Goal: Information Seeking & Learning: Learn about a topic

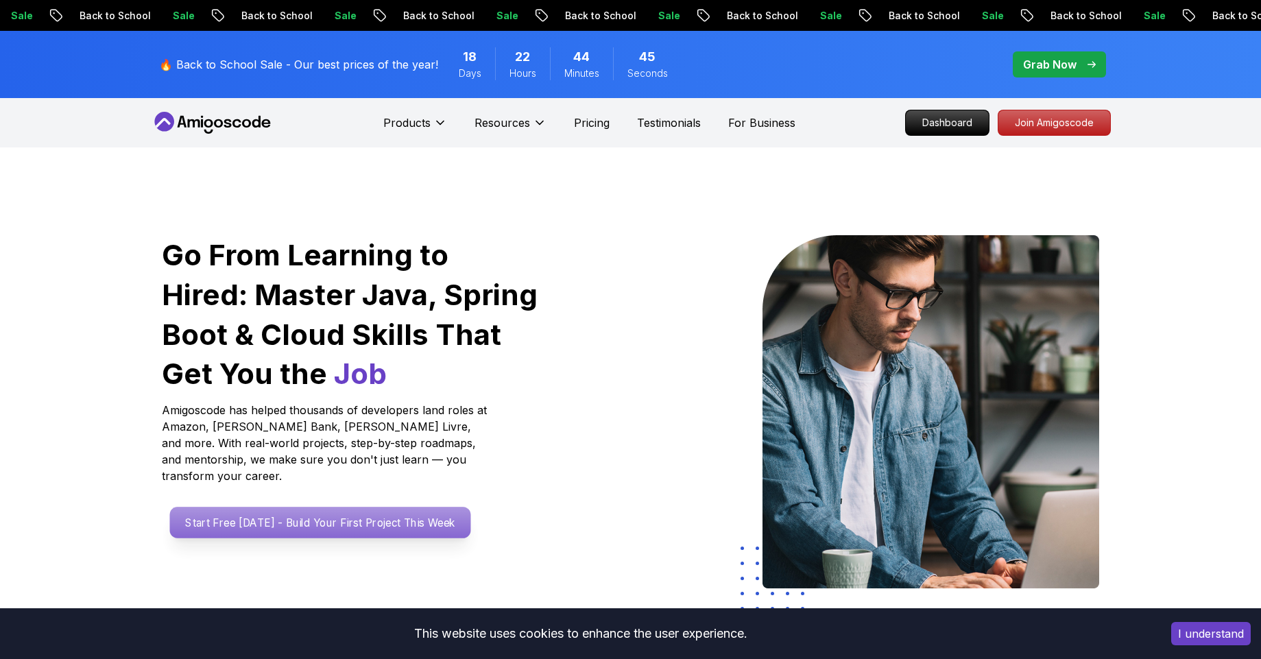
click at [303, 511] on p "Start Free [DATE] - Build Your First Project This Week" at bounding box center [319, 523] width 301 height 32
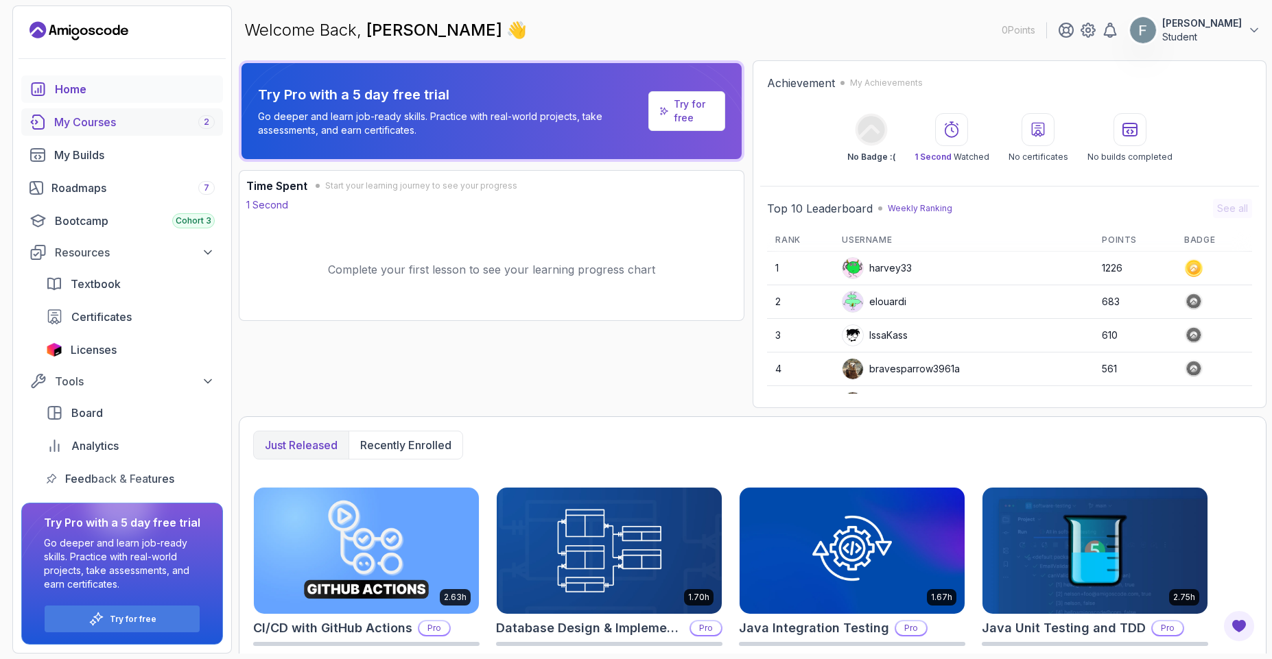
click at [63, 126] on div "My Courses 2" at bounding box center [134, 122] width 161 height 16
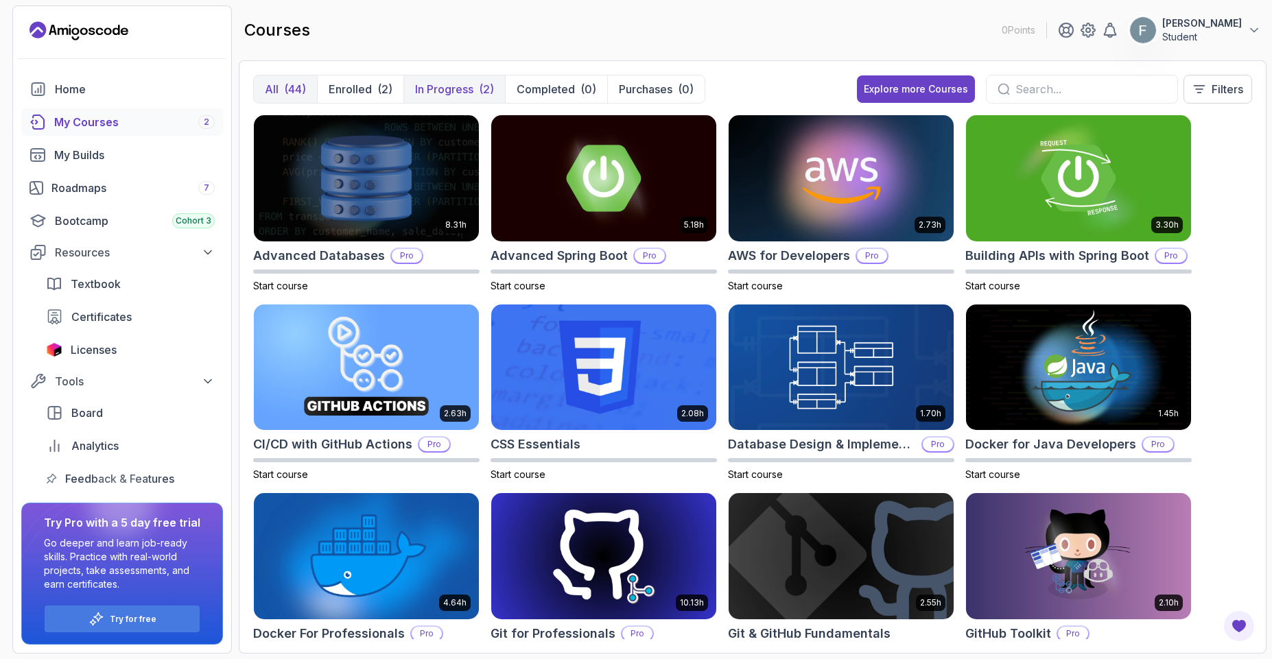
click at [451, 95] on p "In Progress" at bounding box center [444, 89] width 58 height 16
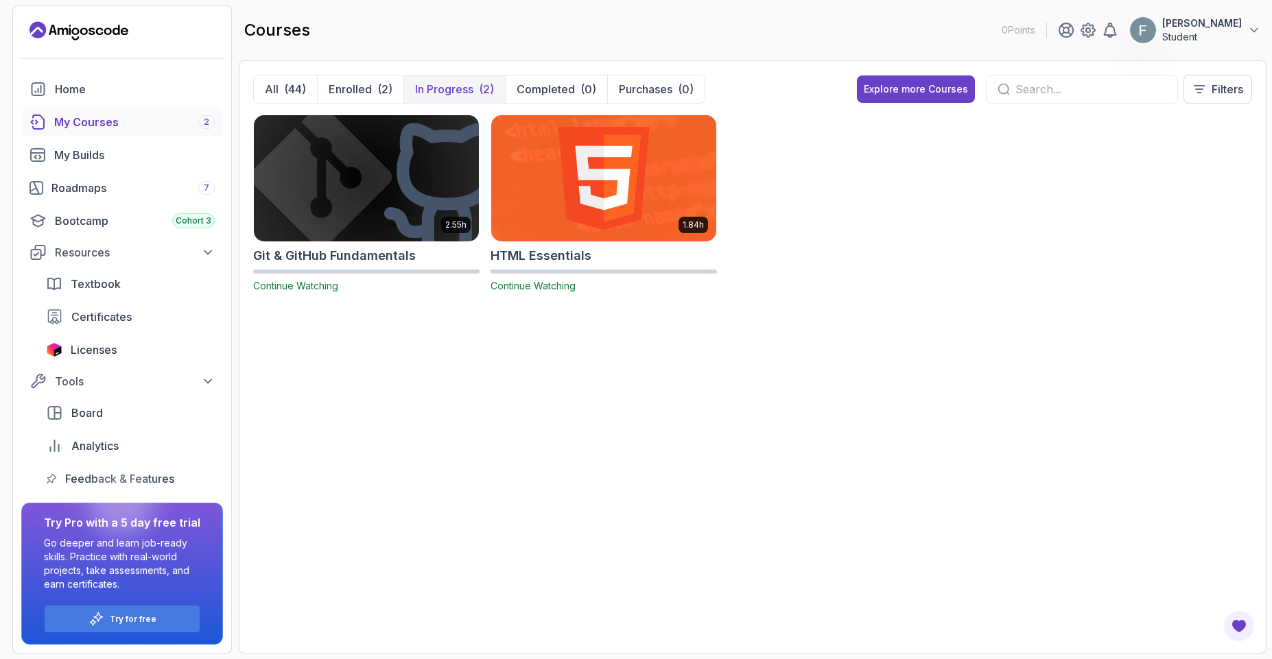
click at [557, 211] on img at bounding box center [604, 178] width 236 height 132
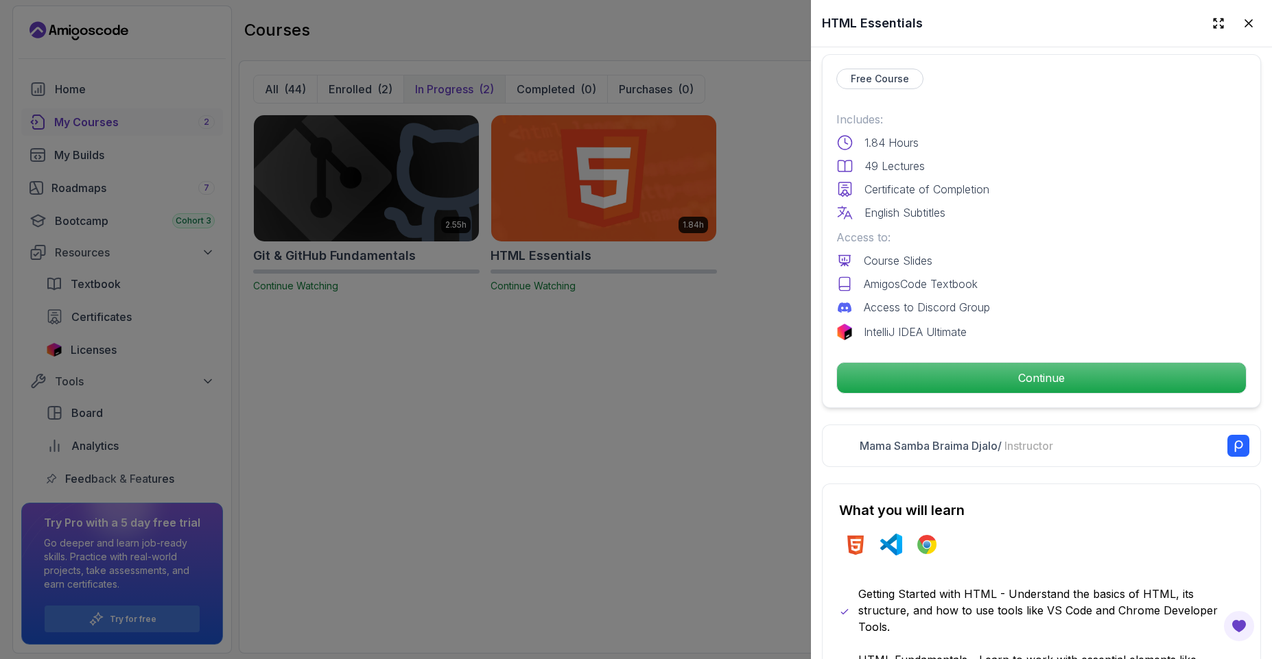
scroll to position [494, 0]
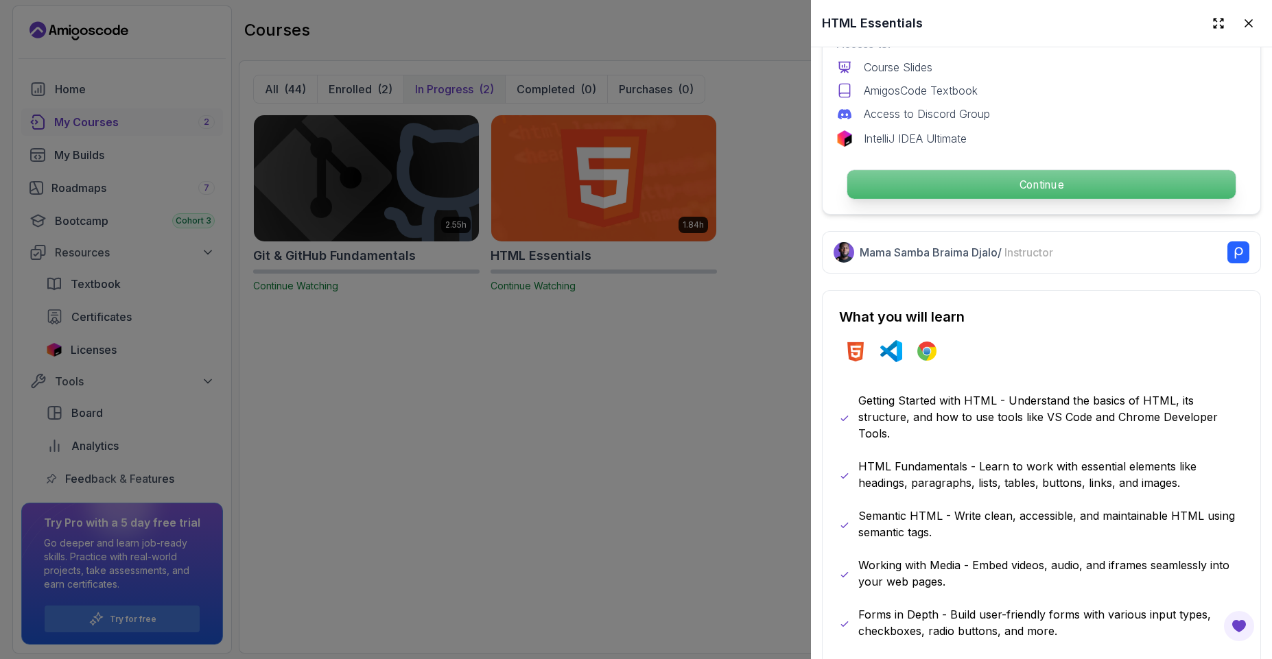
click at [971, 183] on p "Continue" at bounding box center [1041, 184] width 388 height 29
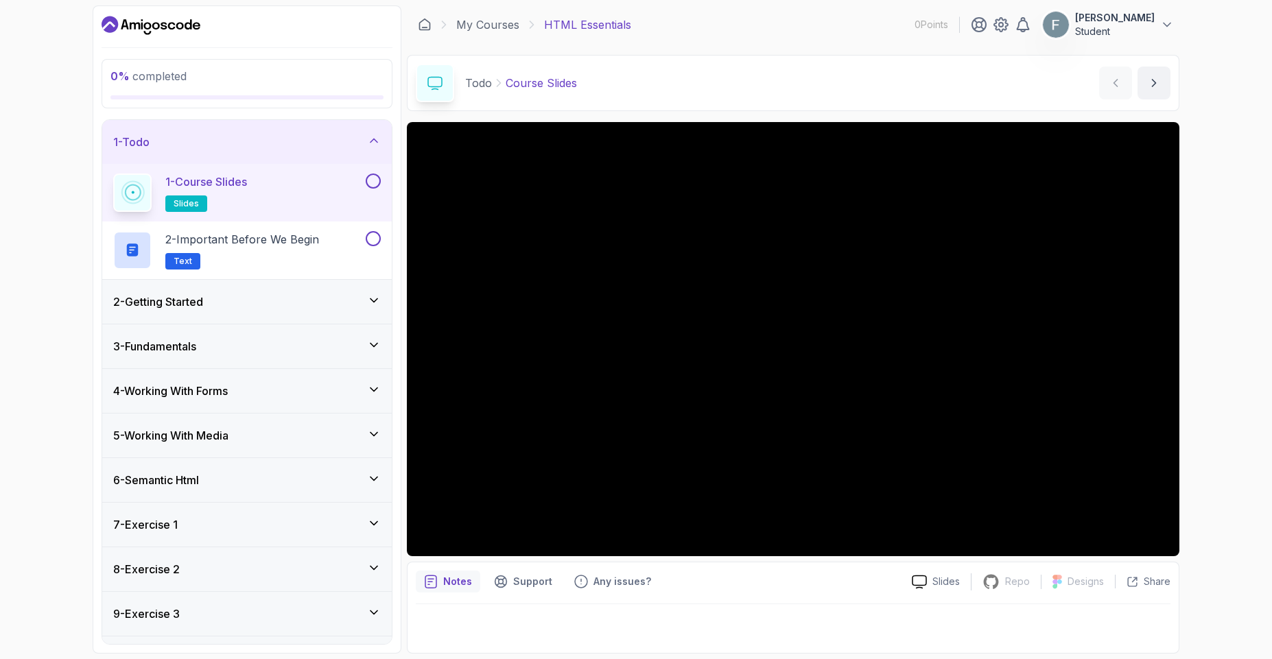
click at [396, 265] on div "0 % completed 1 - Todo 1 - Course Slides slides 2 - Important Before We Begin T…" at bounding box center [247, 329] width 309 height 648
click at [1146, 91] on button "next content" at bounding box center [1153, 83] width 33 height 33
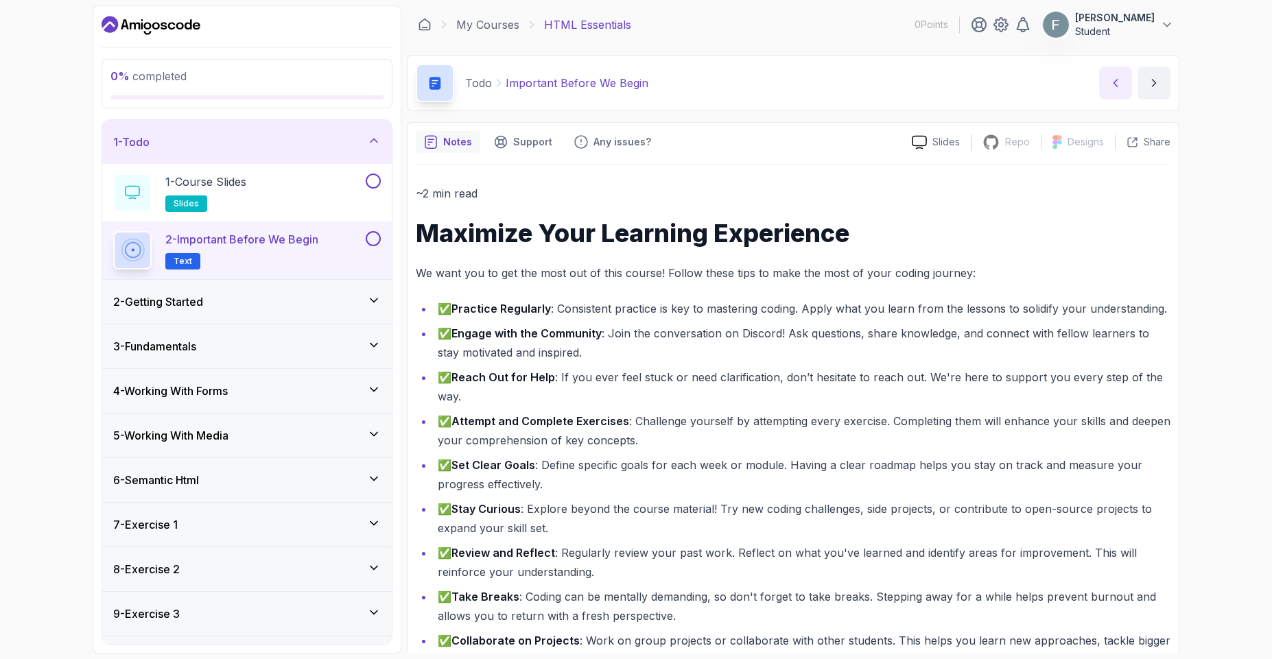
click at [1102, 94] on button "previous content" at bounding box center [1115, 83] width 33 height 33
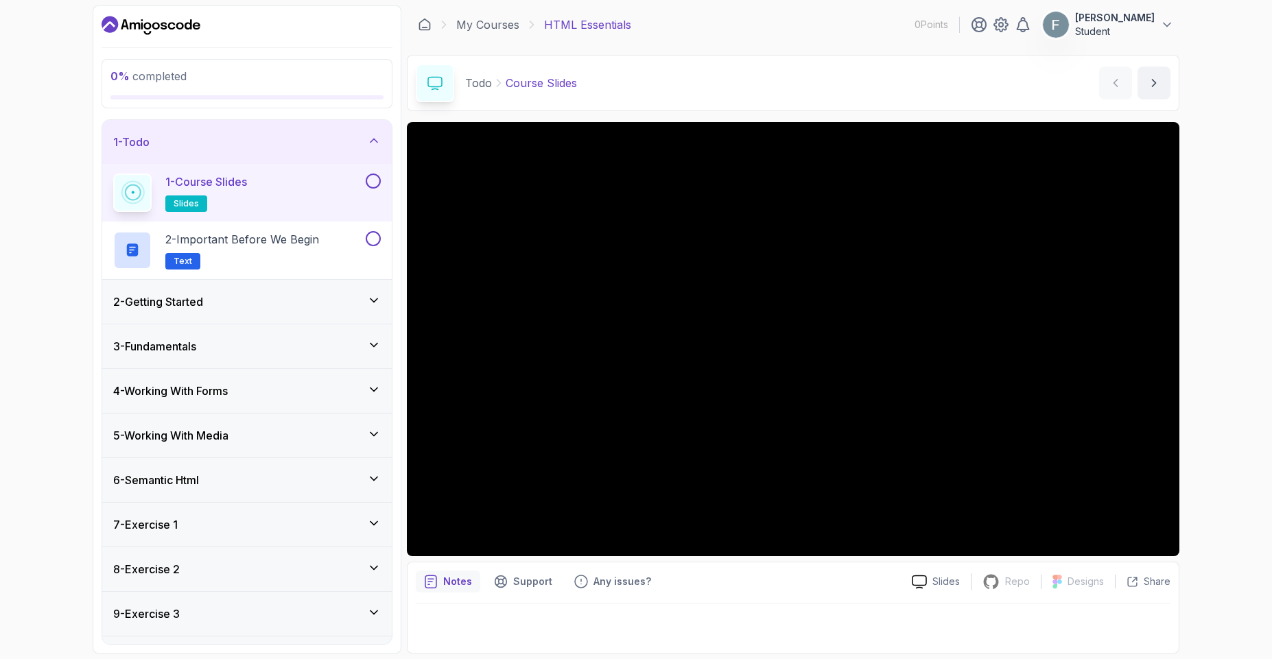
click at [380, 182] on div at bounding box center [372, 181] width 18 height 15
click at [377, 182] on button at bounding box center [373, 181] width 15 height 15
click at [377, 182] on icon at bounding box center [373, 181] width 12 height 14
click at [377, 182] on button at bounding box center [373, 181] width 15 height 15
click at [336, 246] on div "2 - Important Before We Begin Text" at bounding box center [238, 250] width 250 height 38
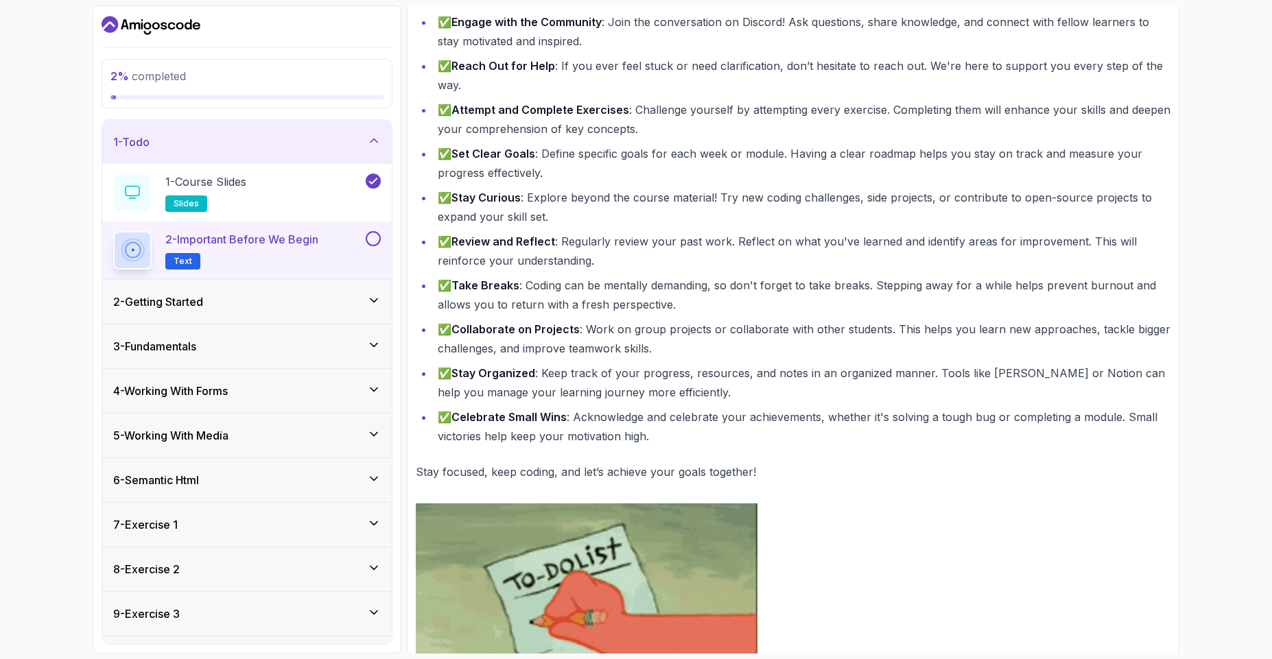
scroll to position [463, 0]
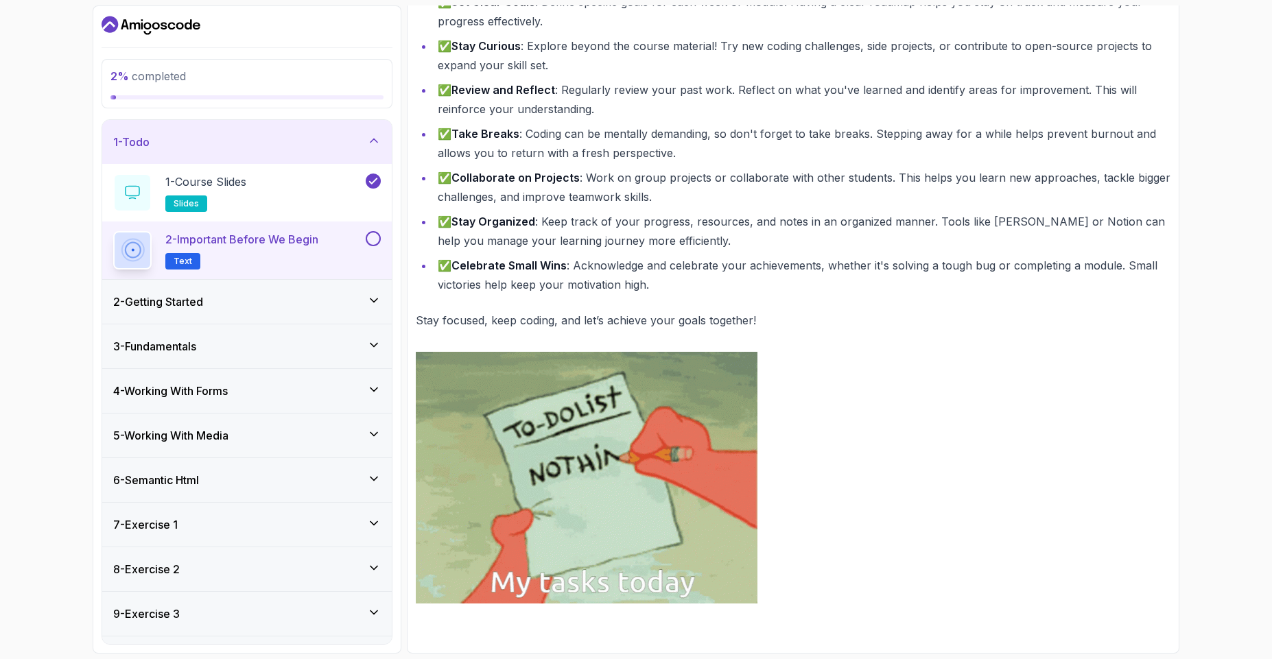
click at [373, 239] on button at bounding box center [373, 238] width 15 height 15
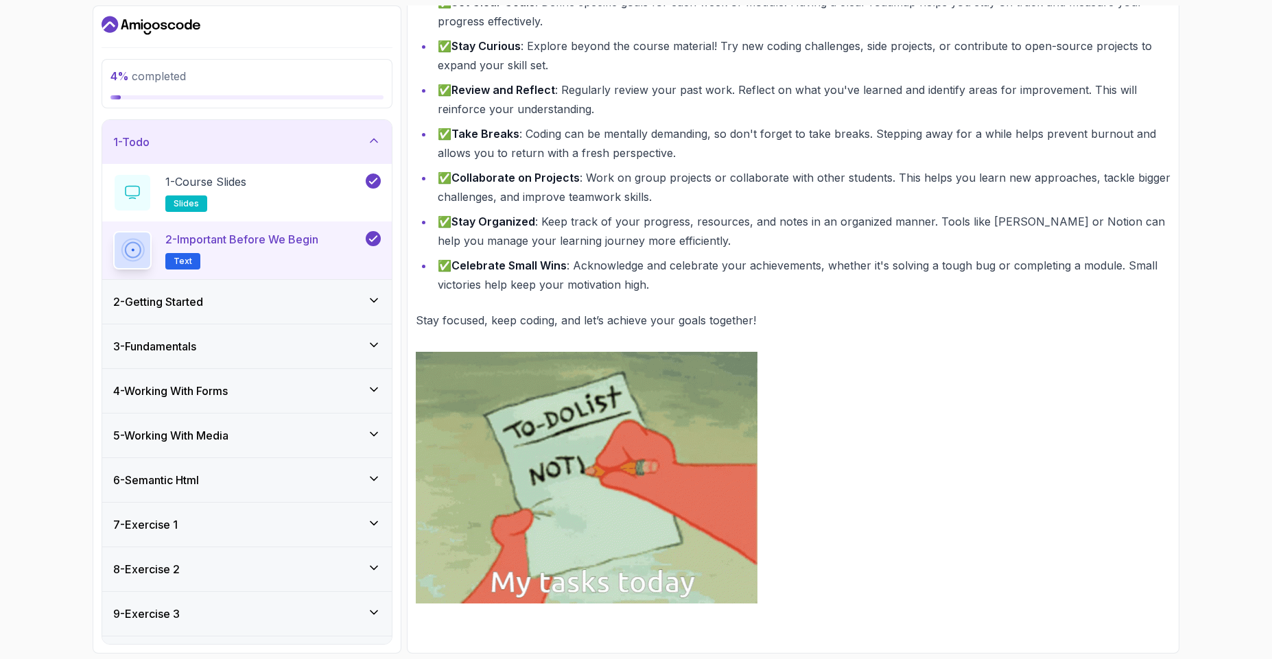
click at [370, 294] on div "2 - Getting Started" at bounding box center [247, 302] width 268 height 16
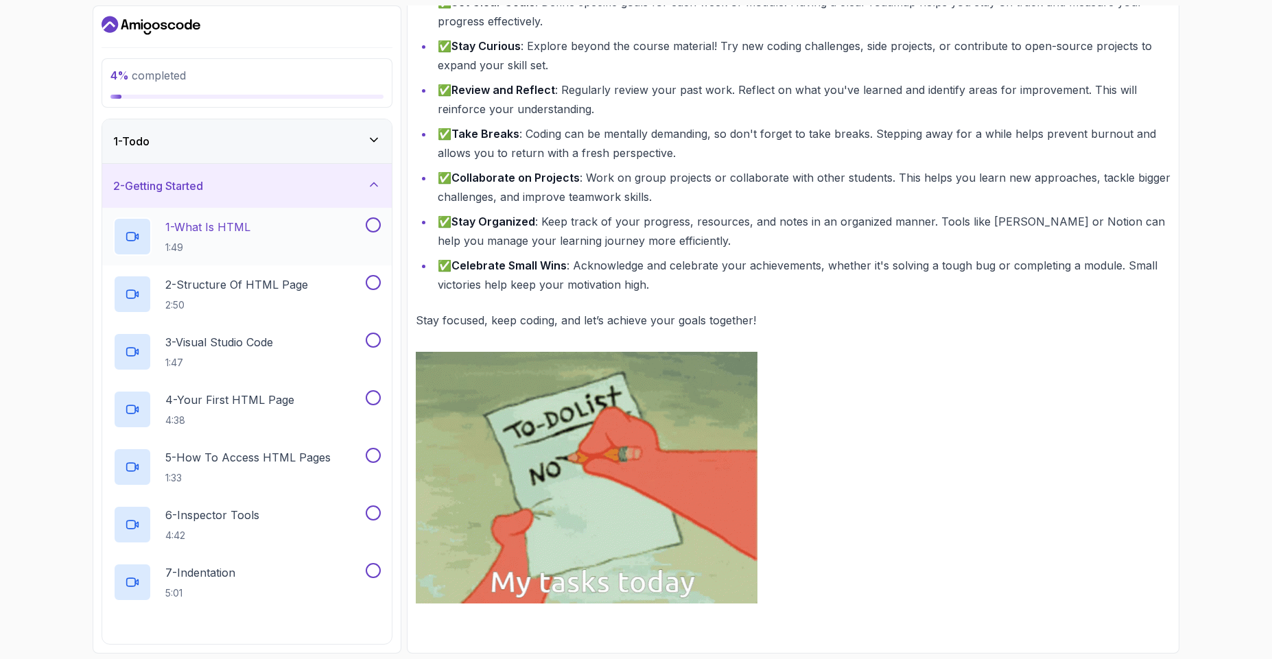
click at [256, 244] on div "1 - What Is HTML 1:49" at bounding box center [238, 236] width 250 height 38
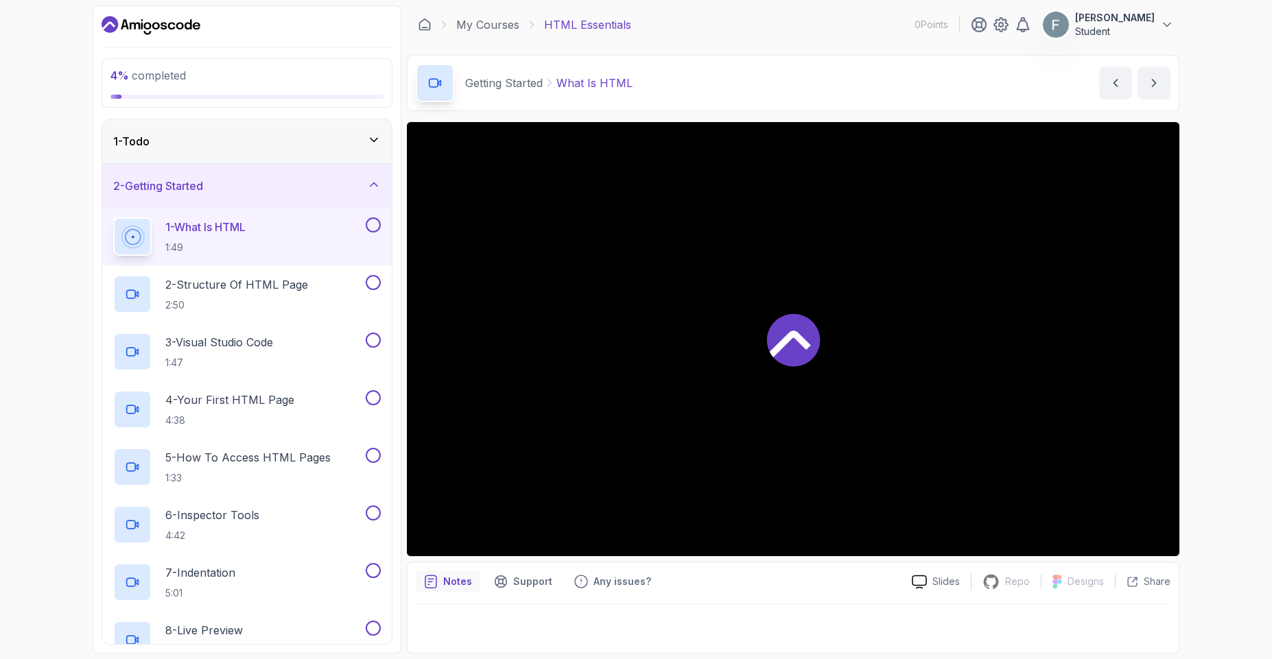
click at [784, 302] on div at bounding box center [793, 339] width 772 height 434
click at [374, 227] on button at bounding box center [373, 224] width 15 height 15
click at [267, 298] on p "2:50" at bounding box center [236, 305] width 143 height 14
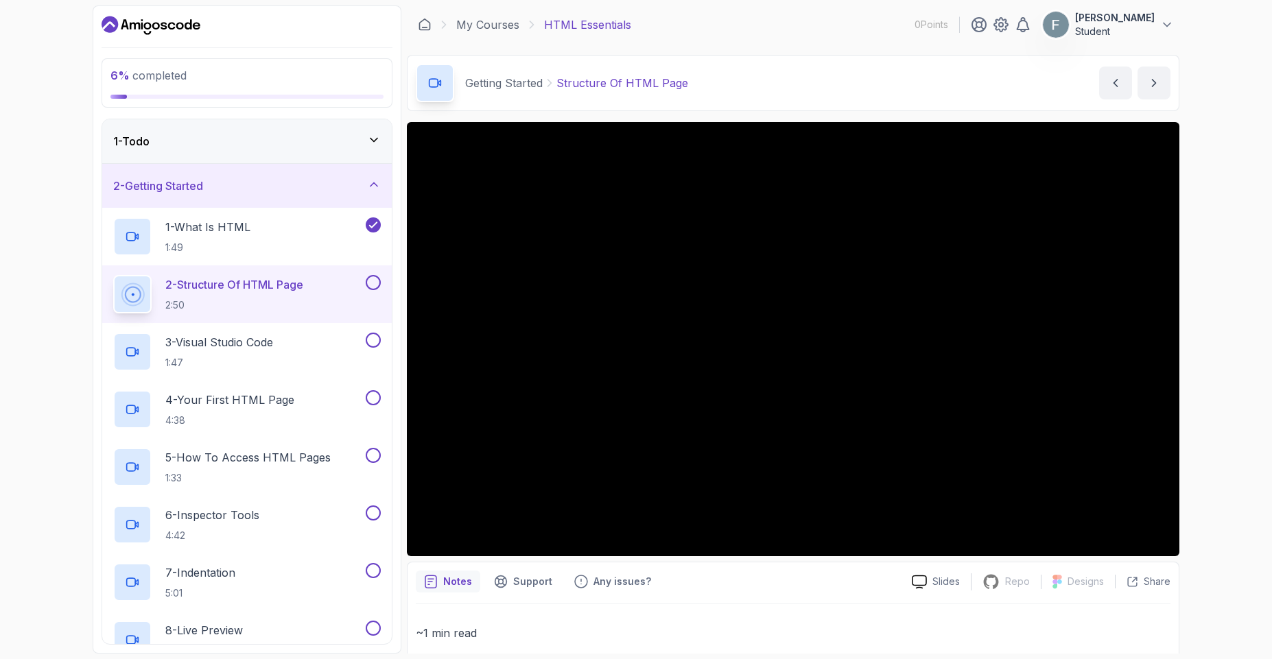
click at [370, 283] on button at bounding box center [373, 282] width 15 height 15
click at [318, 347] on div "3 - Visual Studio Code 1:47" at bounding box center [238, 352] width 250 height 38
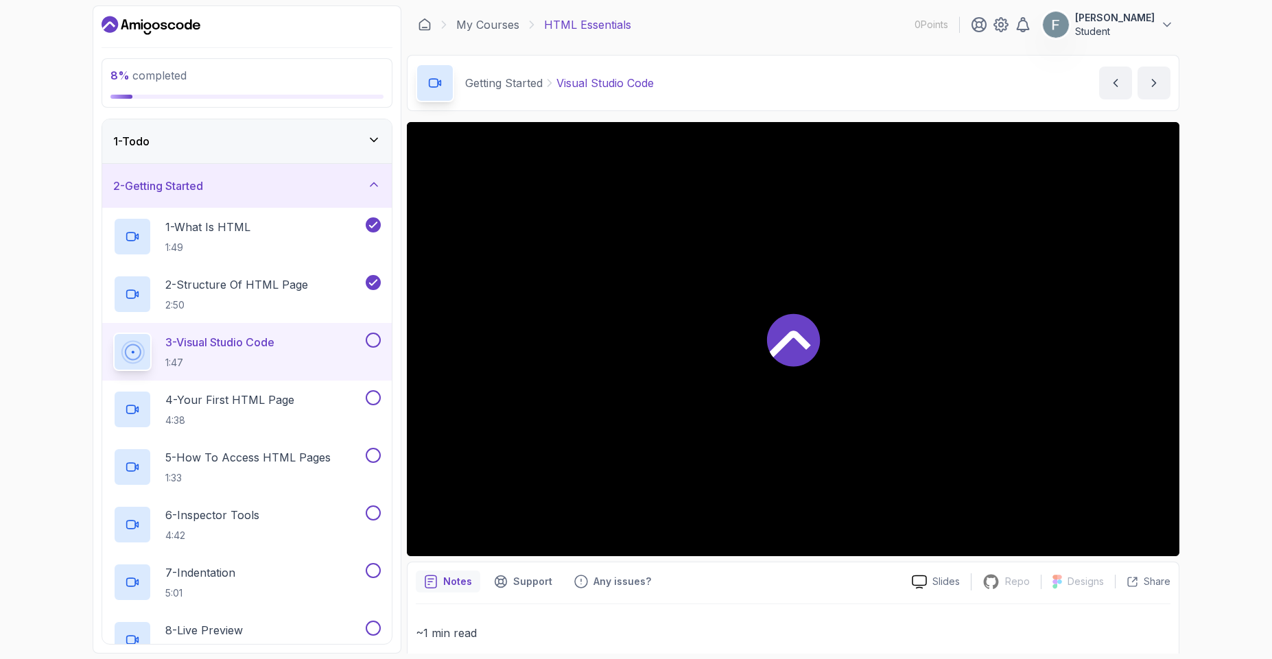
click at [846, 318] on div at bounding box center [793, 339] width 772 height 434
click at [379, 351] on button "3 - Visual Studio Code 1:47" at bounding box center [247, 352] width 268 height 38
click at [376, 344] on button at bounding box center [373, 340] width 15 height 15
click at [327, 406] on div "4 - Your First HTML Page 4:38" at bounding box center [238, 409] width 250 height 38
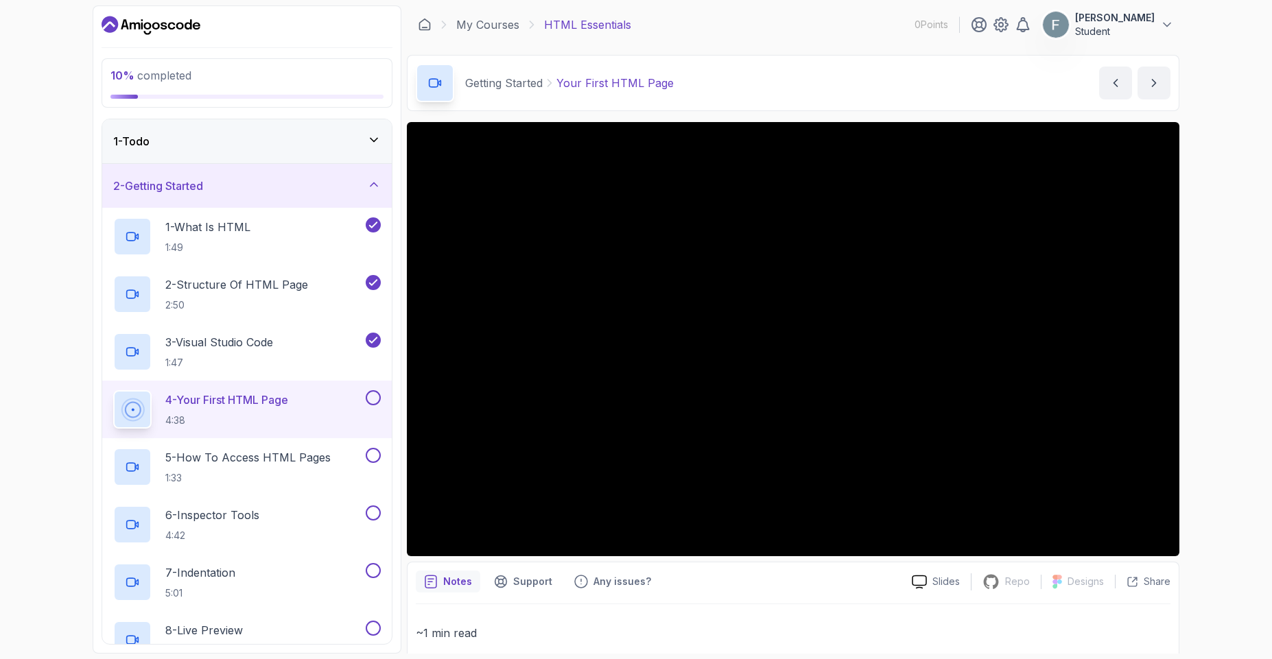
click at [370, 395] on button at bounding box center [373, 397] width 15 height 15
click at [326, 460] on p "5 - How To Access HTML Pages" at bounding box center [247, 457] width 165 height 16
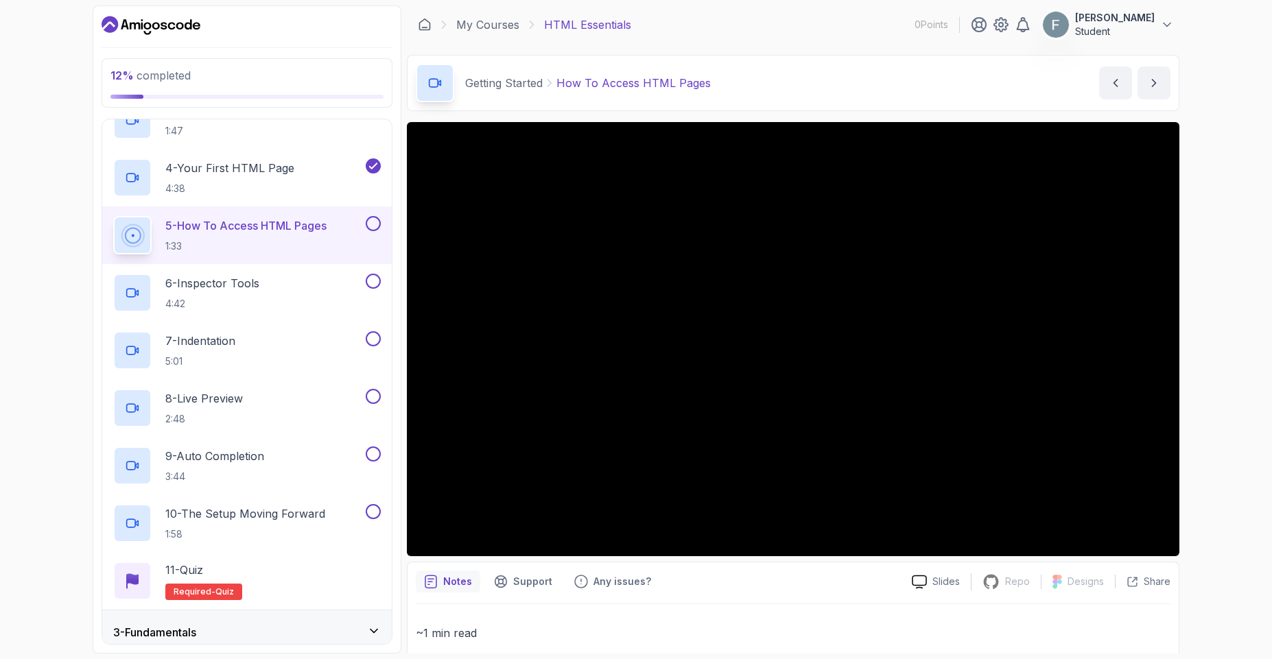
scroll to position [228, 0]
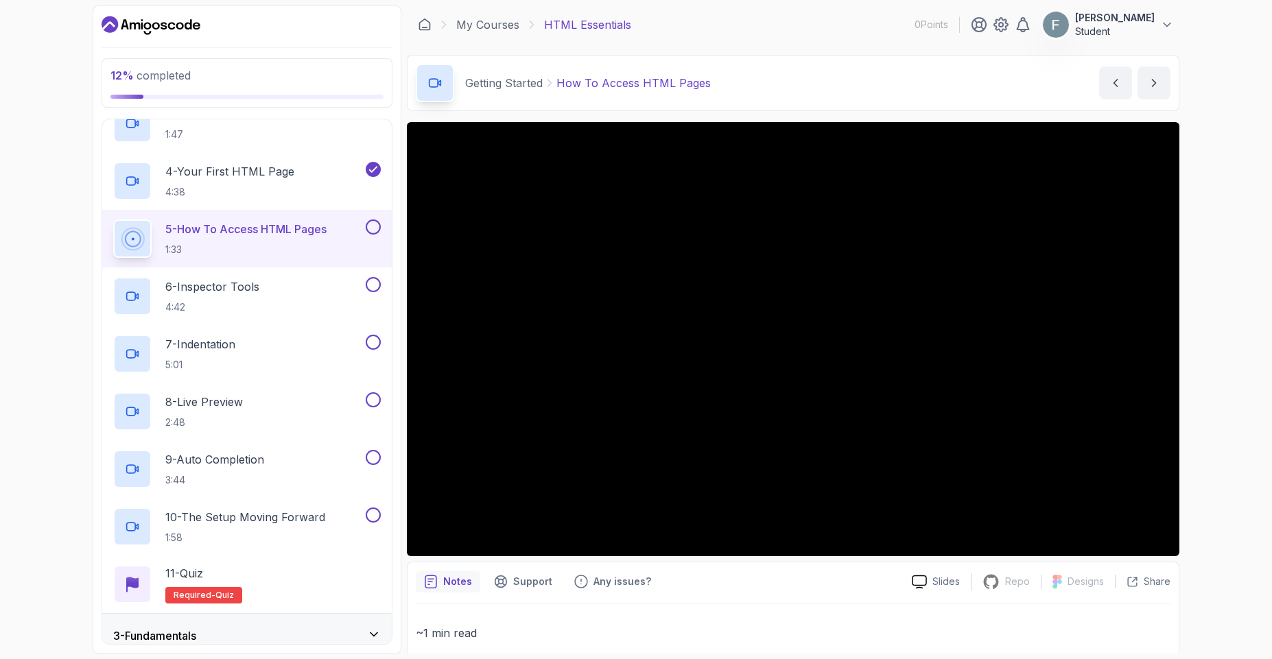
click at [368, 236] on button "5 - How To Access HTML Pages 1:33" at bounding box center [247, 239] width 268 height 38
click at [377, 228] on div "5 - How To Access HTML Pages 1:33" at bounding box center [246, 239] width 289 height 58
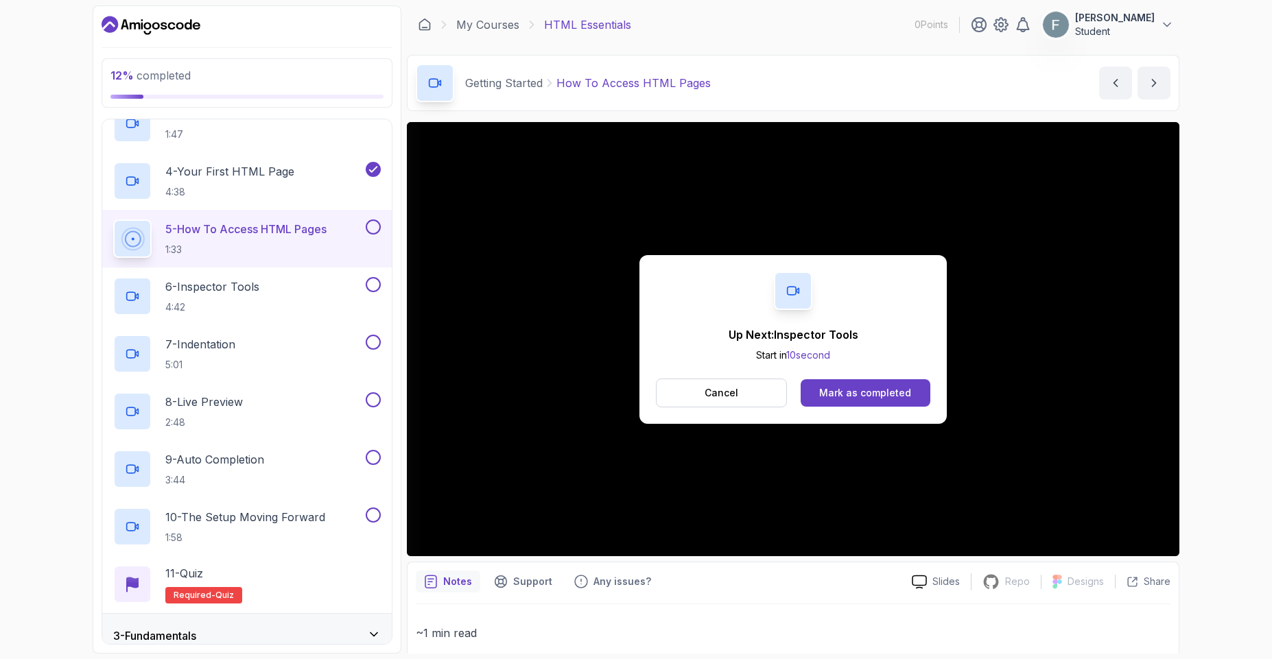
click at [376, 228] on button at bounding box center [373, 227] width 15 height 15
click at [375, 229] on icon at bounding box center [373, 227] width 12 height 14
click at [846, 399] on div "Mark as completed" at bounding box center [865, 393] width 92 height 14
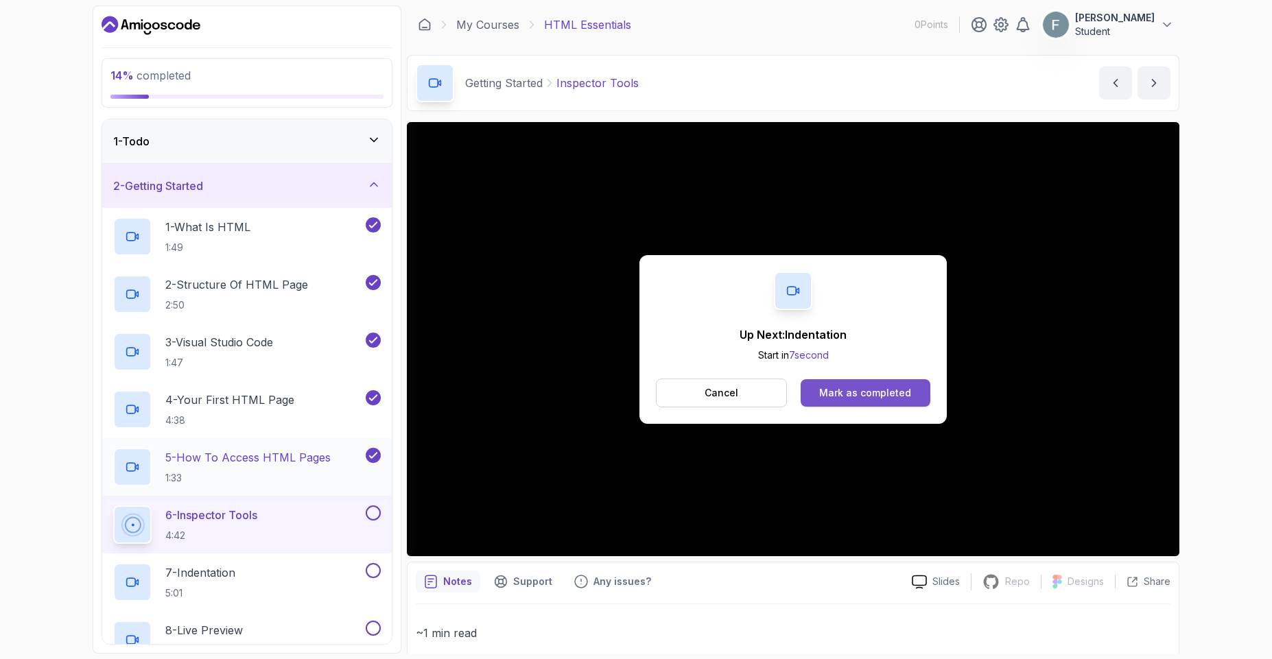
click at [886, 401] on button "Mark as completed" at bounding box center [865, 392] width 130 height 27
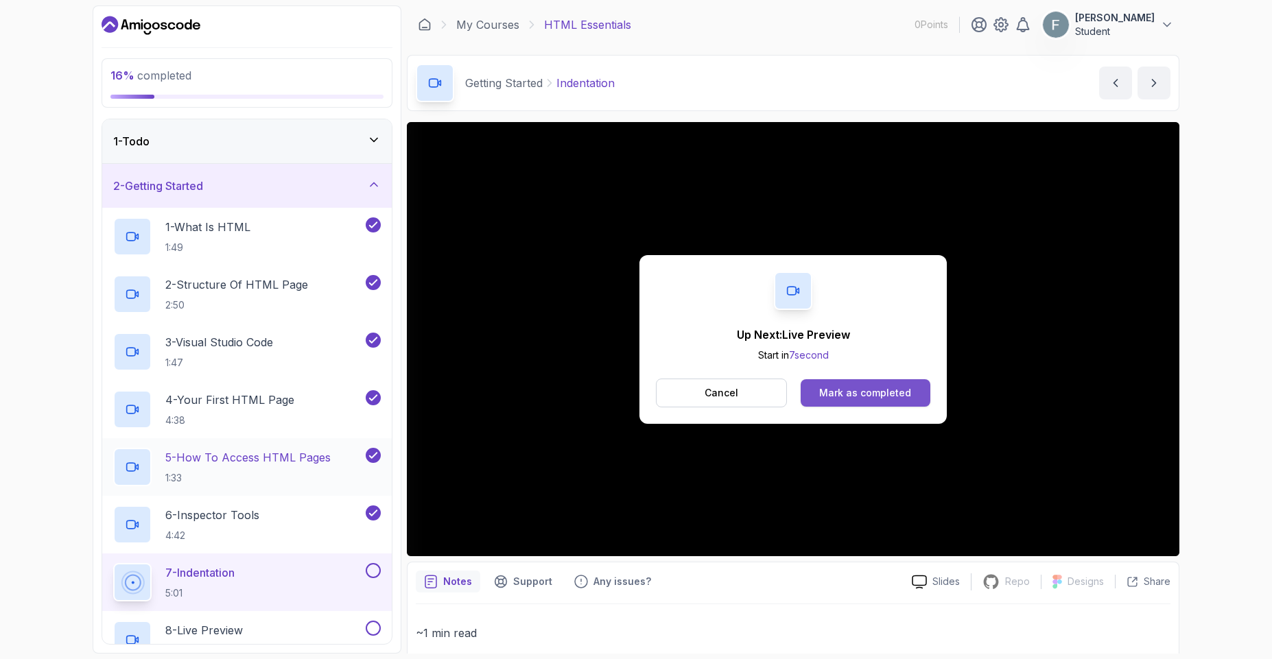
click at [880, 404] on button "Mark as completed" at bounding box center [865, 392] width 130 height 27
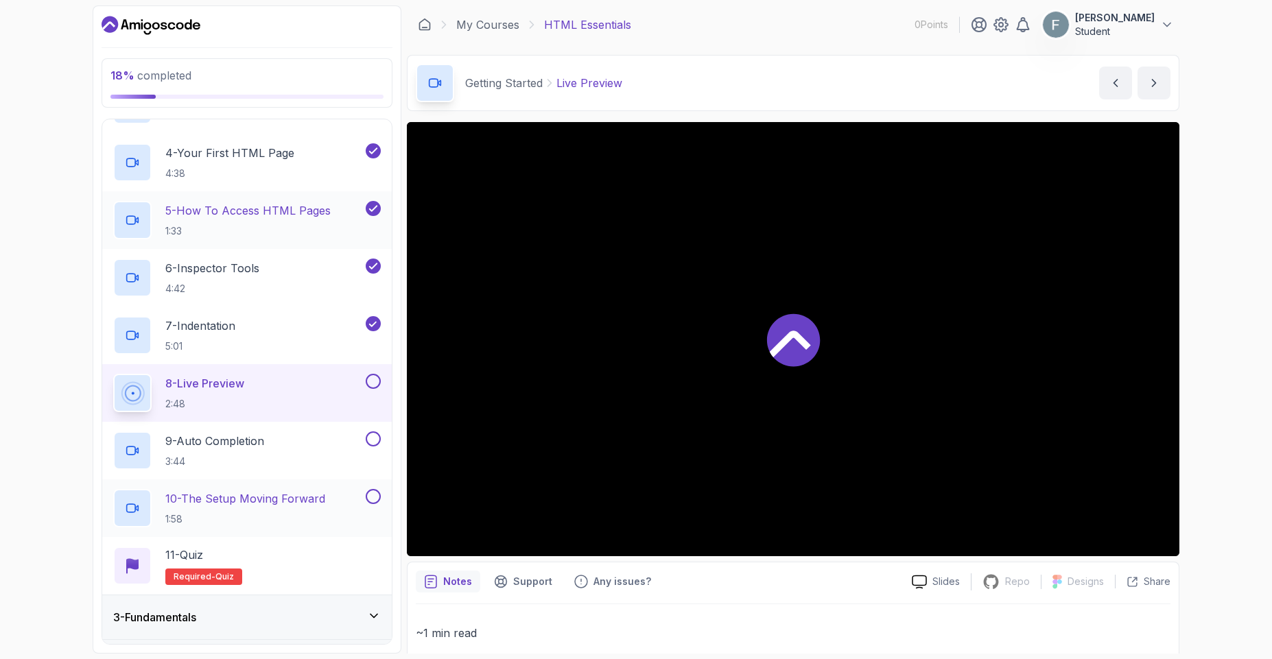
scroll to position [370, 0]
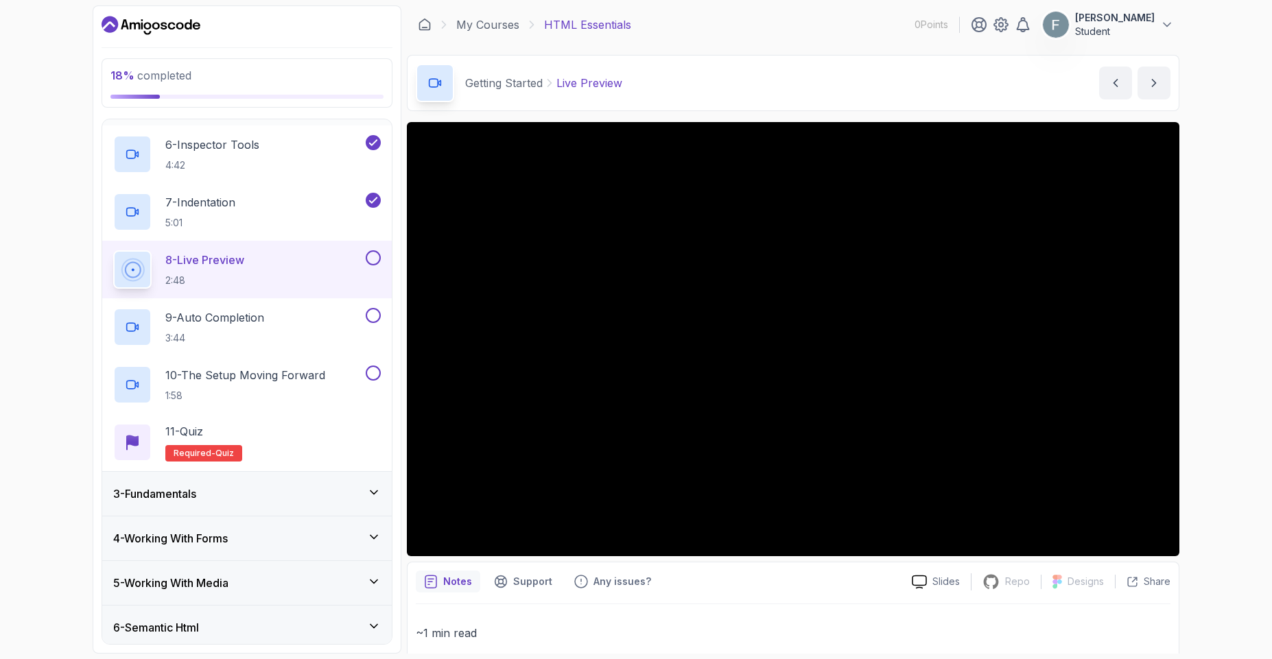
click at [368, 257] on button at bounding box center [373, 257] width 15 height 15
click at [313, 316] on div "9 - Auto Completion 3:44" at bounding box center [238, 327] width 250 height 38
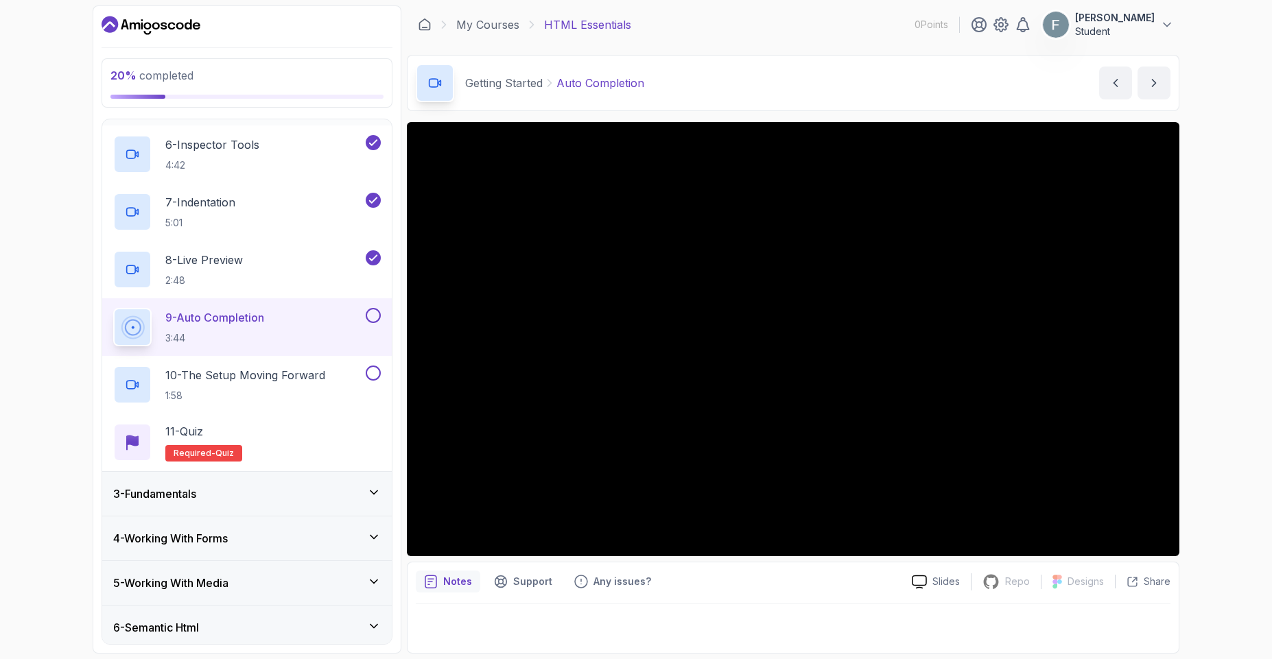
click at [372, 313] on button at bounding box center [373, 315] width 15 height 15
click at [301, 375] on p "10 - The Setup Moving Forward" at bounding box center [245, 375] width 160 height 16
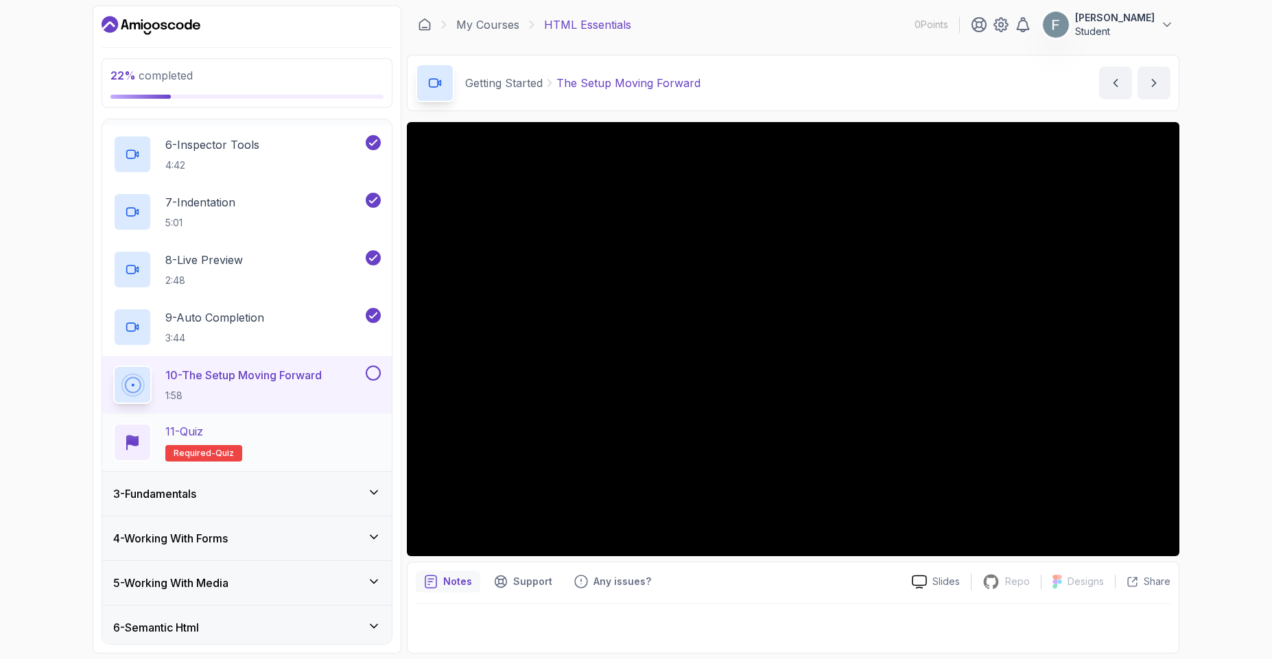
click at [238, 435] on div "11 - Quiz" at bounding box center [203, 431] width 77 height 16
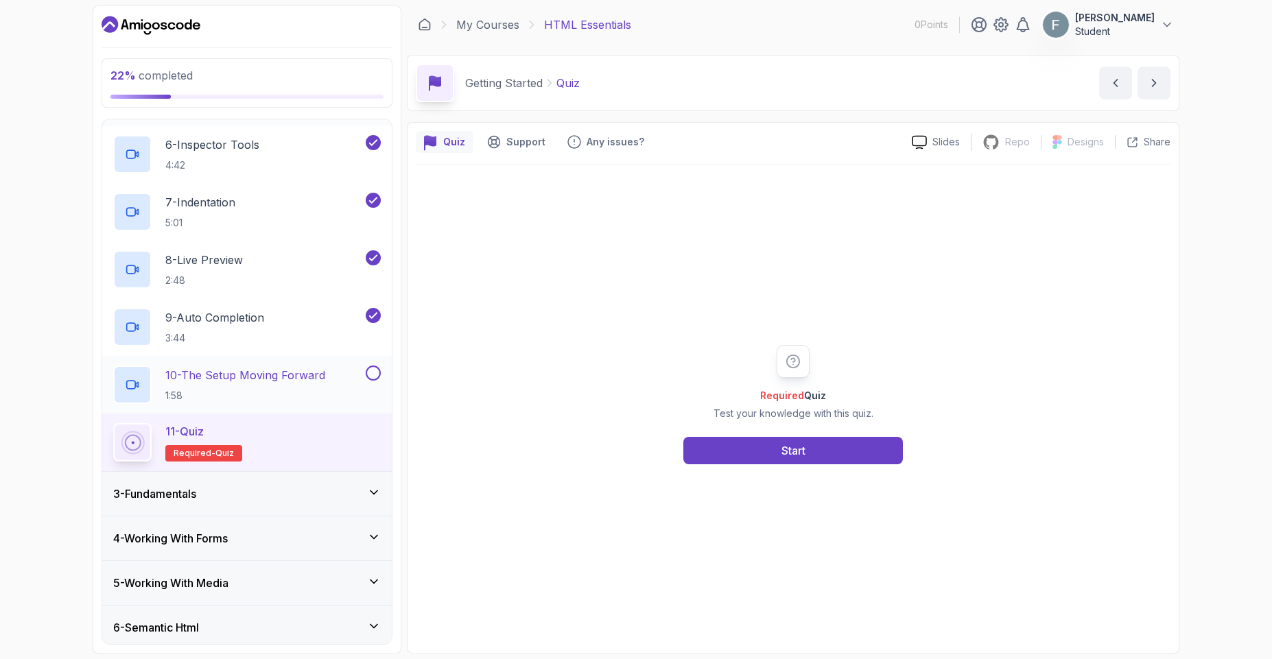
click at [369, 377] on button at bounding box center [373, 373] width 15 height 15
click at [752, 459] on button "Start" at bounding box center [793, 450] width 220 height 27
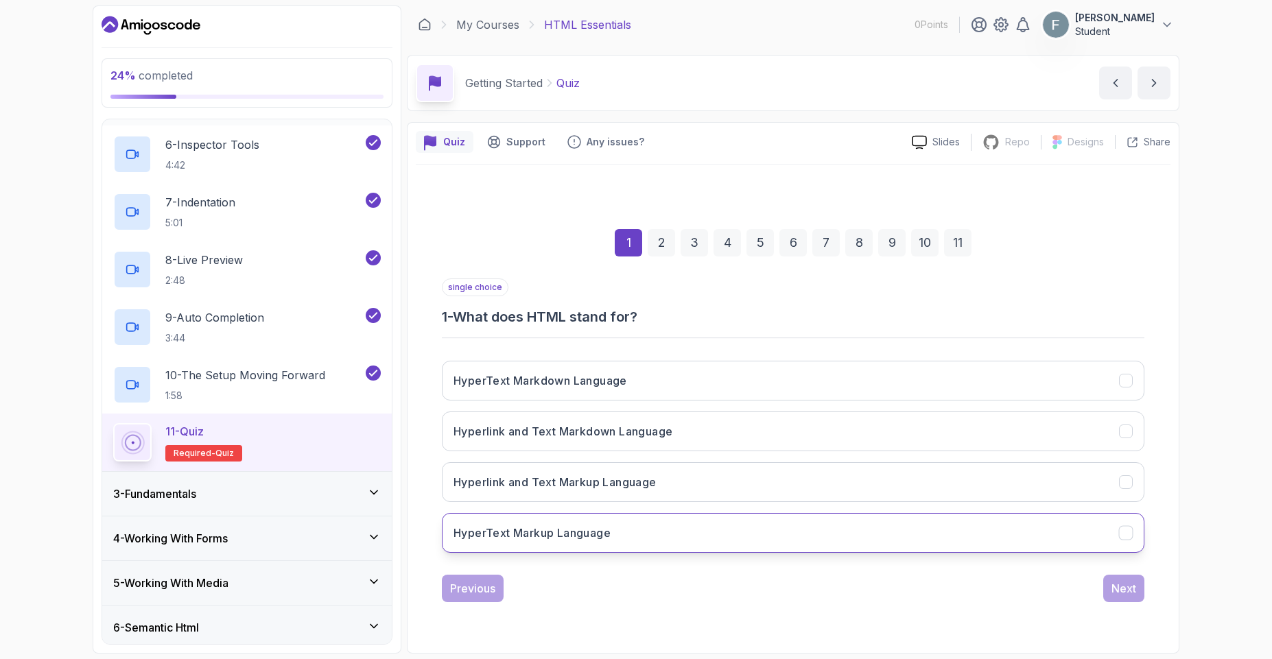
click at [626, 541] on button "HyperText Markup Language" at bounding box center [793, 533] width 702 height 40
click at [1122, 592] on div "Next" at bounding box center [1123, 588] width 25 height 16
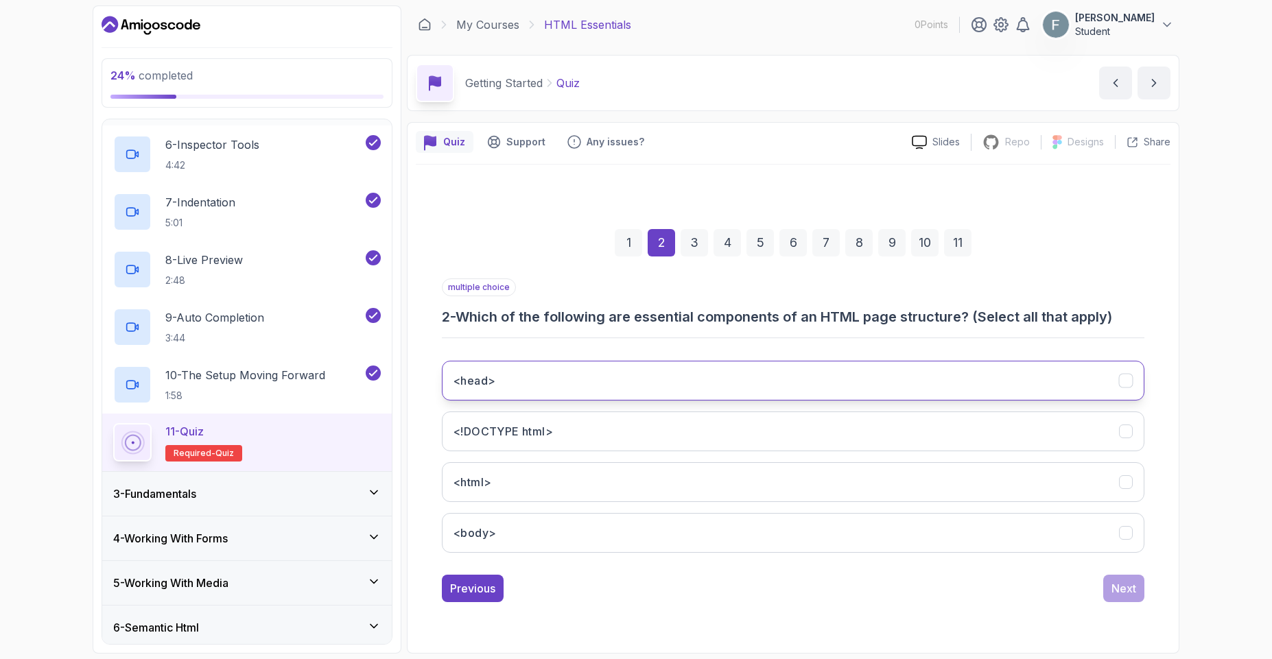
click at [584, 383] on button "<head>" at bounding box center [793, 381] width 702 height 40
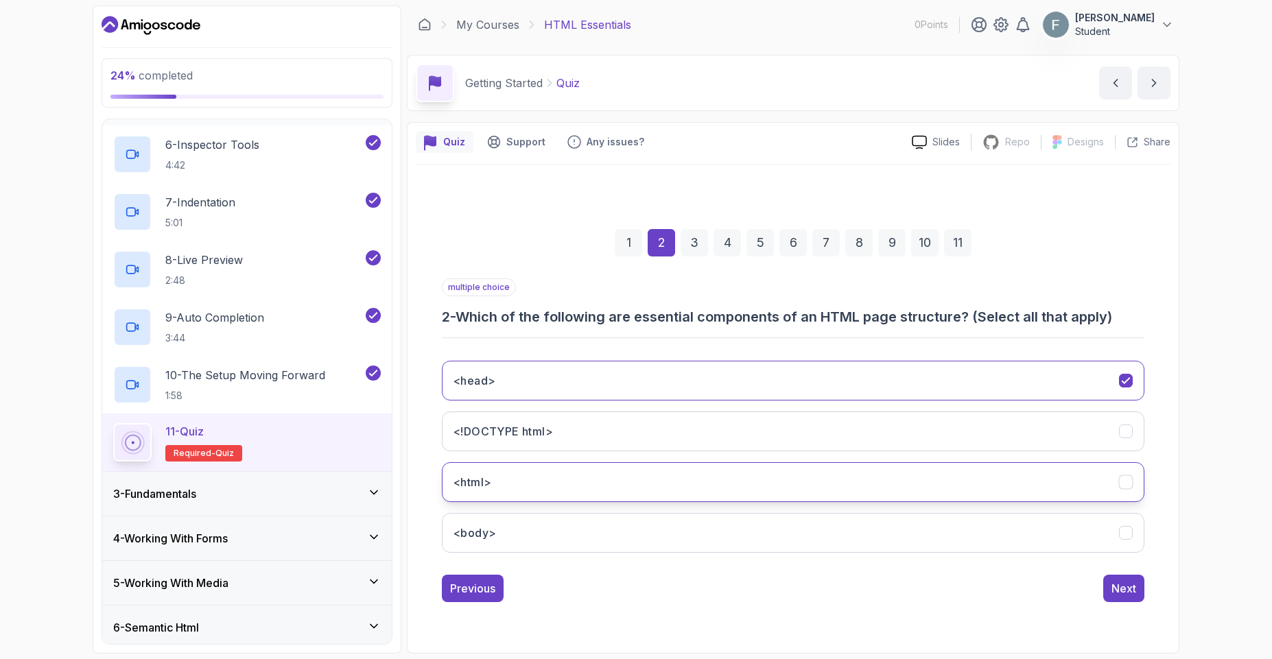
click at [549, 473] on button "<html>" at bounding box center [793, 482] width 702 height 40
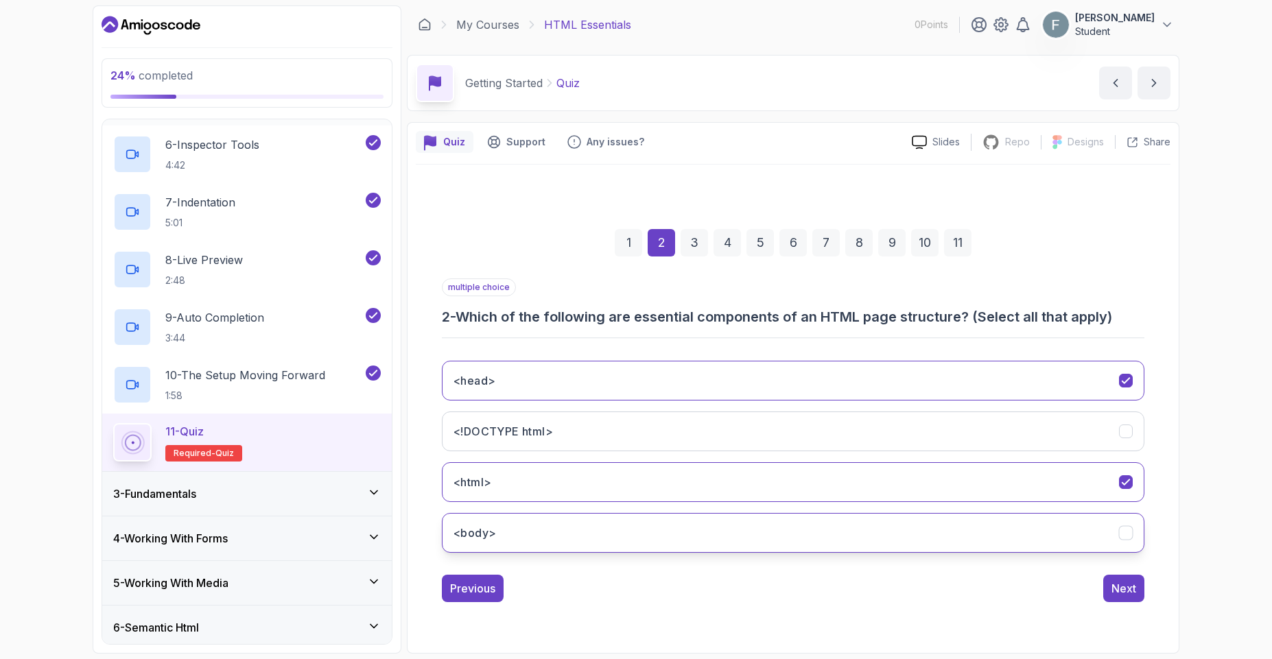
click at [543, 538] on button "<body>" at bounding box center [793, 533] width 702 height 40
click at [1126, 586] on div "Next" at bounding box center [1123, 588] width 25 height 16
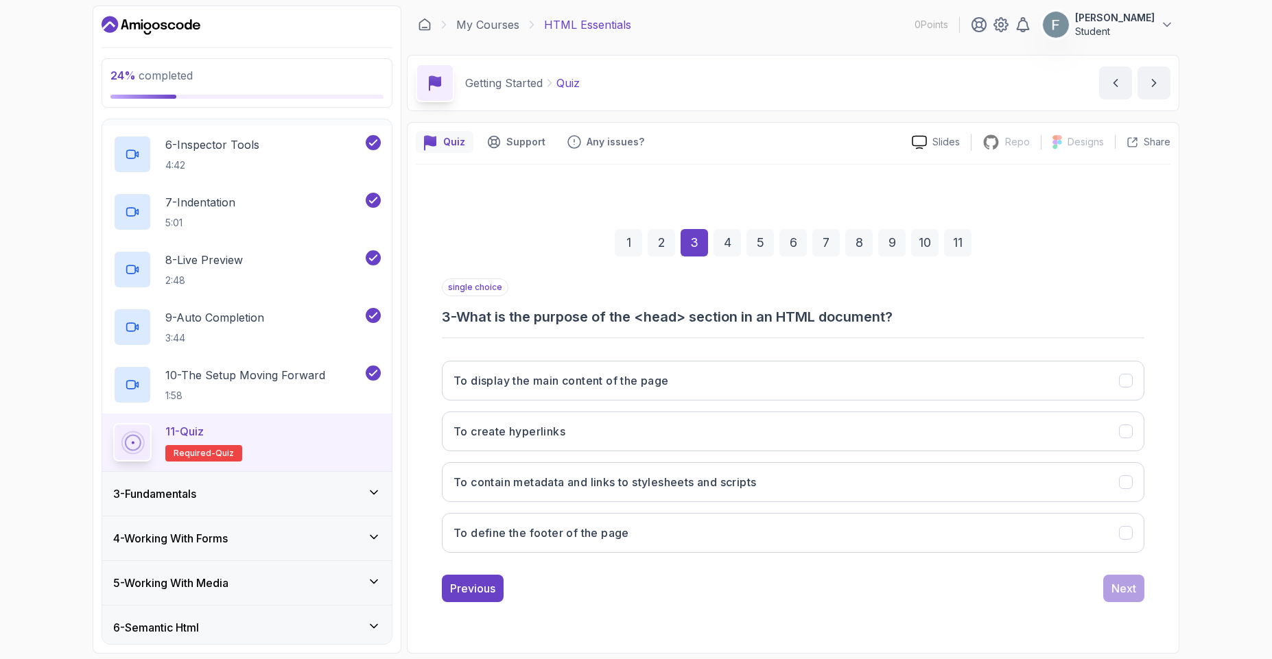
click at [491, 603] on div "1 2 3 4 5 6 7 8 9 10 11 single choice 3 - What is the purpose of the <head> sec…" at bounding box center [793, 404] width 755 height 417
click at [491, 599] on button "Previous" at bounding box center [473, 588] width 62 height 27
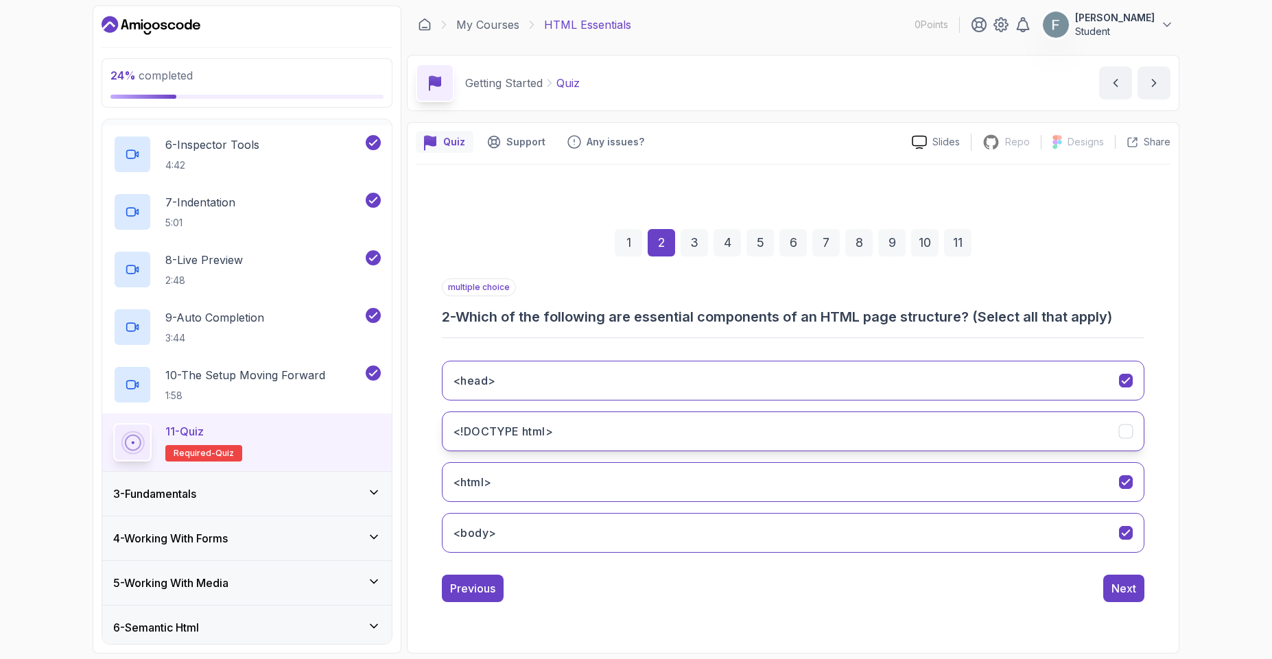
click at [667, 442] on button "<!DOCTYPE html>" at bounding box center [793, 432] width 702 height 40
click at [674, 428] on button "<!DOCTYPE html>" at bounding box center [793, 432] width 702 height 40
click at [1130, 591] on div "Next" at bounding box center [1123, 588] width 25 height 16
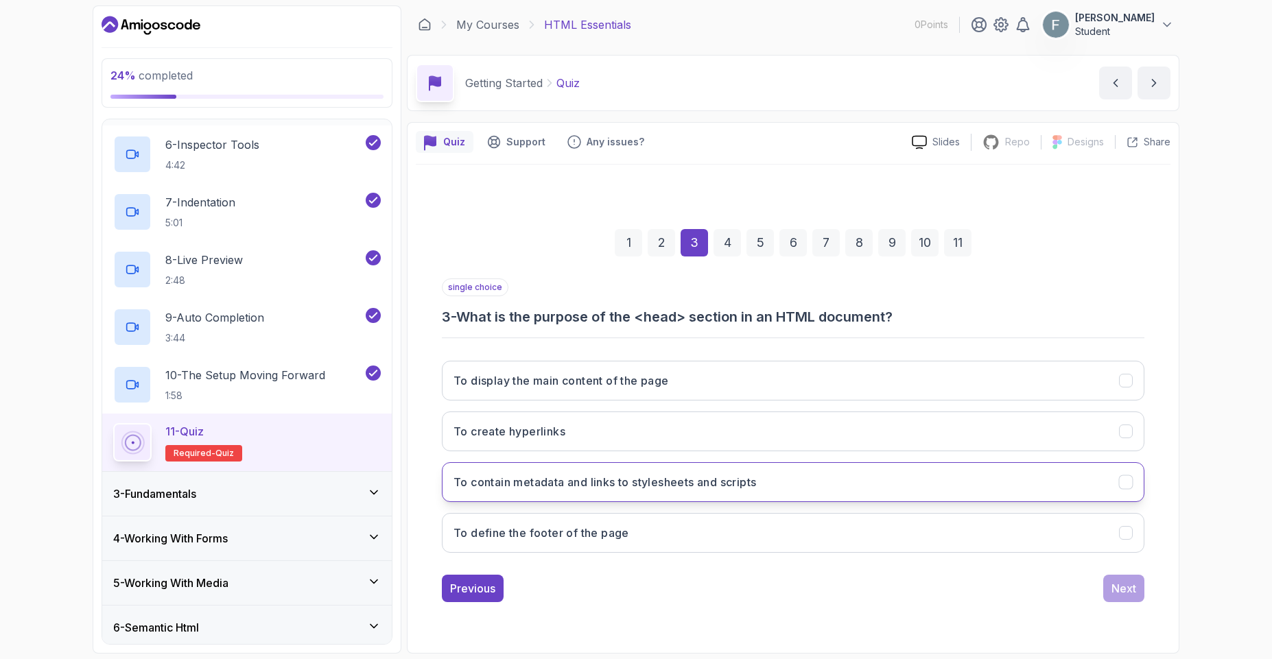
click at [640, 491] on button "To contain metadata and links to stylesheets and scripts" at bounding box center [793, 482] width 702 height 40
click at [1127, 599] on button "Next" at bounding box center [1123, 588] width 41 height 27
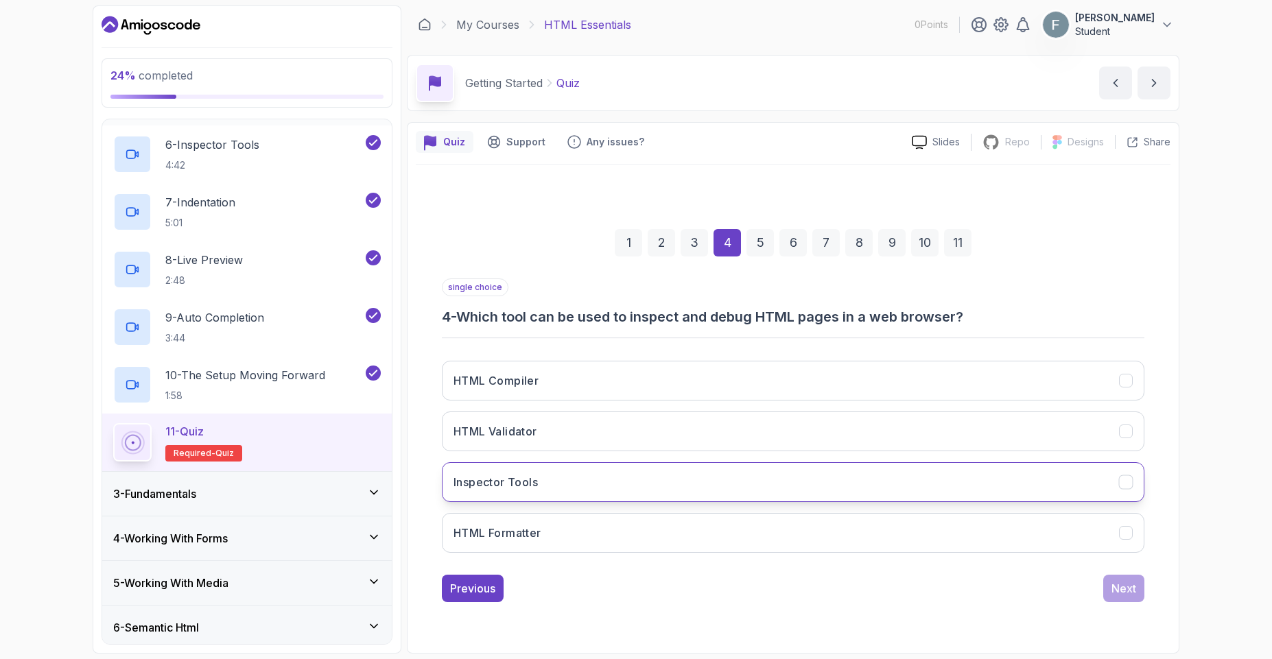
click at [571, 484] on button "Inspector Tools" at bounding box center [793, 482] width 702 height 40
click at [1116, 600] on button "Next" at bounding box center [1123, 588] width 41 height 27
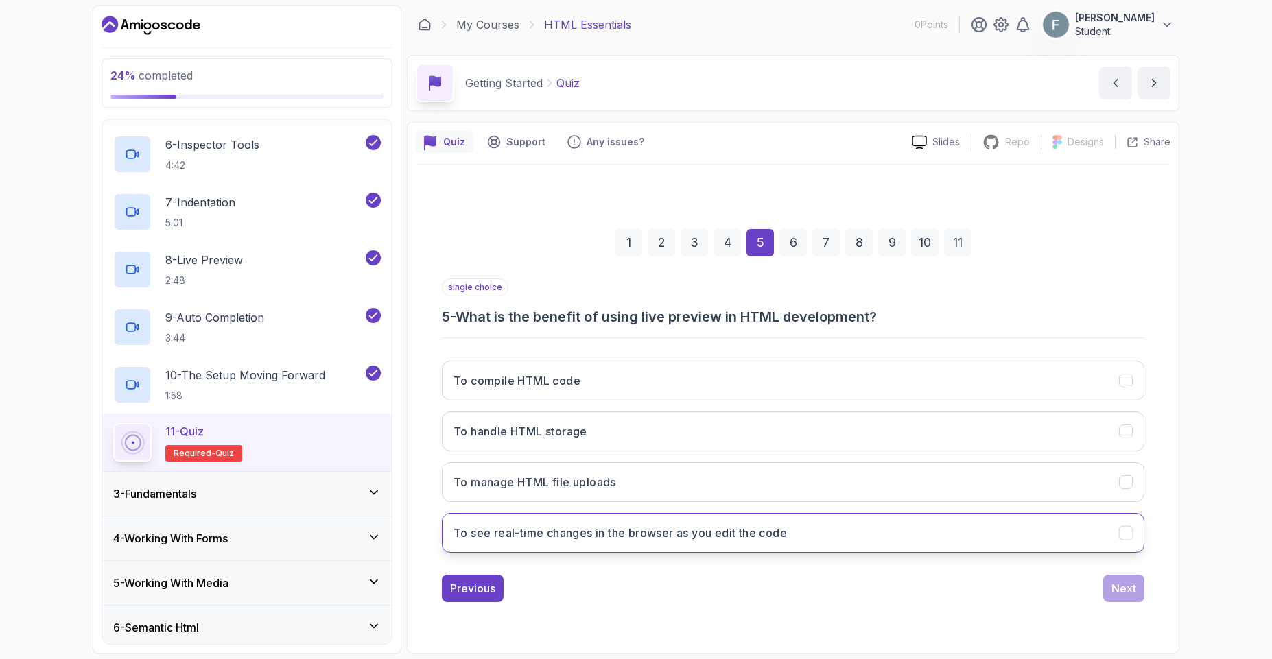
click at [648, 536] on h3 "To see real-time changes in the browser as you edit the code" at bounding box center [619, 533] width 333 height 16
click at [1129, 600] on button "Next" at bounding box center [1123, 588] width 41 height 27
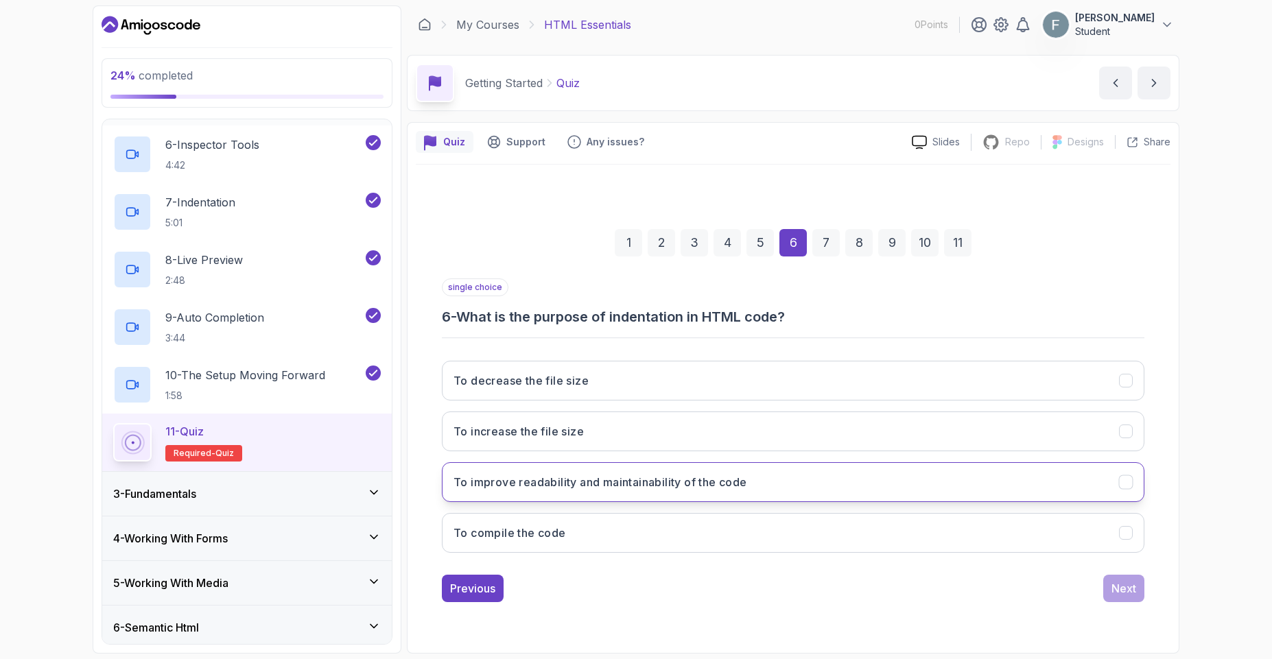
click at [632, 491] on button "To improve readability and maintainability of the code" at bounding box center [793, 482] width 702 height 40
click at [1132, 596] on div "Next" at bounding box center [1123, 588] width 25 height 16
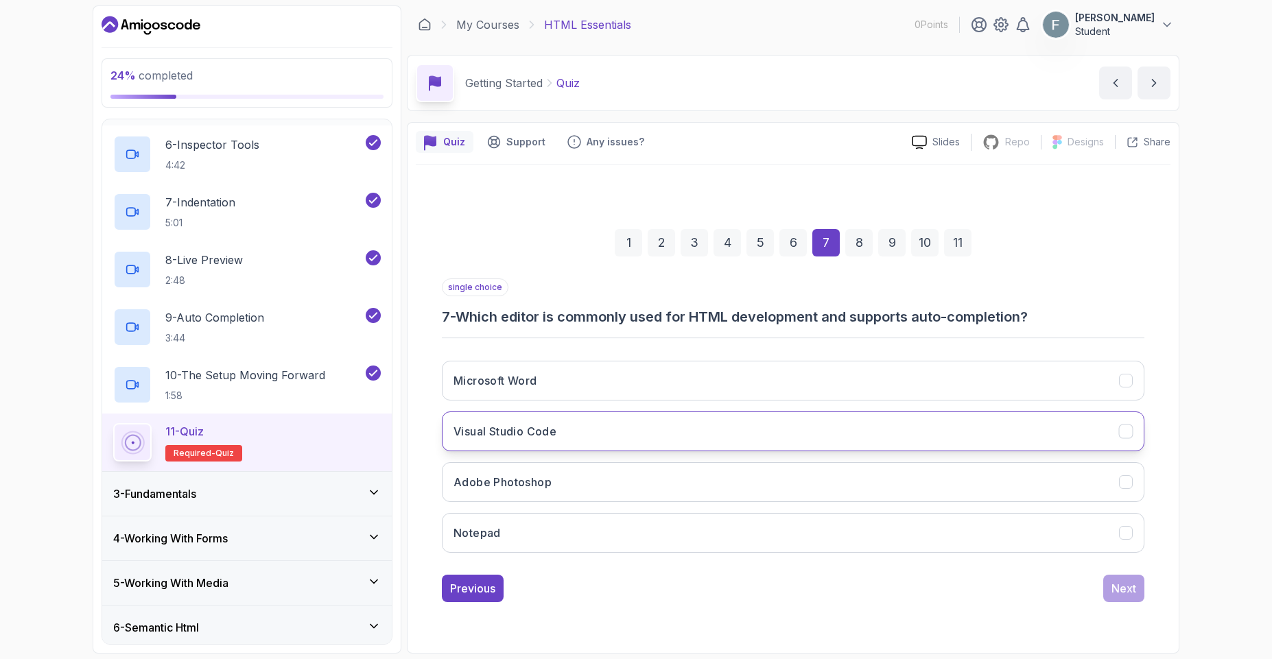
click at [545, 433] on h3 "Visual Studio Code" at bounding box center [504, 431] width 103 height 16
click at [1116, 593] on div "Next" at bounding box center [1123, 588] width 25 height 16
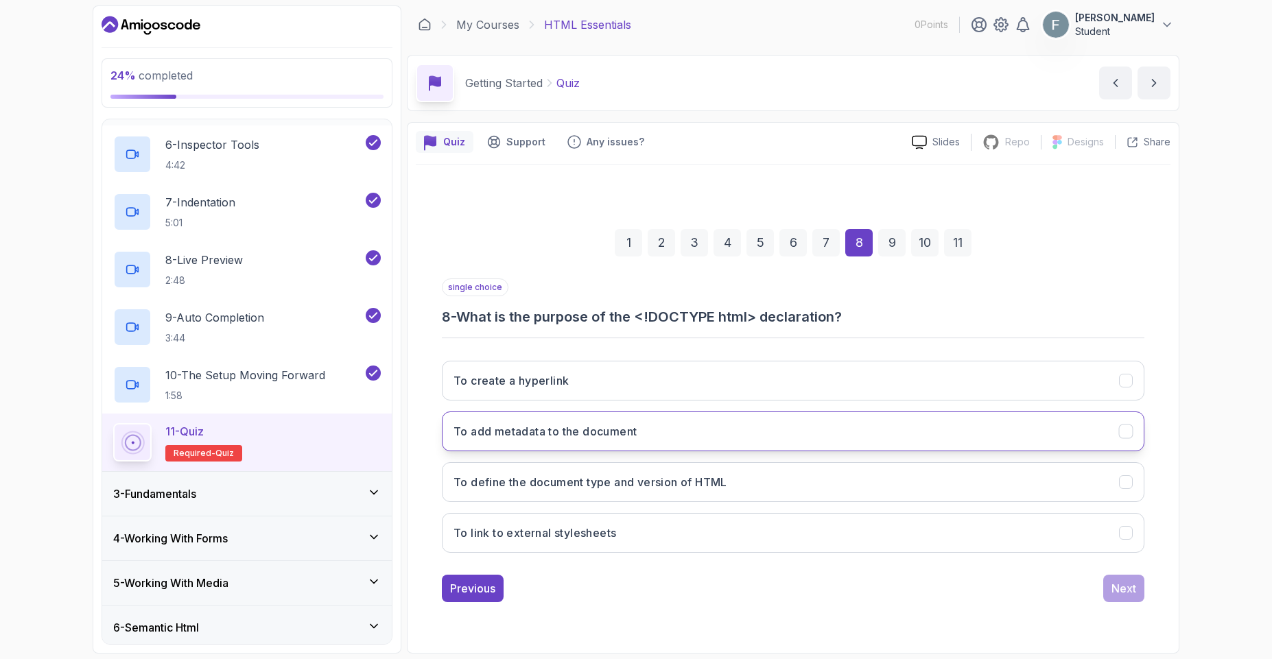
click at [604, 436] on h3 "To add metadata to the document" at bounding box center [544, 431] width 183 height 16
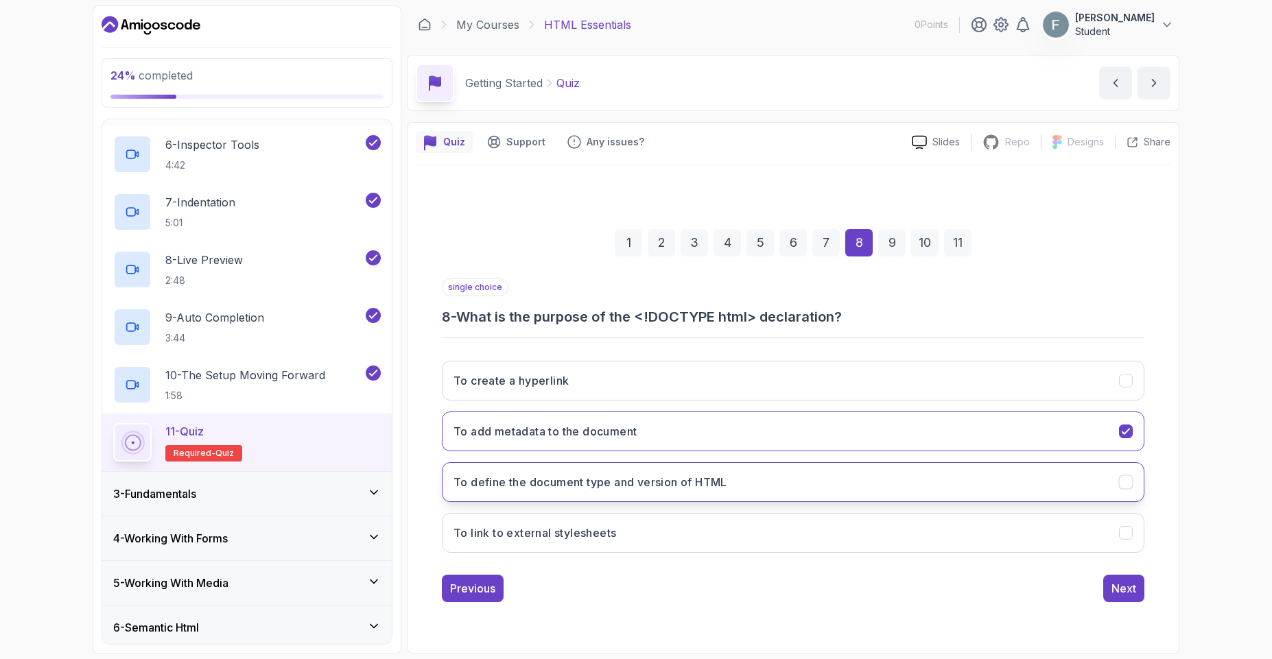
click at [598, 487] on h3 "To define the document type and version of HTML" at bounding box center [590, 482] width 274 height 16
click at [1118, 593] on div "Next" at bounding box center [1123, 588] width 25 height 16
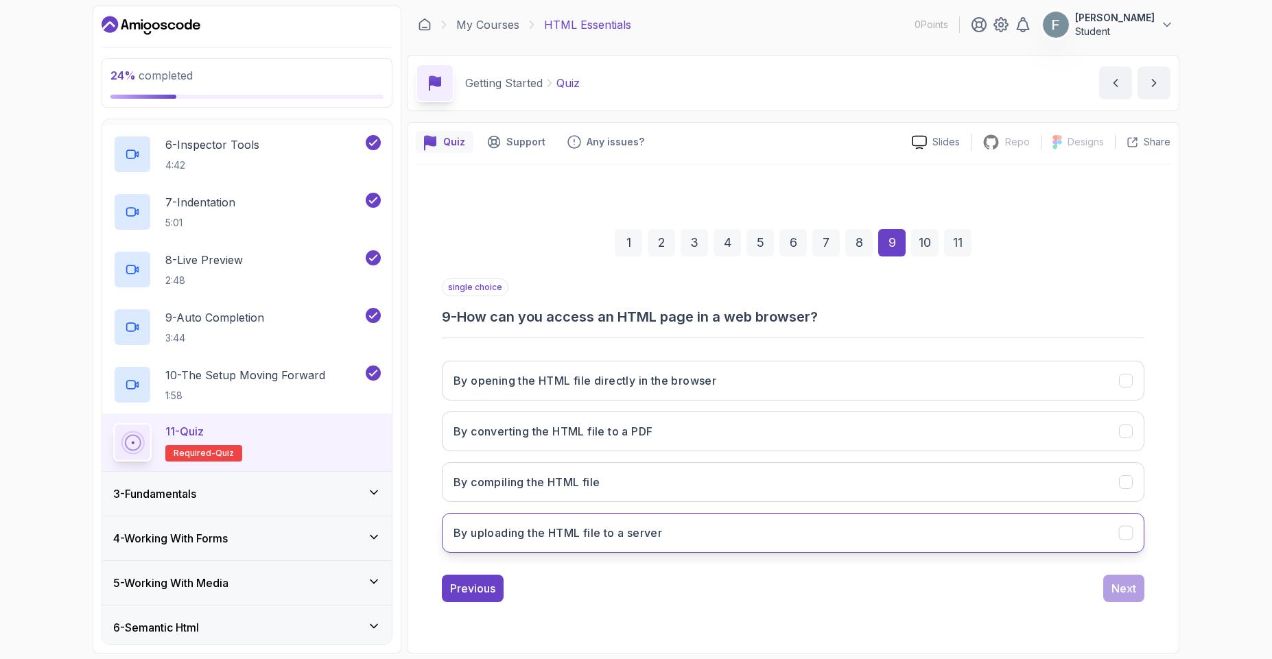
click at [604, 523] on button "By uploading the HTML file to a server" at bounding box center [793, 533] width 702 height 40
click at [1119, 594] on div "Next" at bounding box center [1123, 588] width 25 height 16
click at [588, 526] on h3 "To contain the main content of the page" at bounding box center [561, 533] width 216 height 16
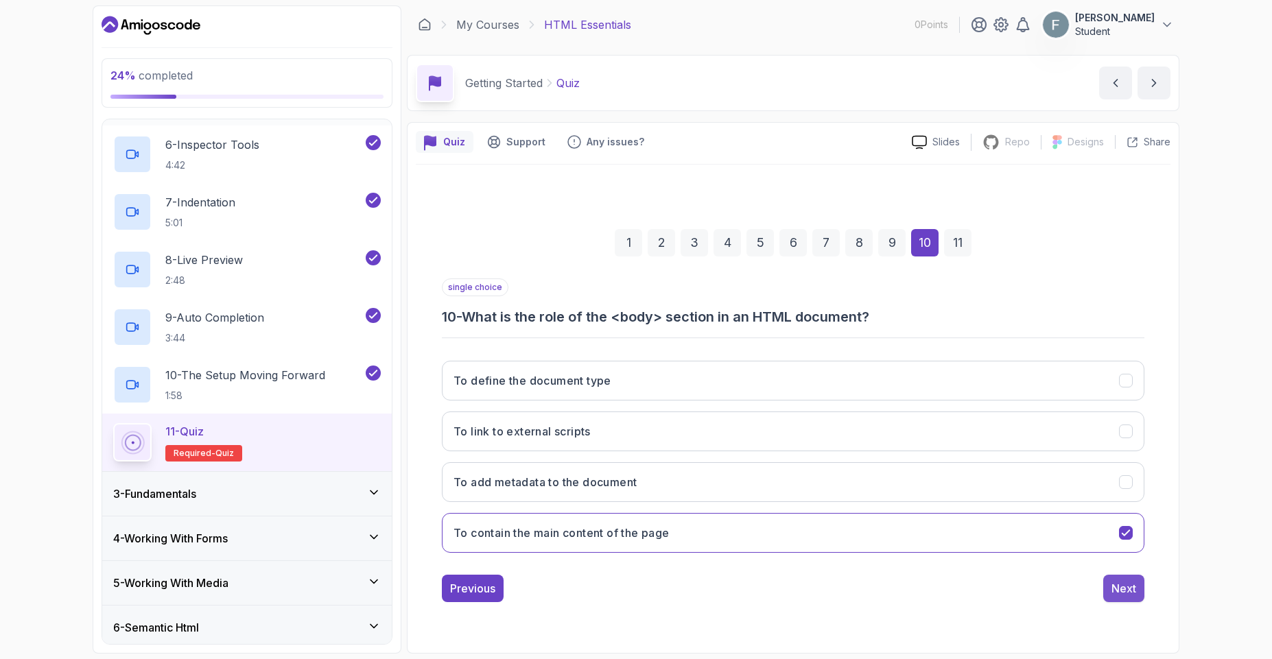
click at [1117, 595] on button "Next" at bounding box center [1123, 588] width 41 height 27
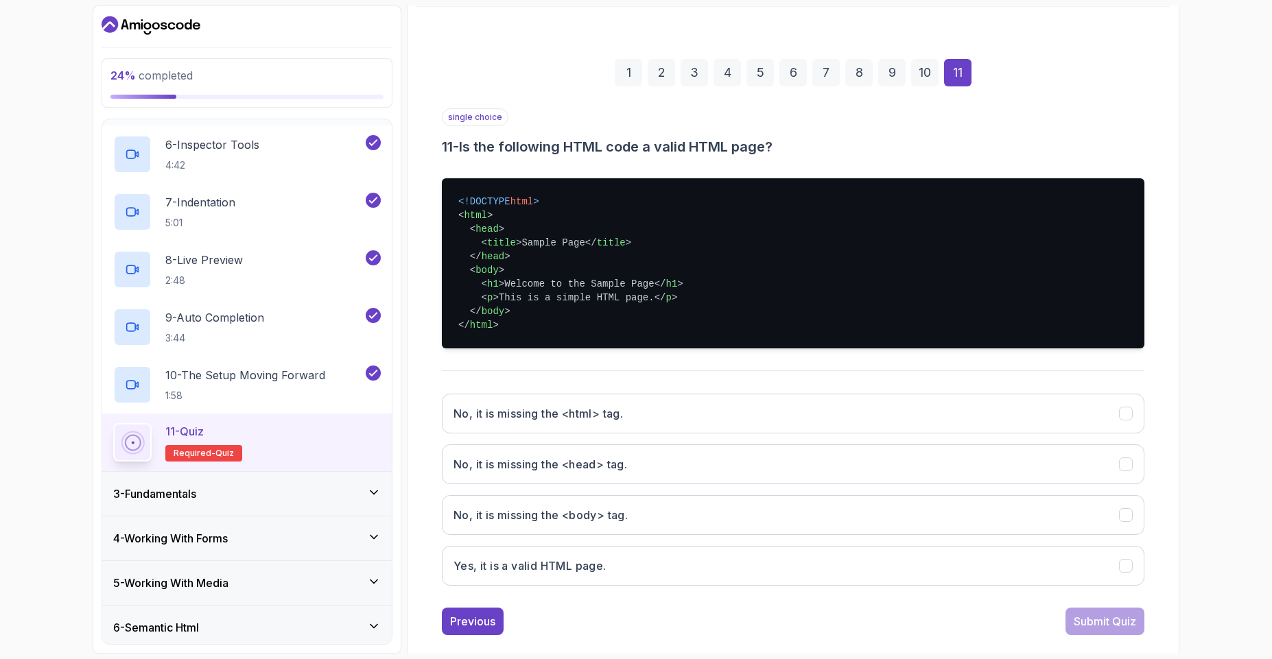
scroll to position [178, 0]
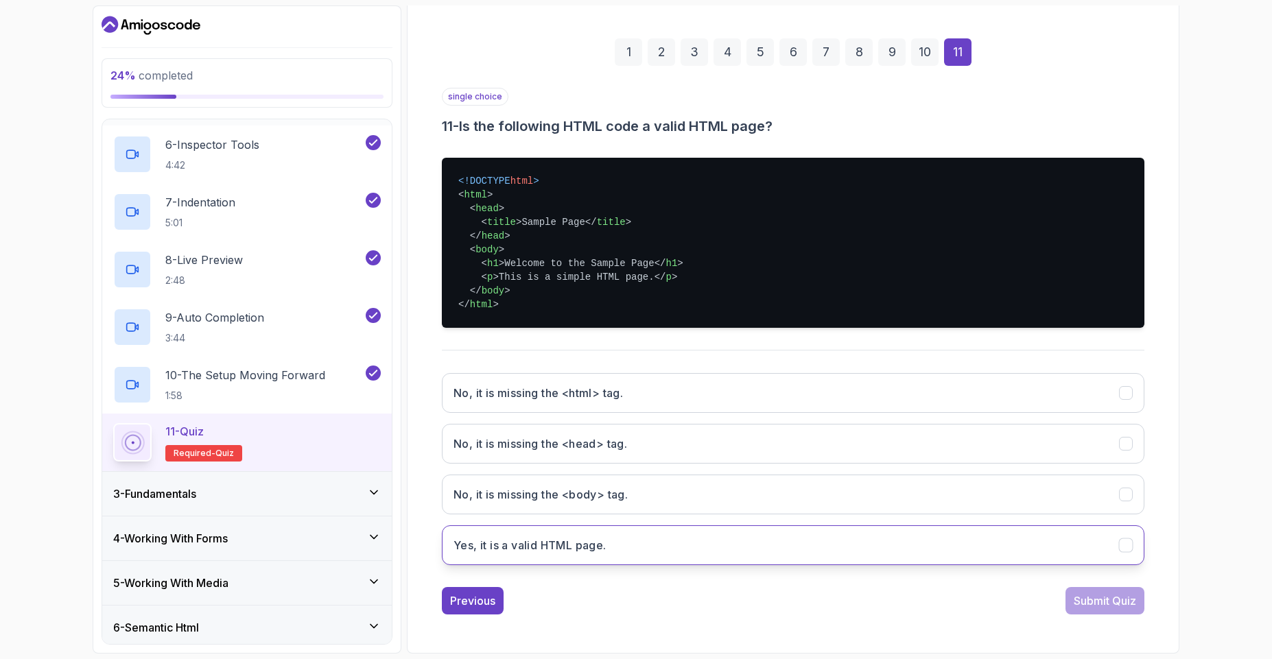
click at [586, 543] on h3 "Yes, it is a valid HTML page." at bounding box center [529, 545] width 153 height 16
click at [1108, 608] on div "Submit Quiz" at bounding box center [1105, 601] width 62 height 16
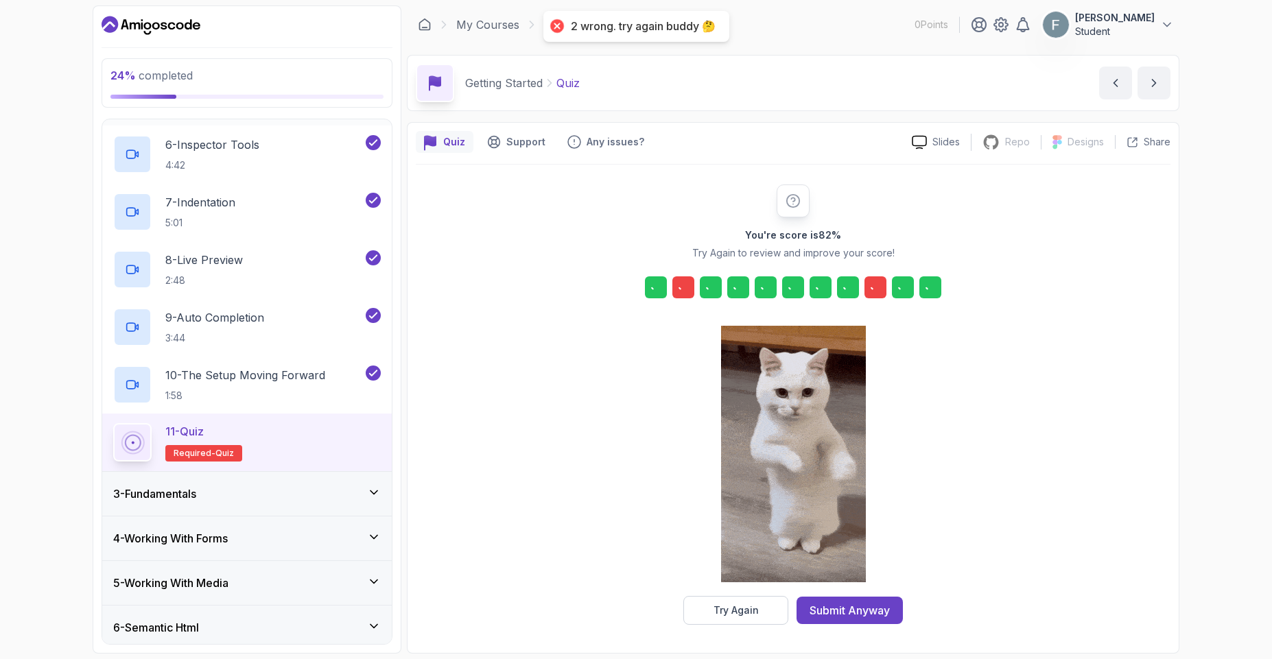
scroll to position [0, 0]
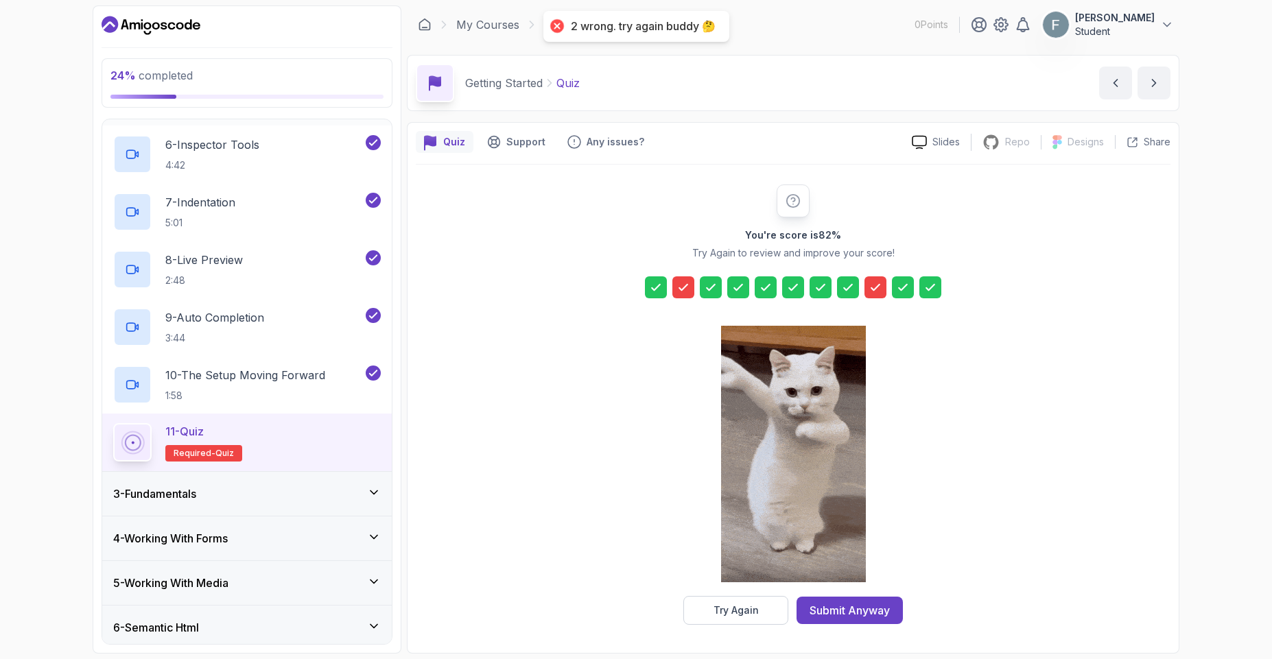
click at [875, 288] on icon at bounding box center [875, 287] width 8 height 5
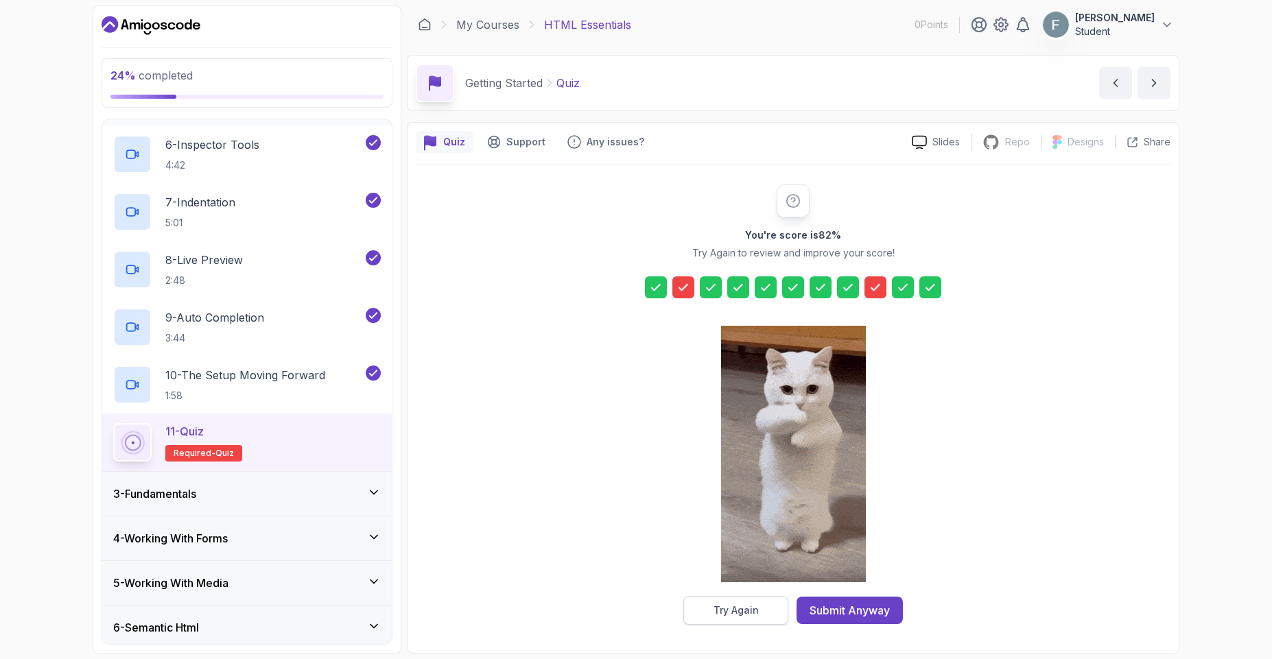
click at [738, 608] on div "Try Again" at bounding box center [735, 611] width 45 height 14
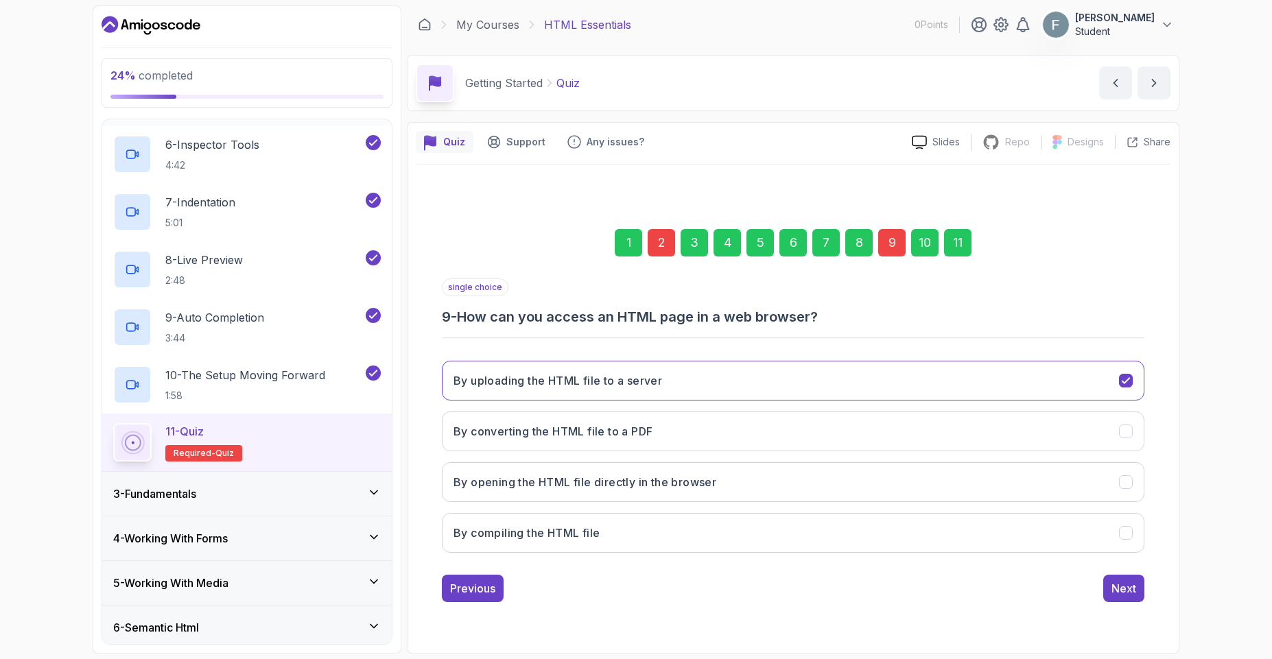
click at [666, 238] on div "2" at bounding box center [661, 242] width 27 height 27
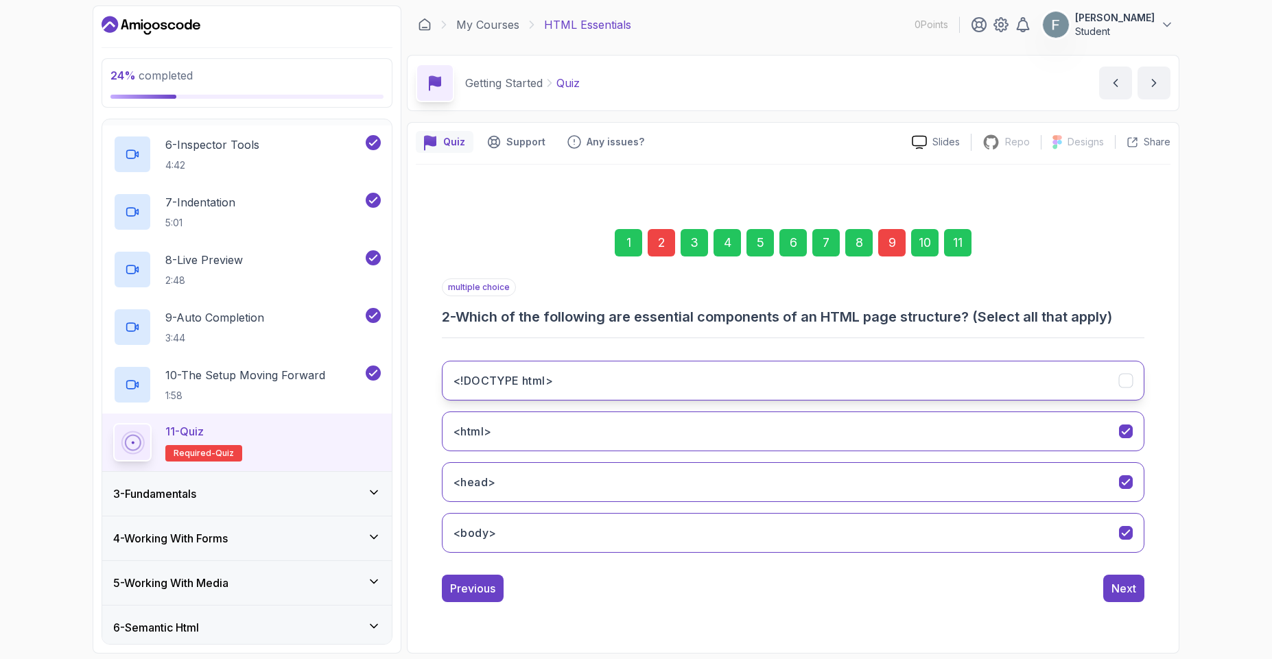
click at [571, 379] on button "<!DOCTYPE html>" at bounding box center [793, 381] width 702 height 40
click at [1119, 591] on div "Next" at bounding box center [1123, 588] width 25 height 16
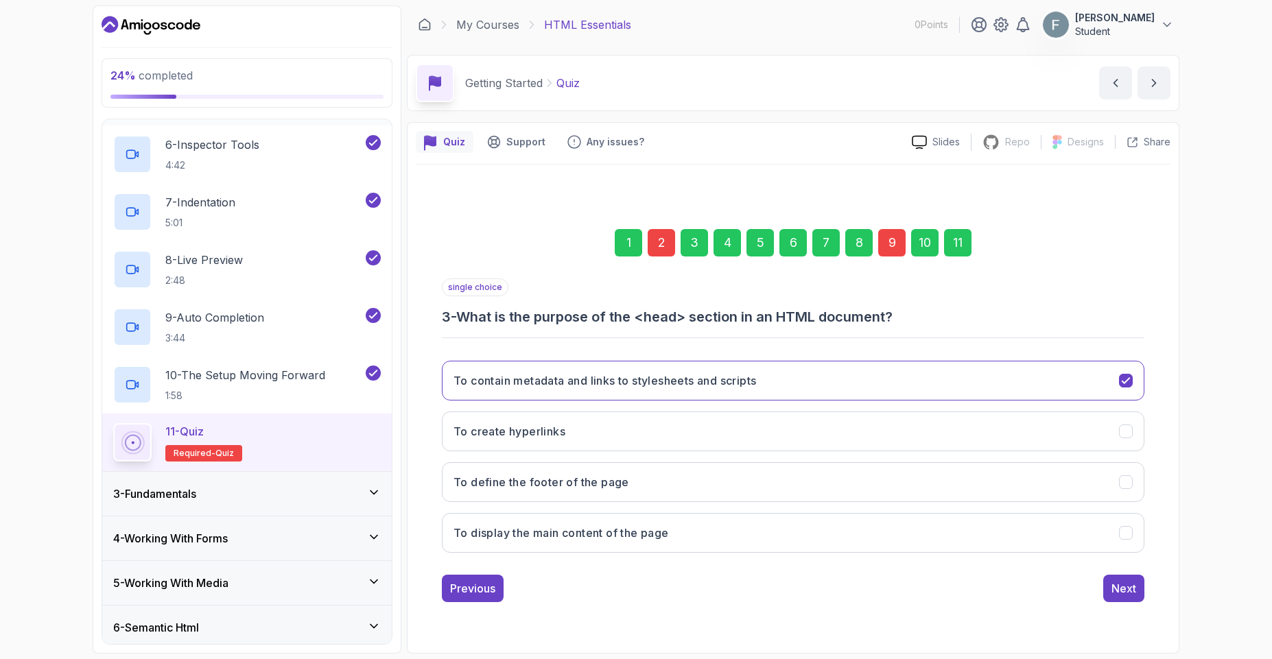
click at [897, 242] on div "9" at bounding box center [891, 242] width 27 height 27
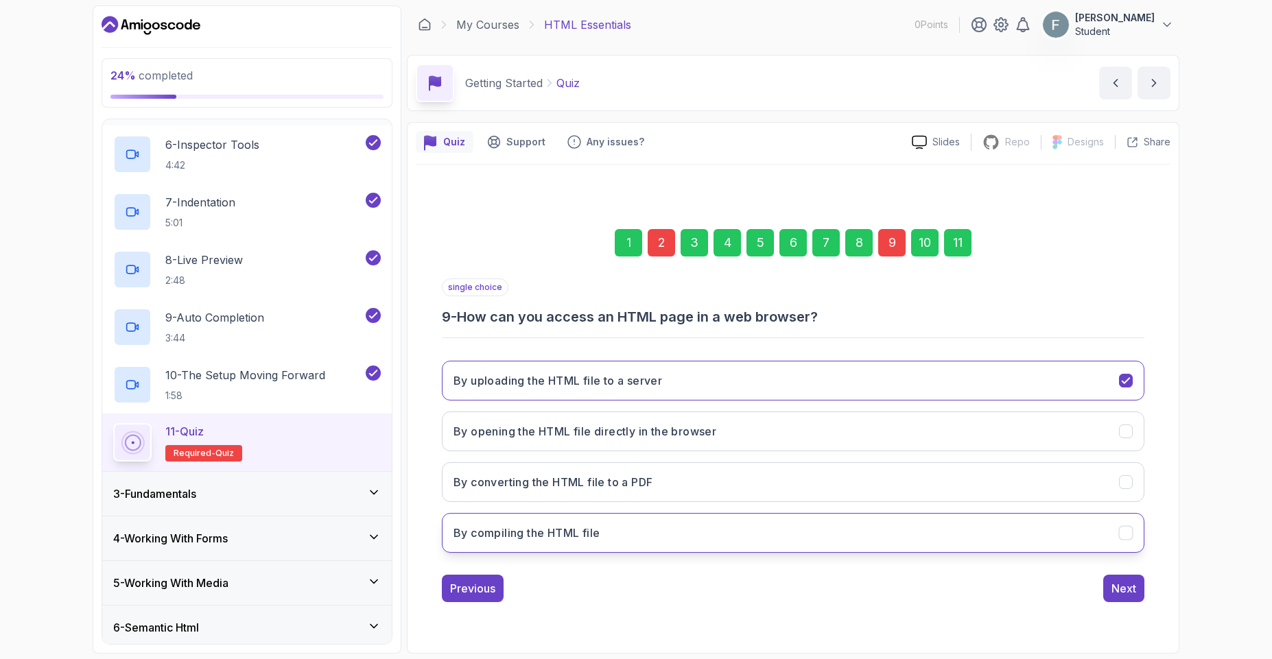
click at [659, 530] on button "By compiling the HTML file" at bounding box center [793, 533] width 702 height 40
click at [1119, 589] on div "Next" at bounding box center [1123, 588] width 25 height 16
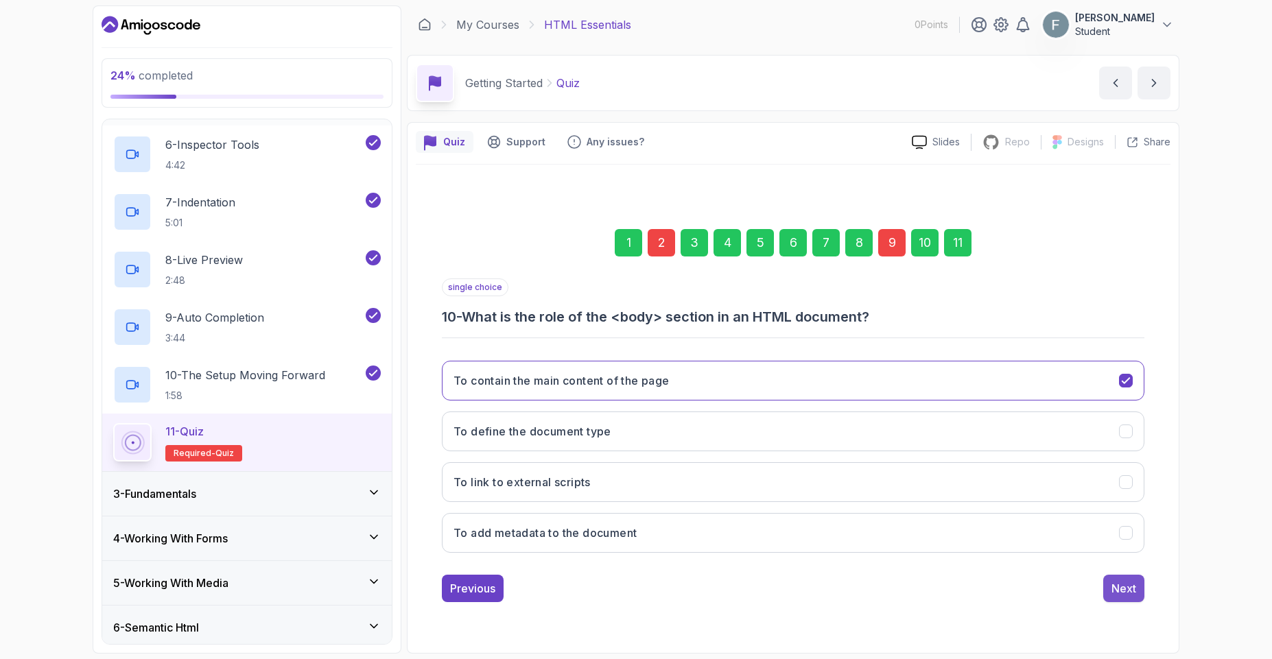
click at [1132, 589] on div "Next" at bounding box center [1123, 588] width 25 height 16
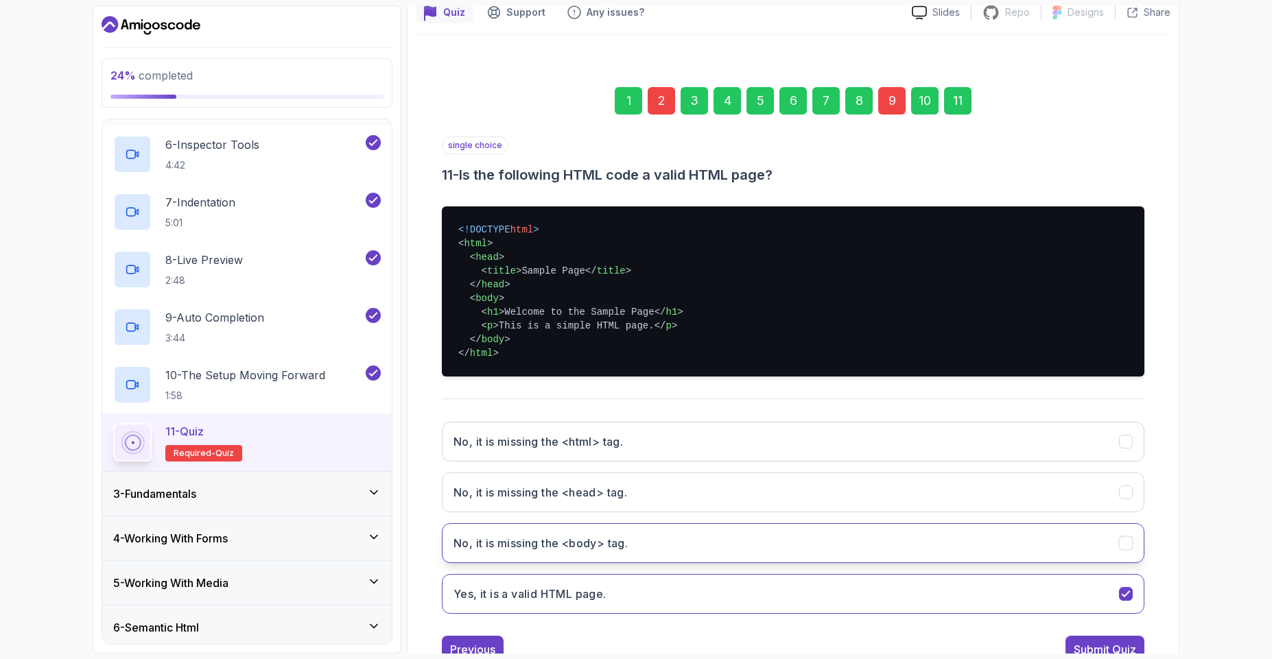
scroll to position [178, 0]
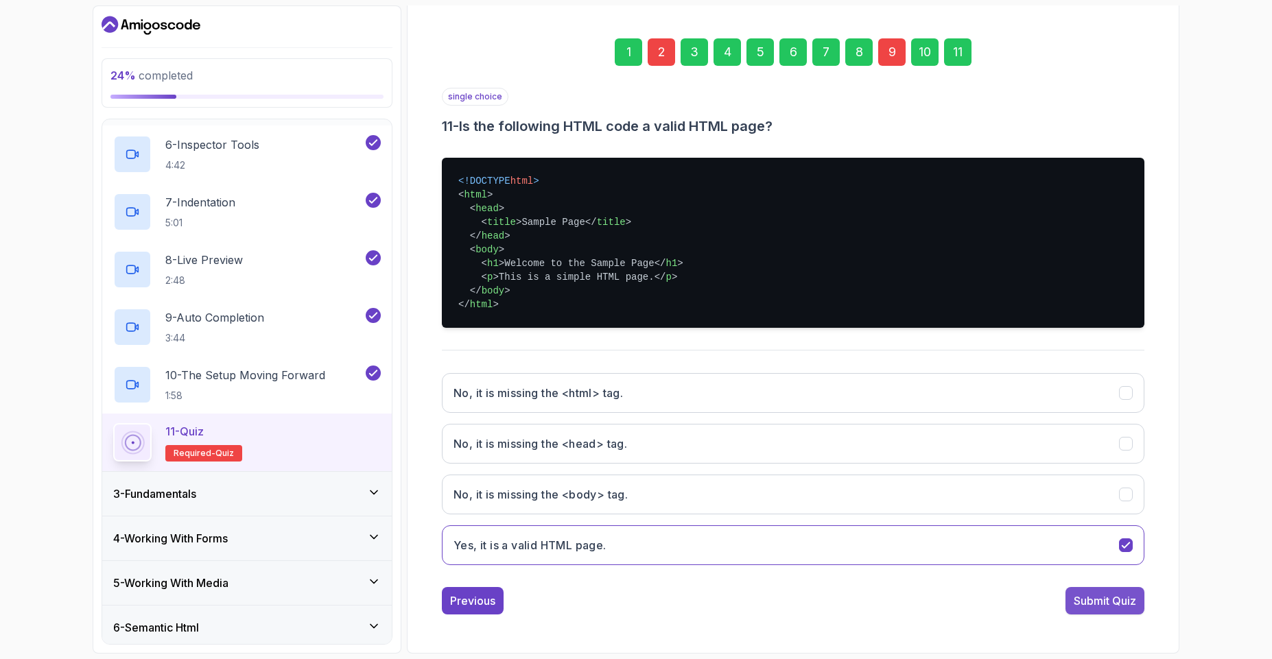
click at [1102, 612] on button "Submit Quiz" at bounding box center [1104, 600] width 79 height 27
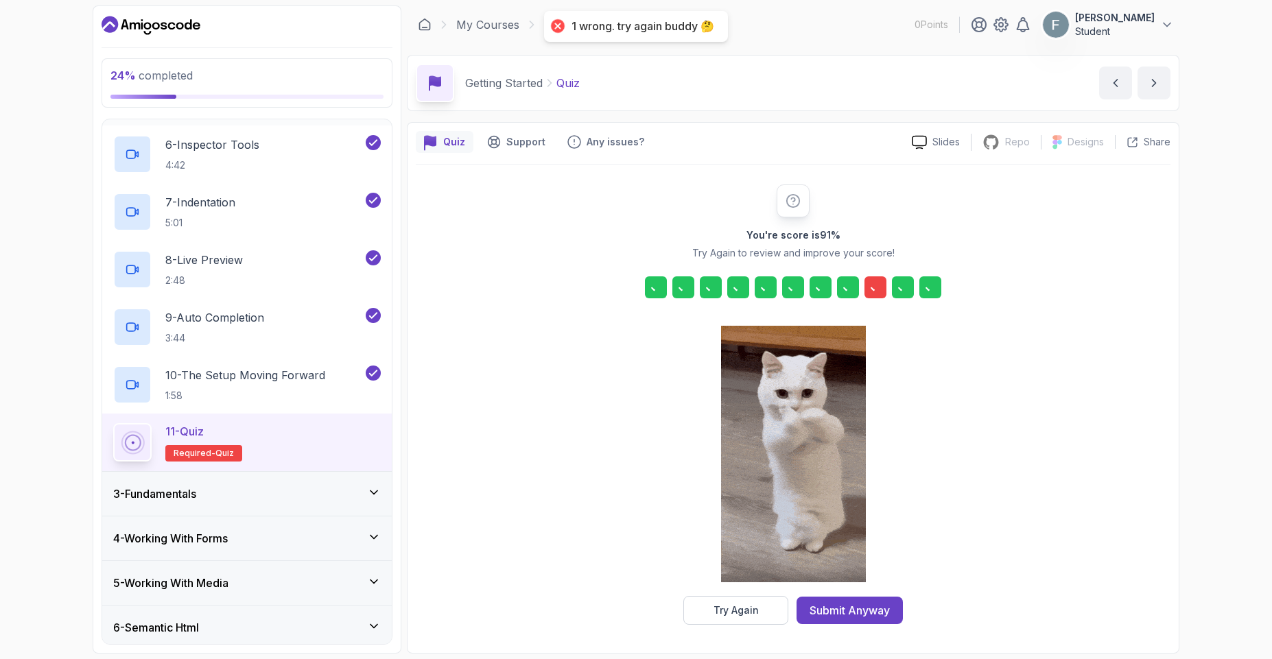
scroll to position [0, 0]
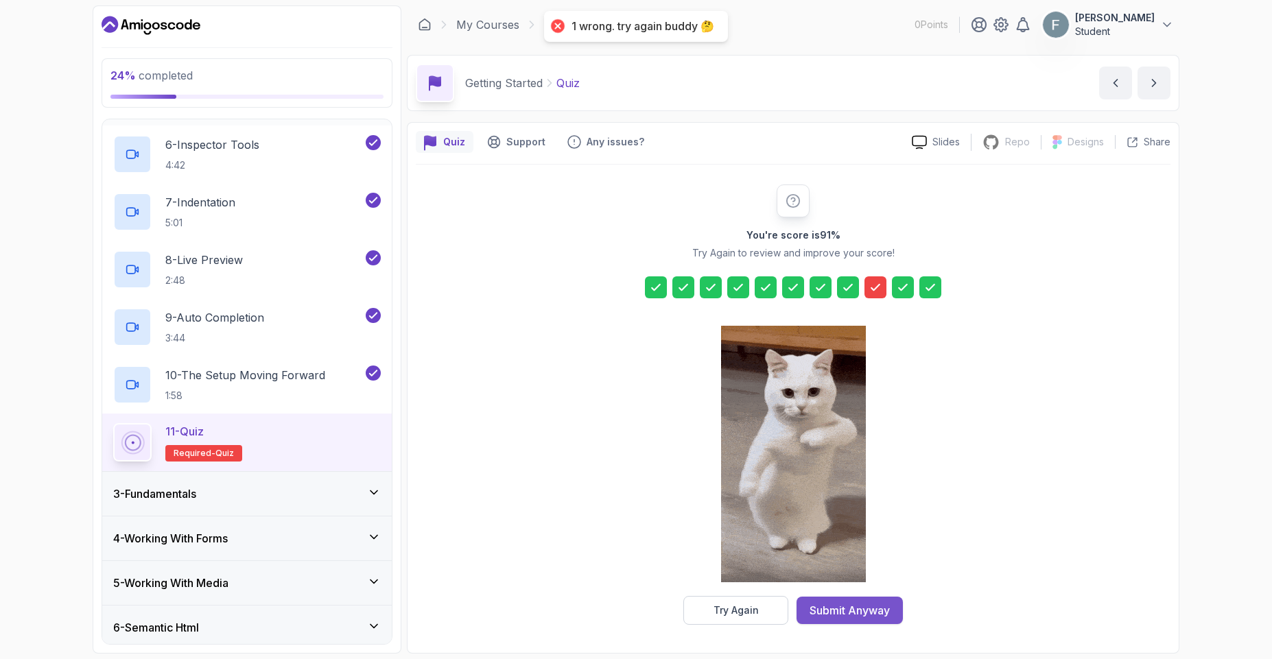
click at [873, 602] on div "Submit Anyway" at bounding box center [849, 610] width 80 height 16
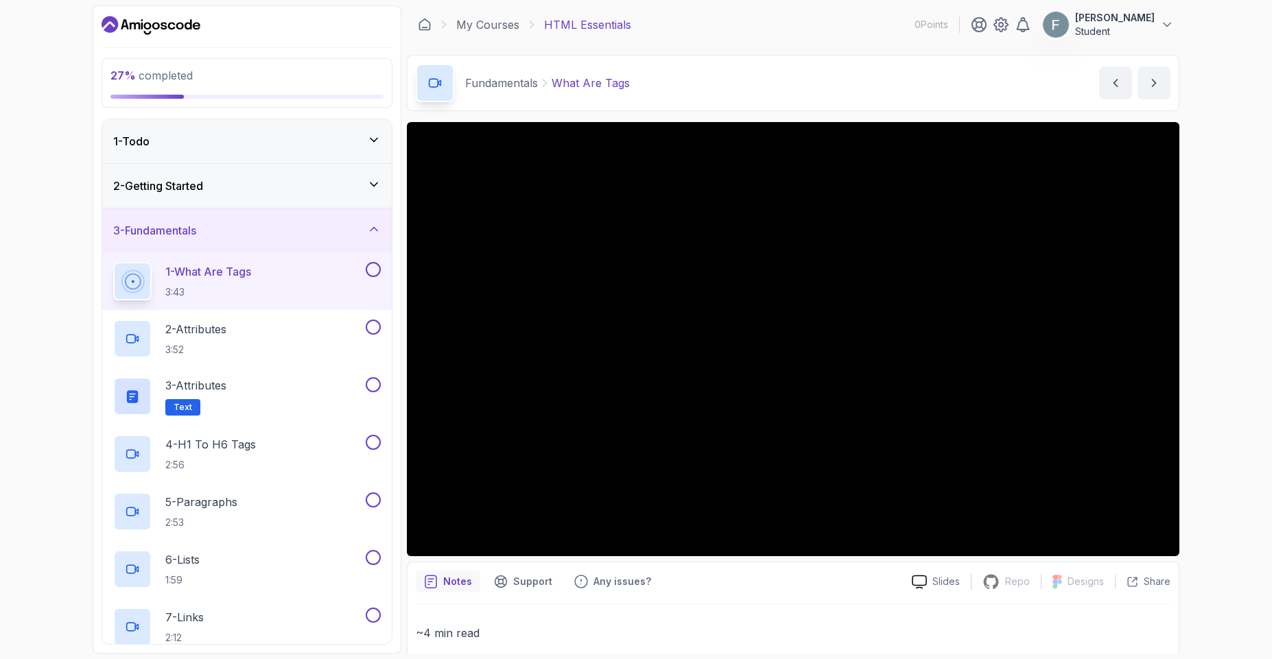
click at [227, 191] on div "2 - Getting Started" at bounding box center [247, 186] width 268 height 16
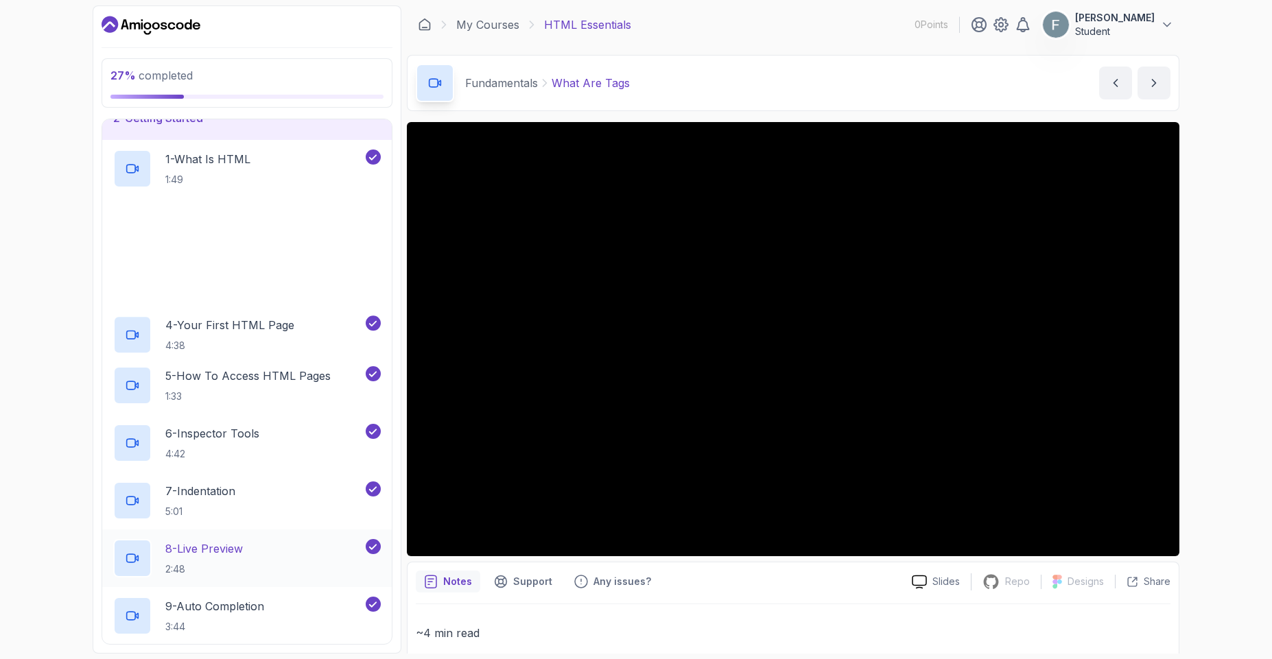
scroll to position [247, 0]
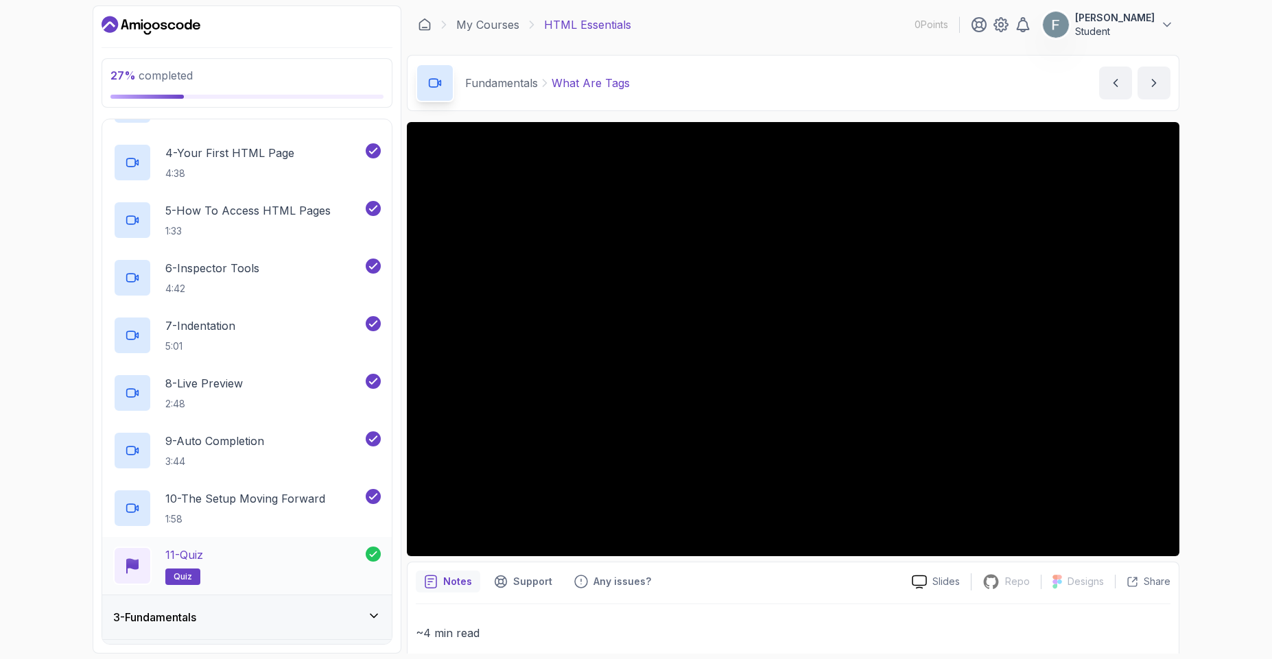
click at [237, 554] on div "11 - Quiz quiz" at bounding box center [239, 566] width 252 height 38
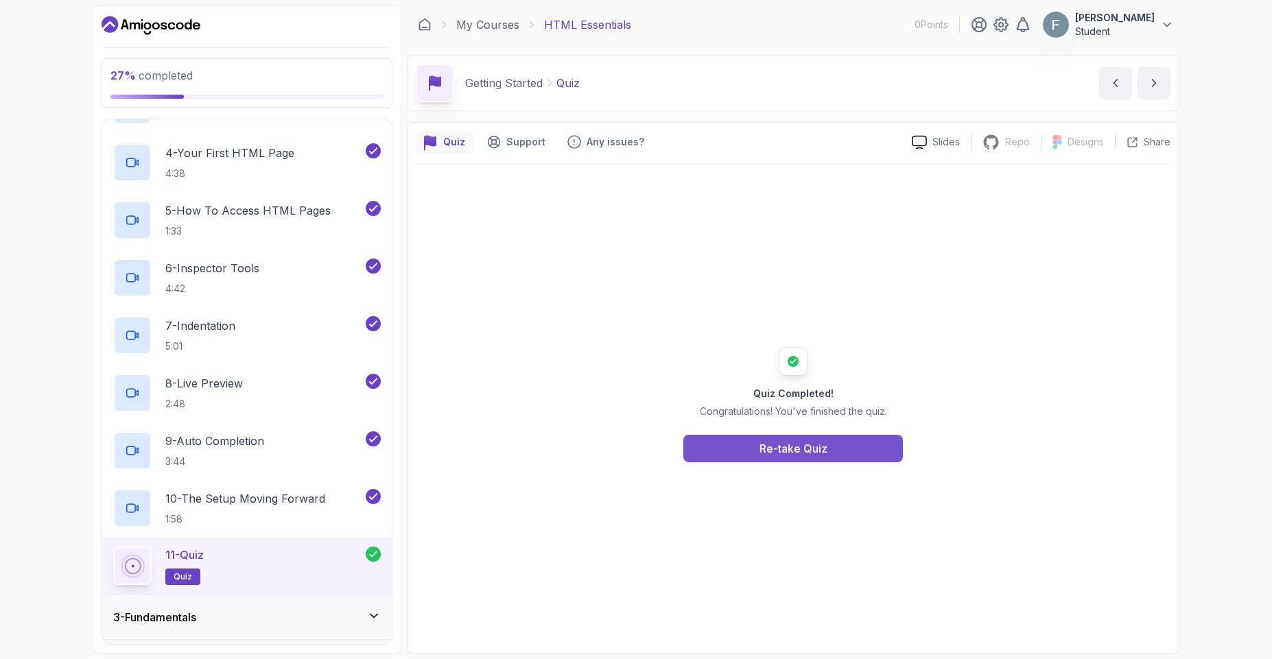
click at [811, 453] on div "Re-take Quiz" at bounding box center [793, 448] width 68 height 16
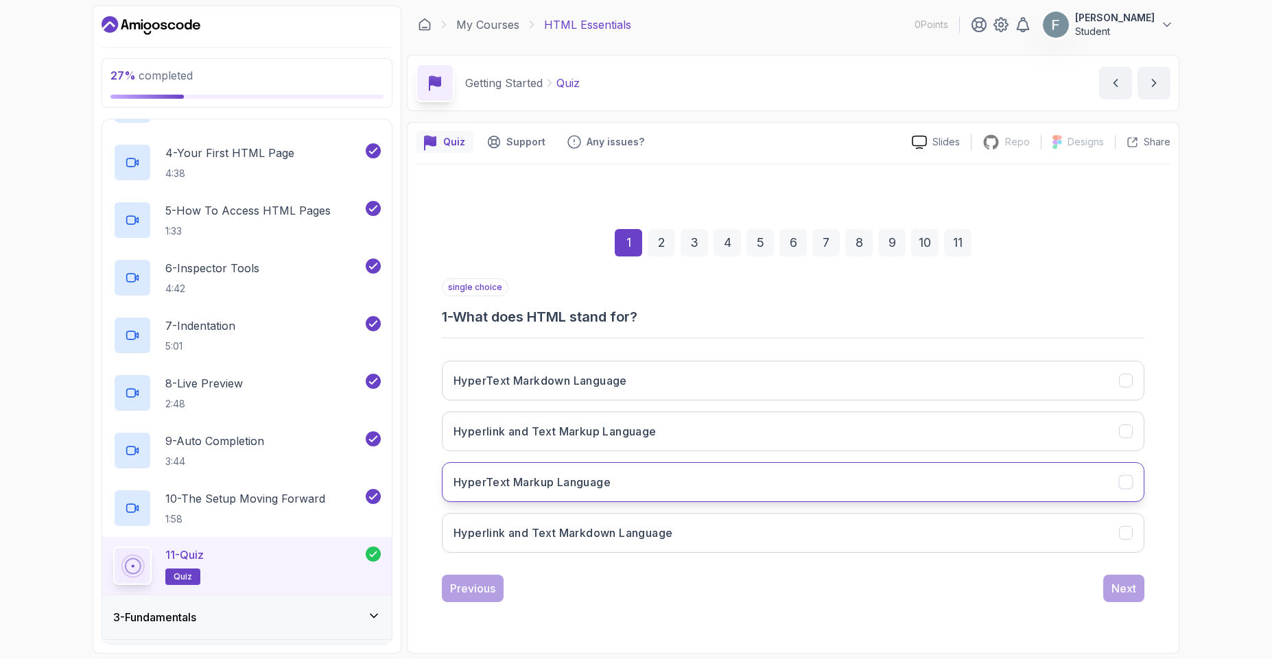
click at [567, 482] on h3 "HyperText Markup Language" at bounding box center [531, 482] width 157 height 16
click at [1106, 595] on button "Next" at bounding box center [1123, 588] width 41 height 27
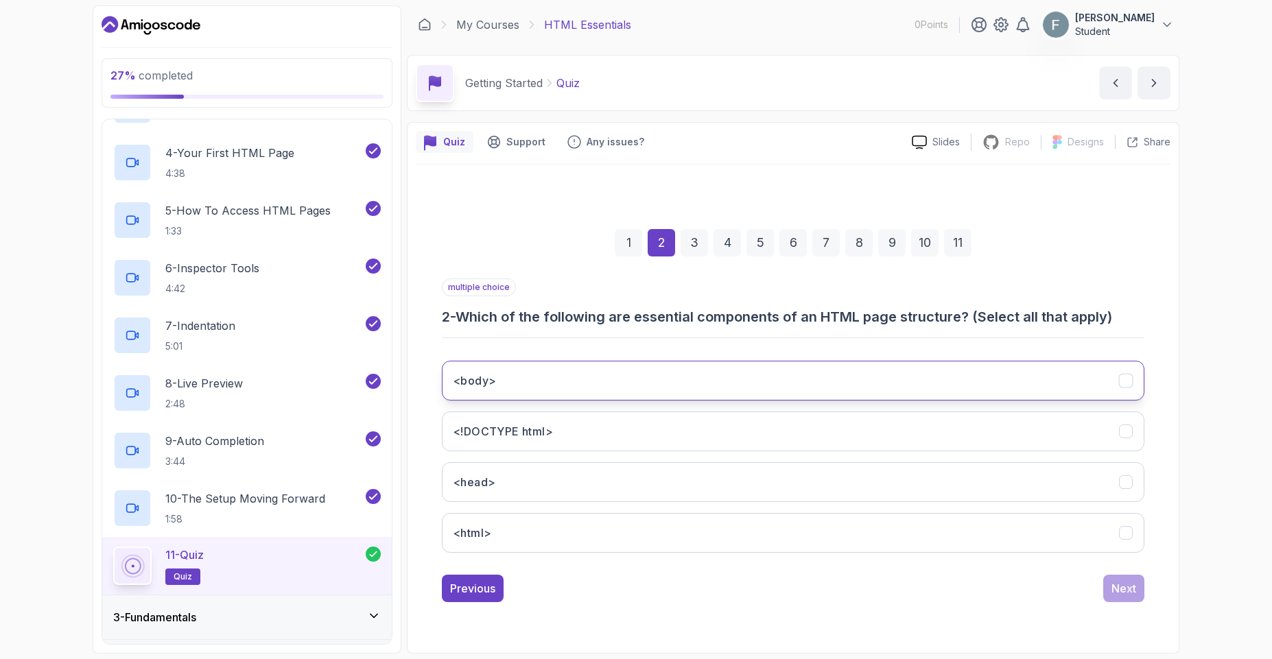
click at [570, 381] on button "<body>" at bounding box center [793, 381] width 702 height 40
click at [565, 425] on button "<!DOCTYPE html>" at bounding box center [793, 432] width 702 height 40
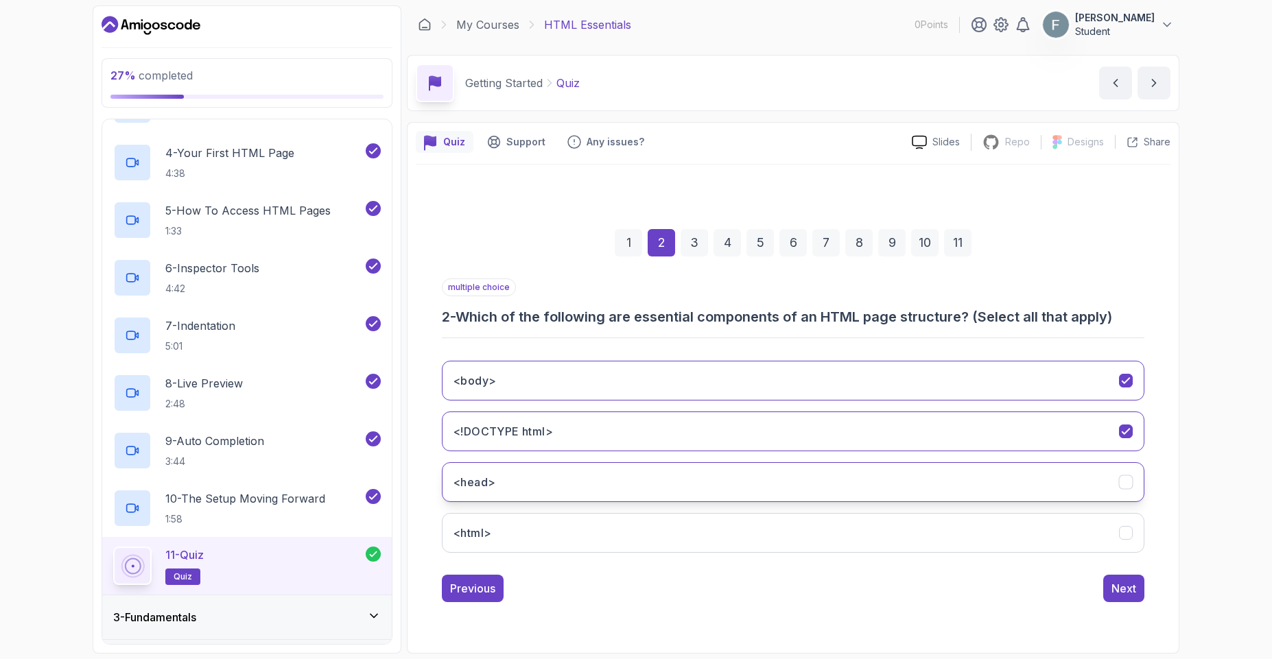
click at [568, 474] on button "<head>" at bounding box center [793, 482] width 702 height 40
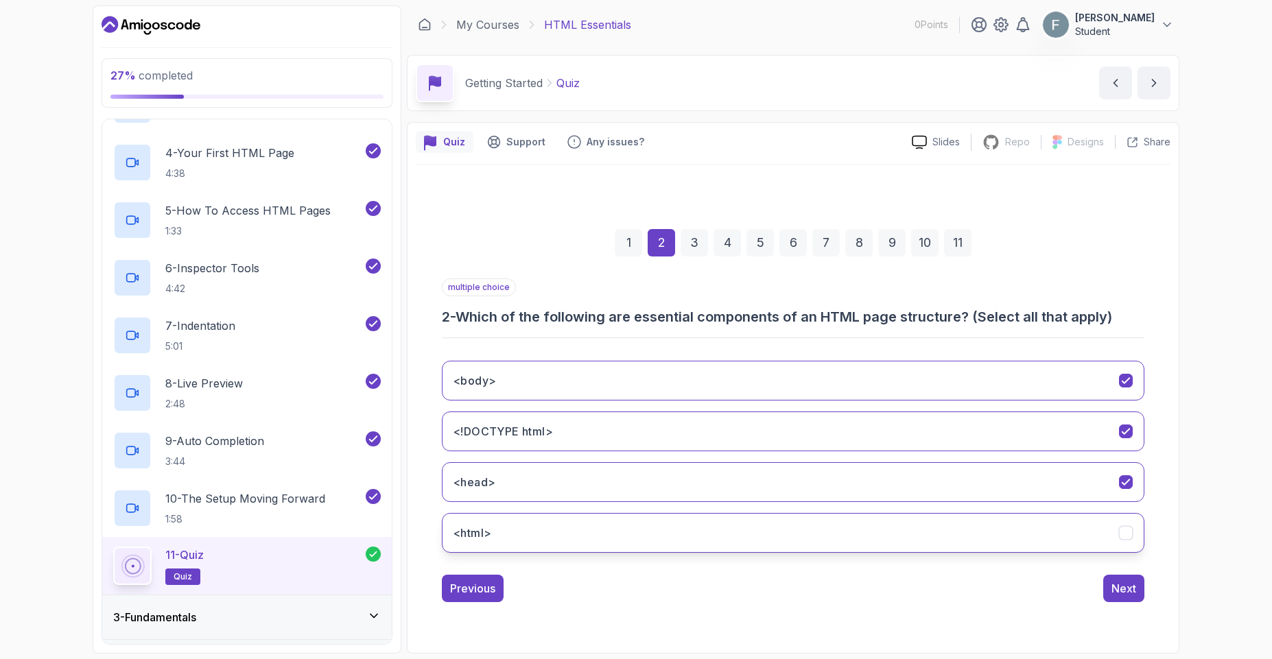
click at [568, 532] on button "<html>" at bounding box center [793, 533] width 702 height 40
click at [1081, 573] on div "multiple choice 2 - Which of the following are essential components of an HTML …" at bounding box center [793, 440] width 702 height 324
click at [1119, 586] on div "Next" at bounding box center [1123, 588] width 25 height 16
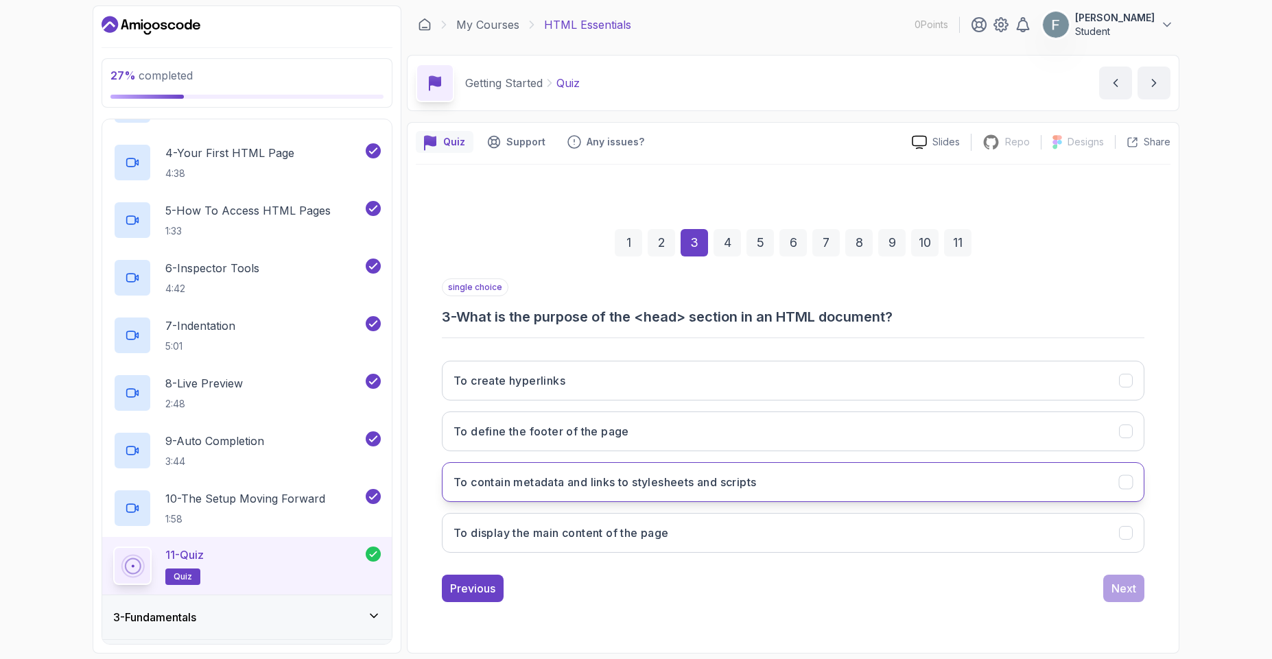
click at [558, 478] on h3 "To contain metadata and links to stylesheets and scripts" at bounding box center [604, 482] width 303 height 16
click at [1106, 594] on div "Previous Next" at bounding box center [793, 588] width 702 height 27
click at [1110, 594] on button "Next" at bounding box center [1123, 588] width 41 height 27
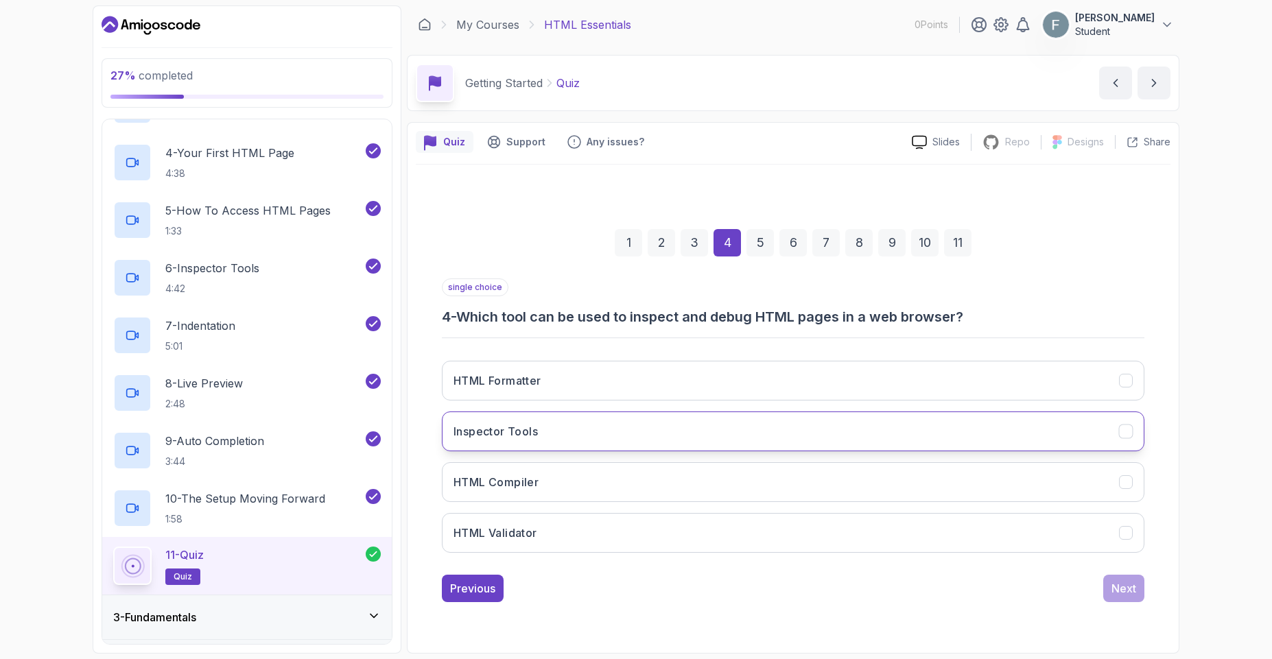
click at [537, 427] on h3 "Inspector Tools" at bounding box center [495, 431] width 84 height 16
click at [1139, 592] on button "Next" at bounding box center [1123, 588] width 41 height 27
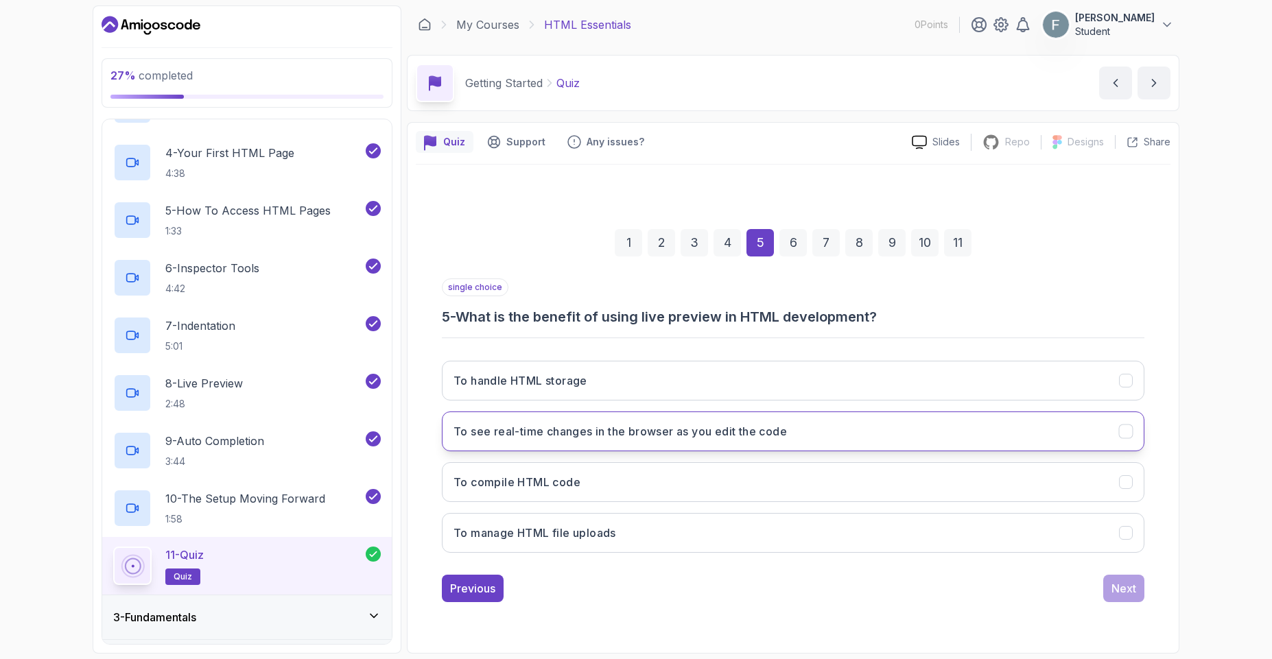
click at [574, 436] on h3 "To see real-time changes in the browser as you edit the code" at bounding box center [619, 431] width 333 height 16
click at [1117, 590] on div "Next" at bounding box center [1123, 588] width 25 height 16
click at [556, 426] on h3 "To improve readability and maintainability of the code" at bounding box center [600, 431] width 294 height 16
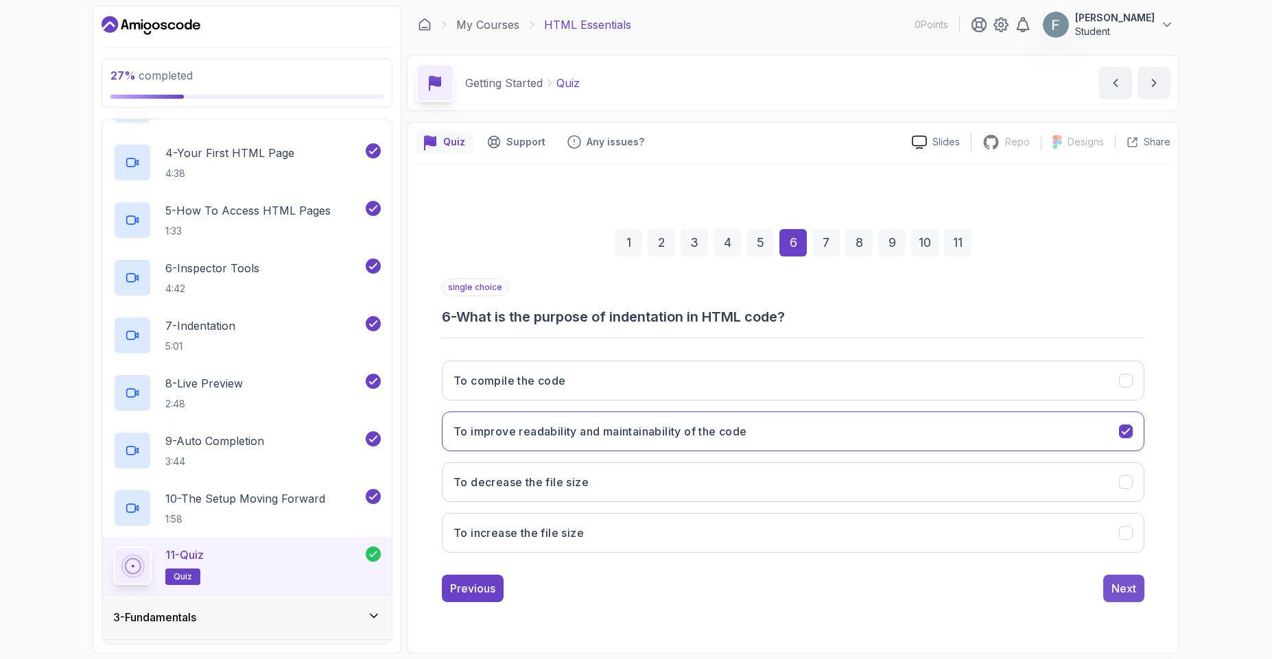
click at [1121, 592] on div "Next" at bounding box center [1123, 588] width 25 height 16
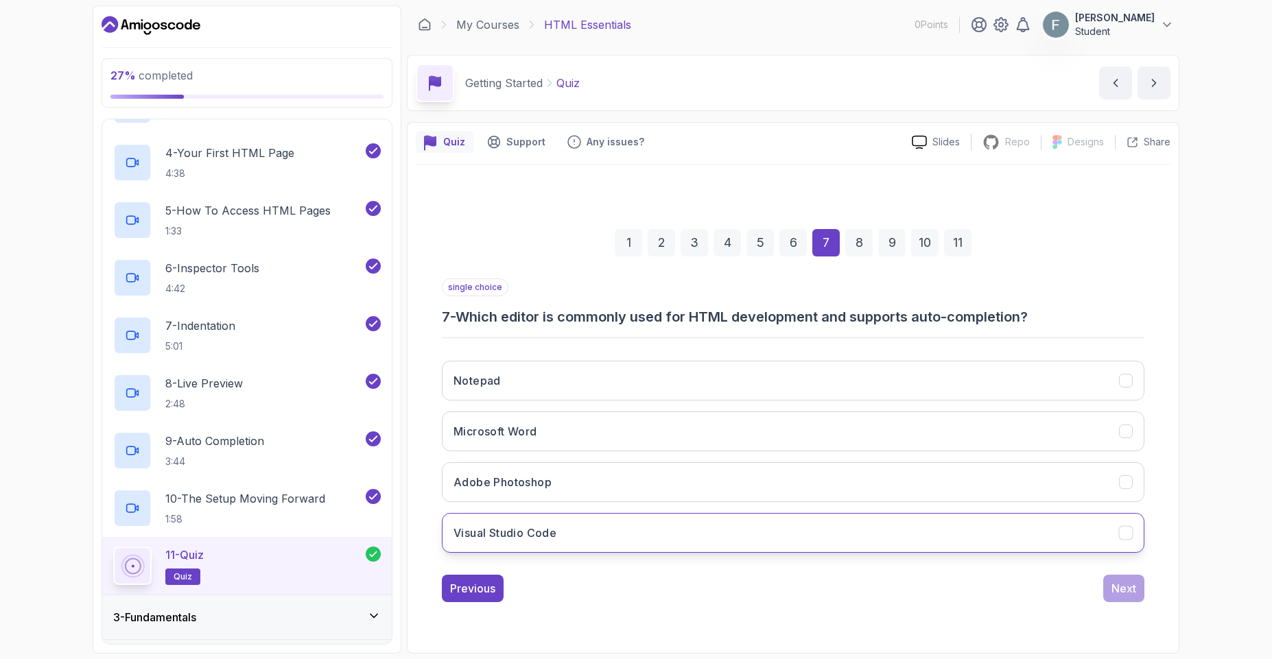
click at [537, 534] on h3 "Visual Studio Code" at bounding box center [504, 533] width 103 height 16
click at [1120, 595] on div "Next" at bounding box center [1123, 588] width 25 height 16
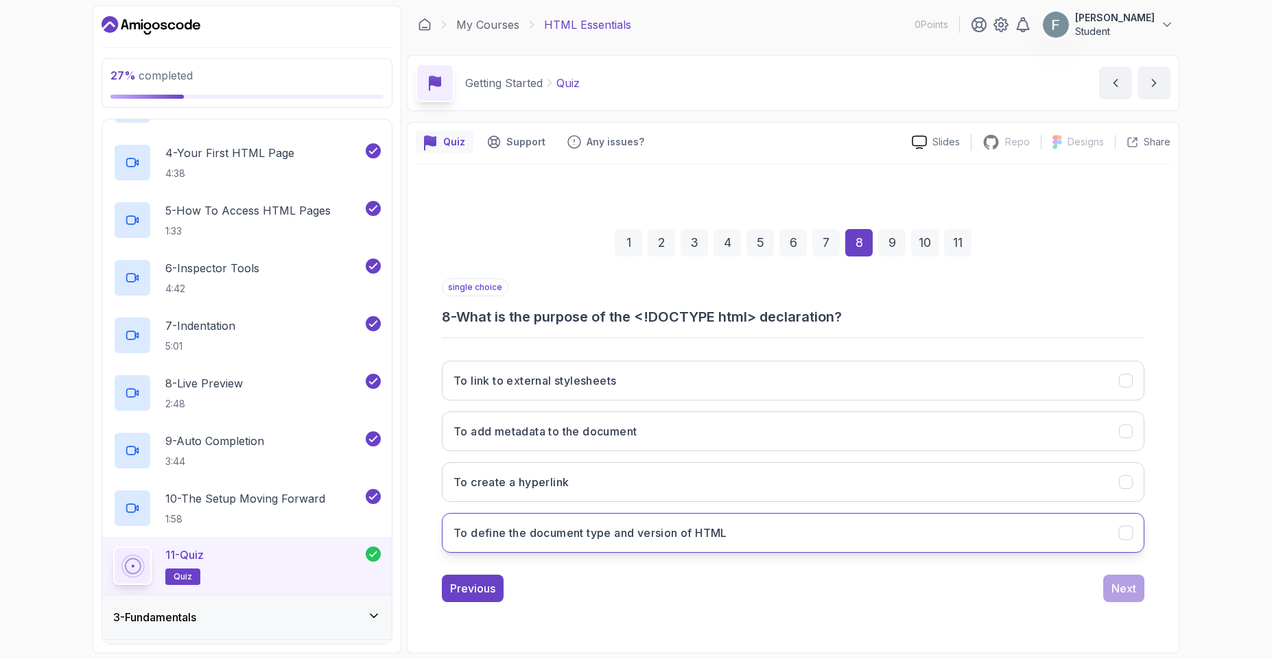
click at [584, 543] on button "To define the document type and version of HTML" at bounding box center [793, 533] width 702 height 40
click at [1146, 598] on div "1 2 3 4 5 6 7 8 9 10 11 single choice 8 - What is the purpose of the <!DOCTYPE …" at bounding box center [793, 404] width 755 height 417
click at [1135, 592] on div "Next" at bounding box center [1123, 588] width 25 height 16
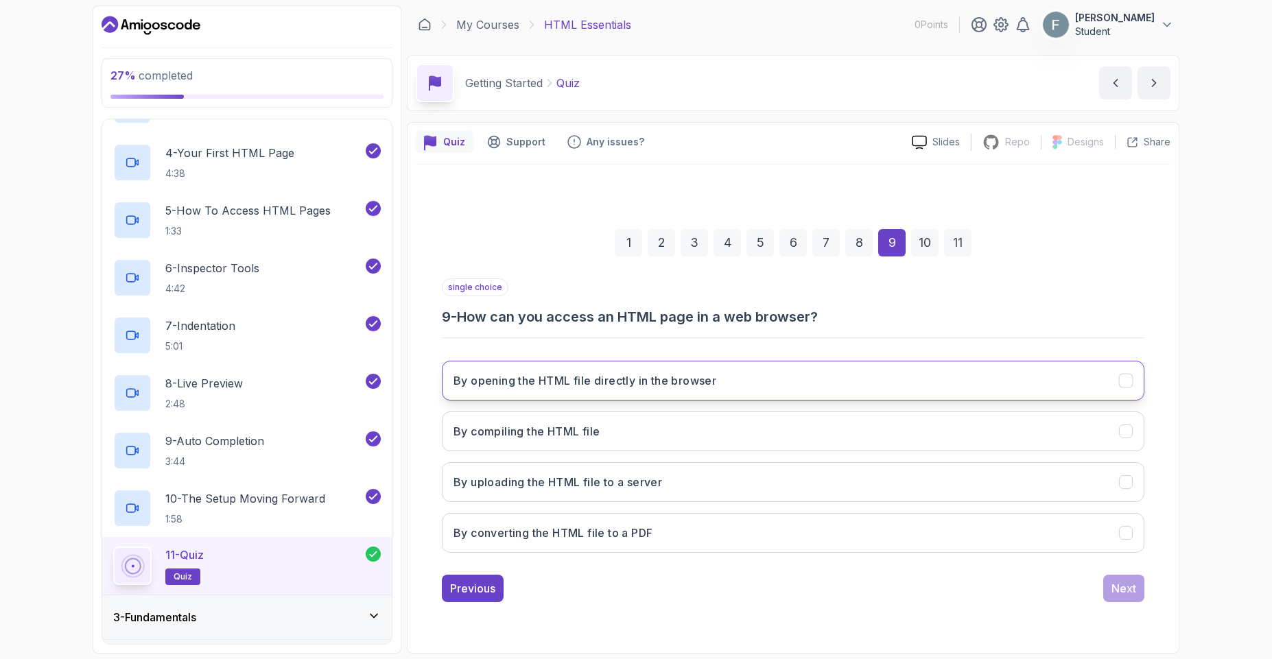
click at [634, 386] on h3 "By opening the HTML file directly in the browser" at bounding box center [584, 380] width 263 height 16
click at [1120, 597] on button "Next" at bounding box center [1123, 588] width 41 height 27
drag, startPoint x: 579, startPoint y: 378, endPoint x: 586, endPoint y: 384, distance: 9.2
click at [580, 380] on h3 "To contain the main content of the page" at bounding box center [561, 380] width 216 height 16
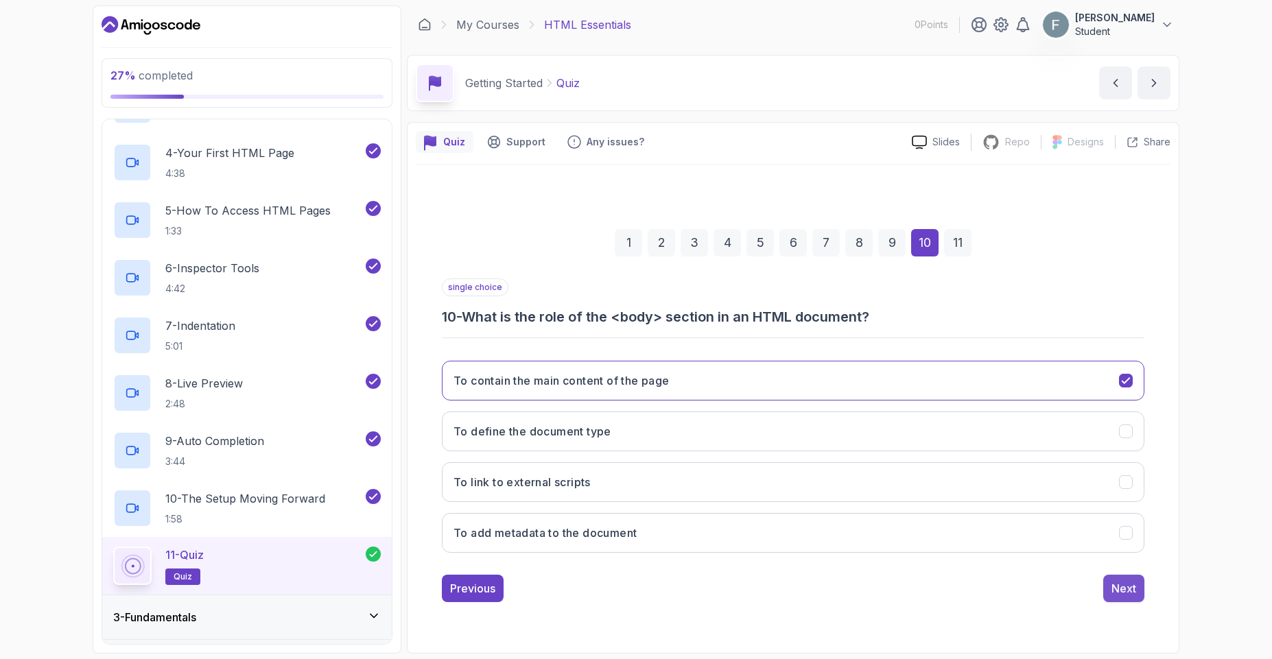
click at [1115, 593] on div "Next" at bounding box center [1123, 588] width 25 height 16
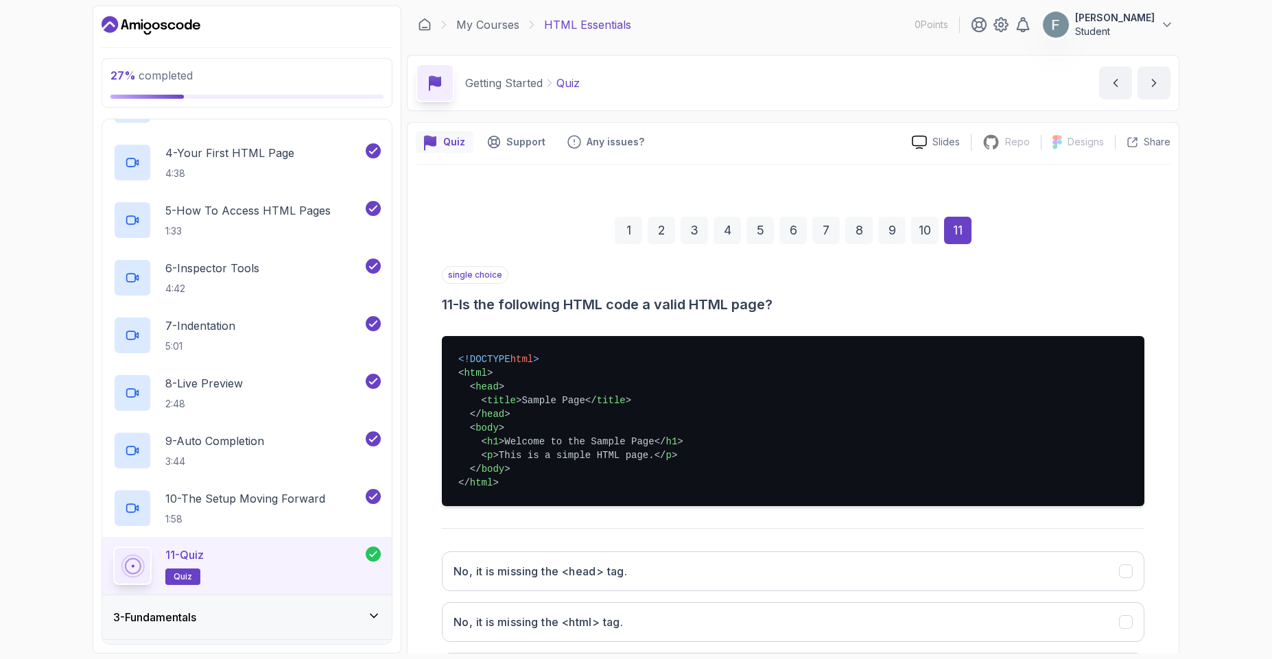
scroll to position [178, 0]
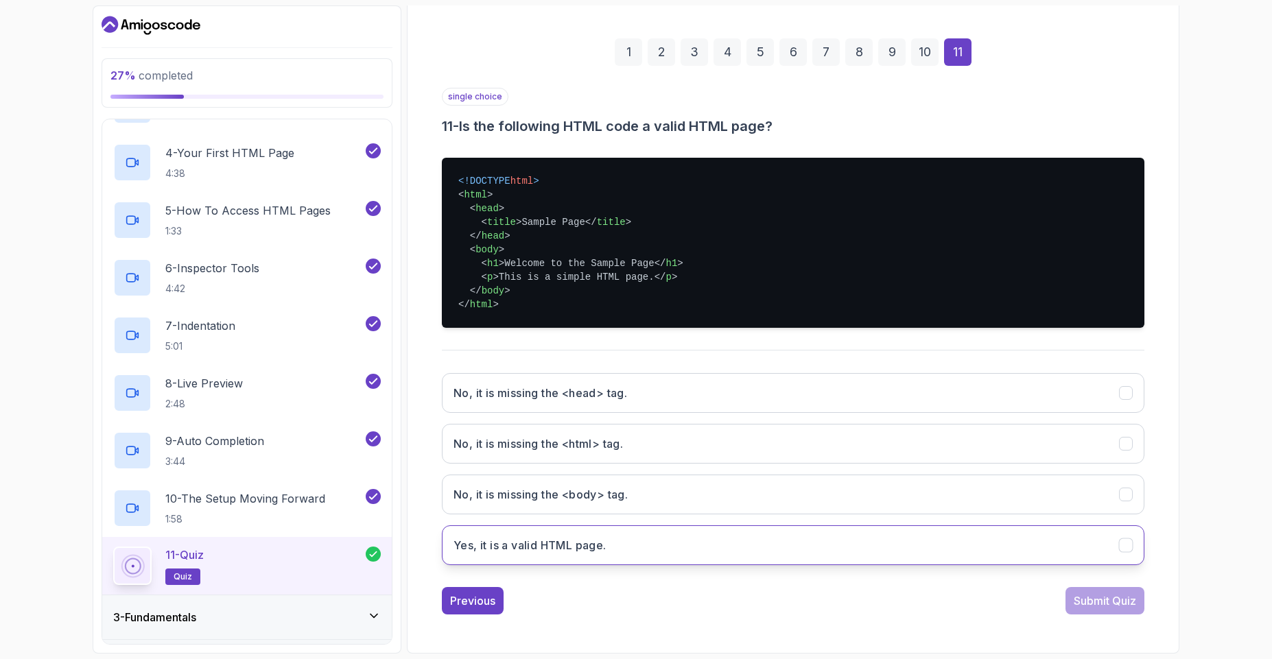
click at [555, 544] on h3 "Yes, it is a valid HTML page." at bounding box center [529, 545] width 153 height 16
click at [1115, 607] on div "Submit Quiz" at bounding box center [1105, 601] width 62 height 16
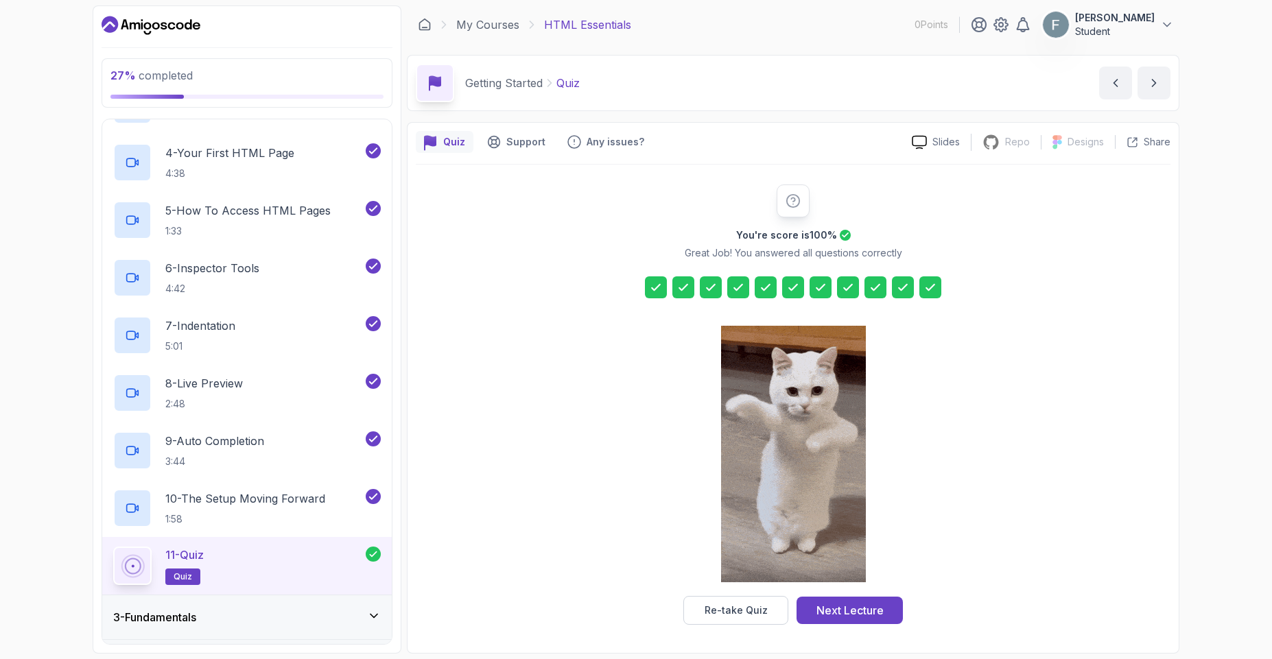
click at [877, 290] on icon at bounding box center [875, 288] width 14 height 14
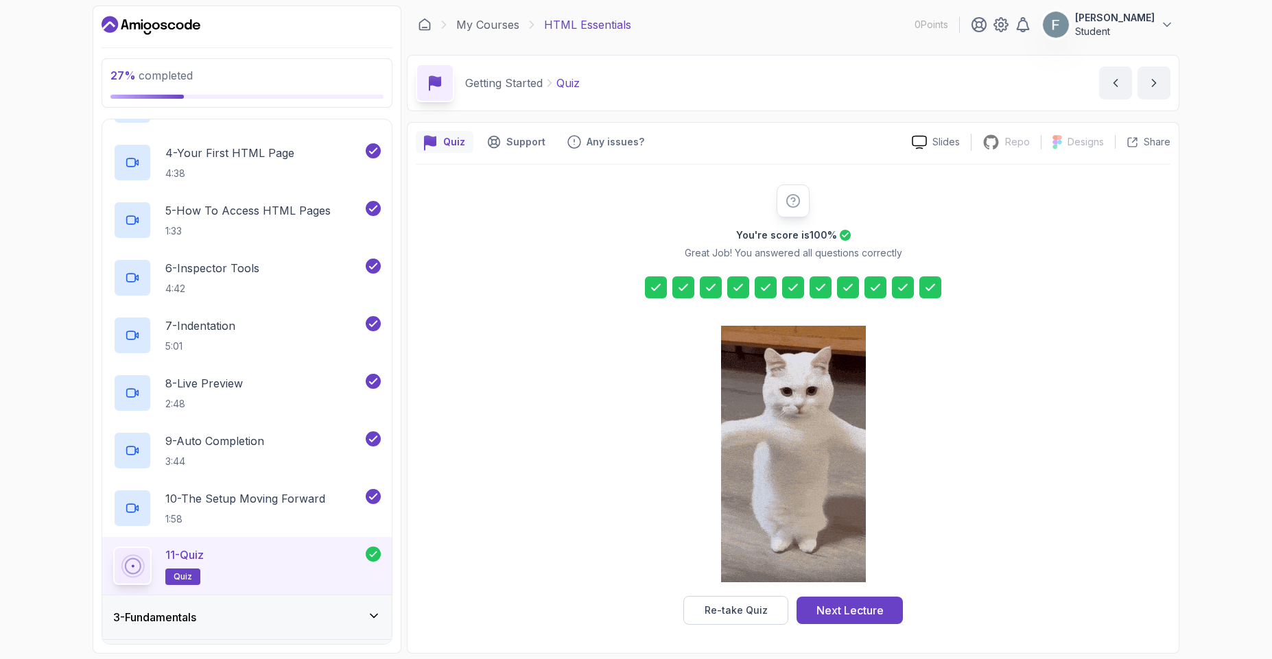
click at [877, 275] on div "You're score is 100 % Great Job! You answered all questions correctly Re-take Q…" at bounding box center [792, 405] width 263 height 440
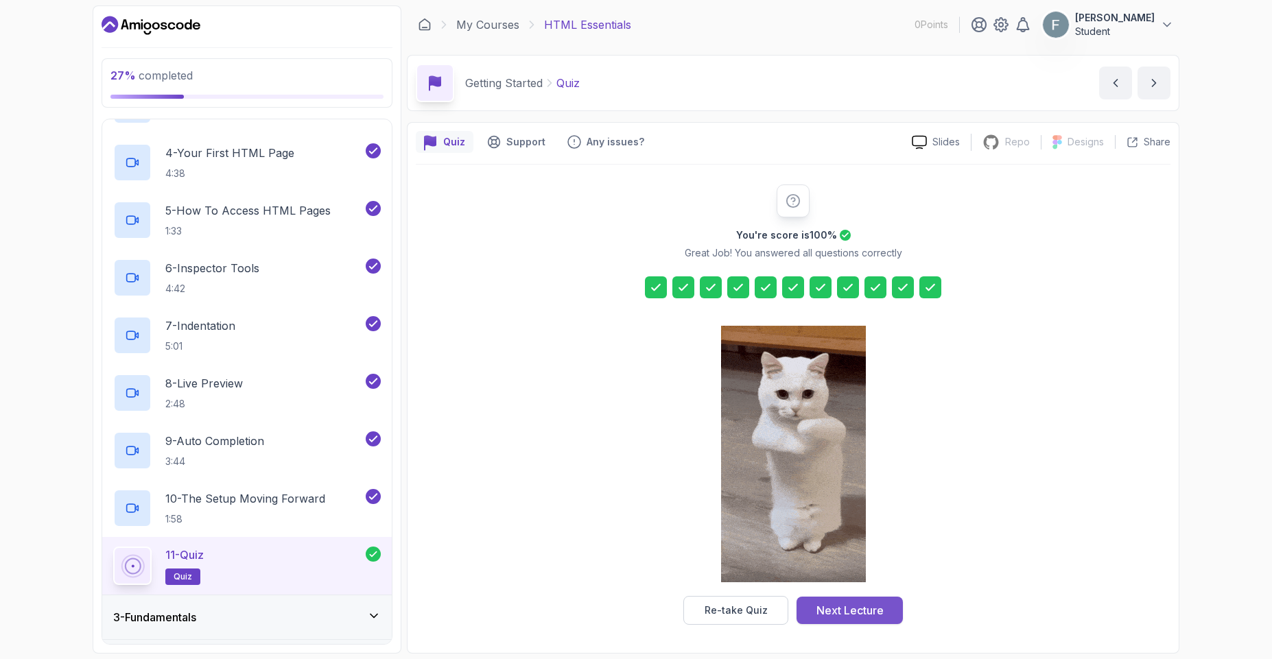
click at [813, 606] on button "Next Lecture" at bounding box center [849, 610] width 106 height 27
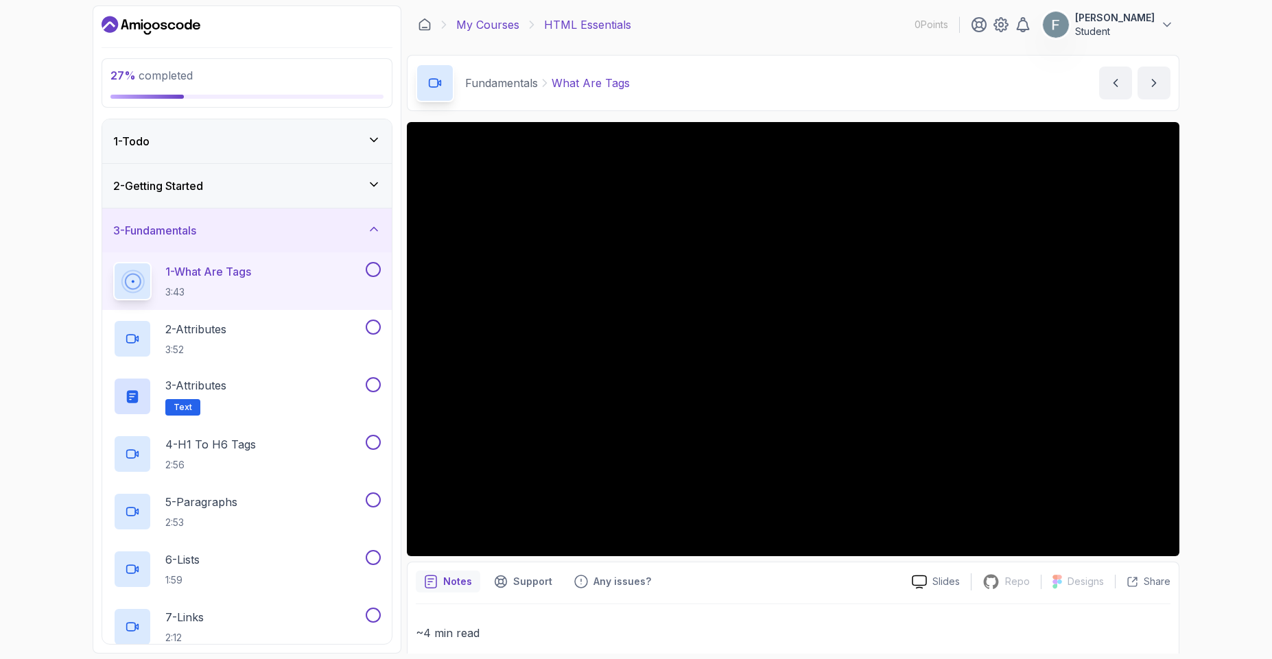
click at [490, 20] on link "My Courses" at bounding box center [487, 24] width 63 height 16
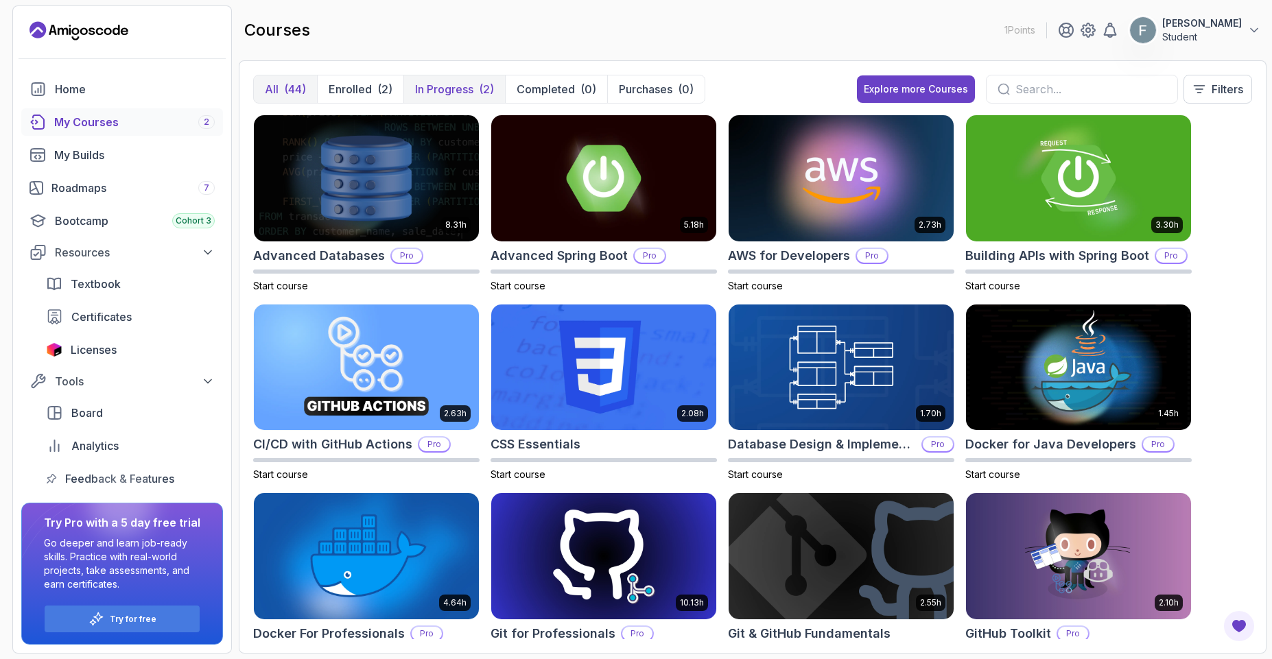
click at [444, 81] on p "In Progress" at bounding box center [444, 89] width 58 height 16
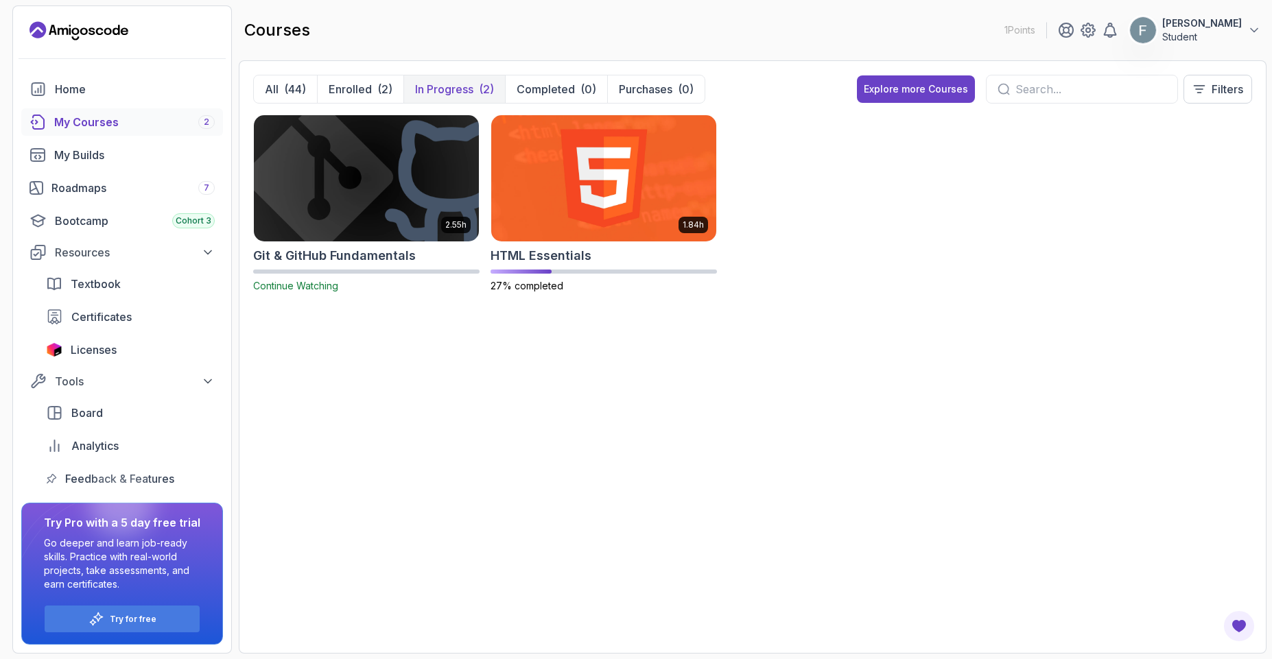
click at [355, 195] on img at bounding box center [366, 178] width 236 height 132
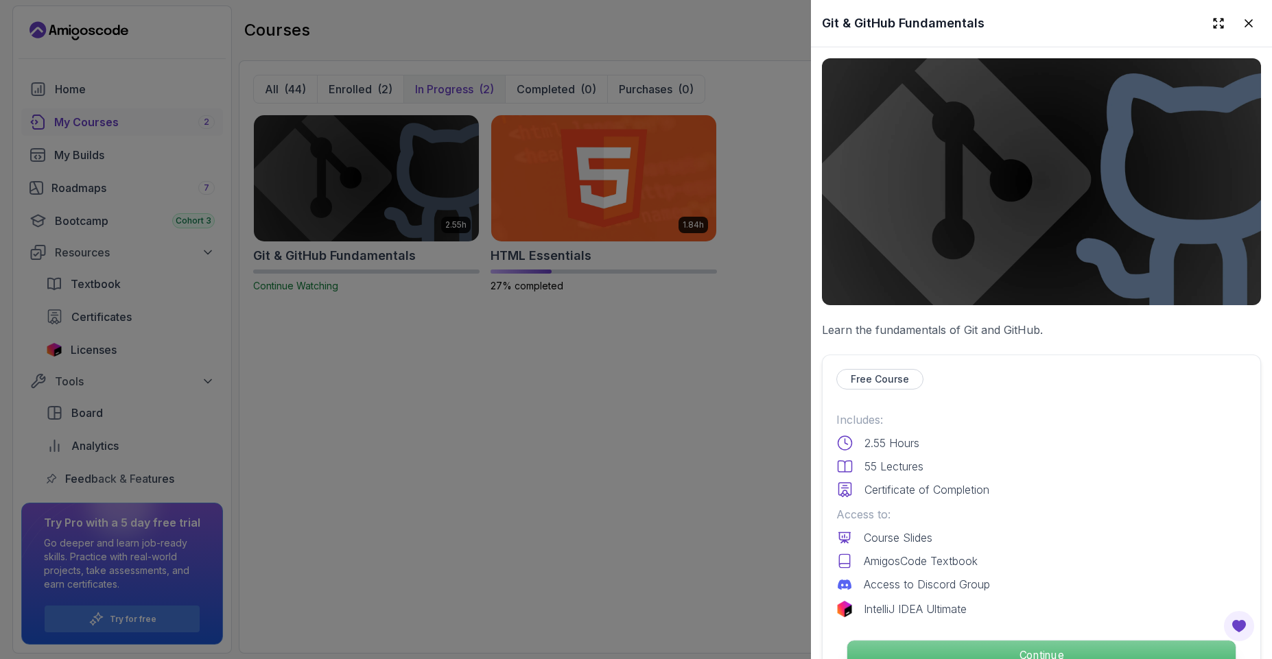
click at [987, 641] on p "Continue" at bounding box center [1041, 655] width 388 height 29
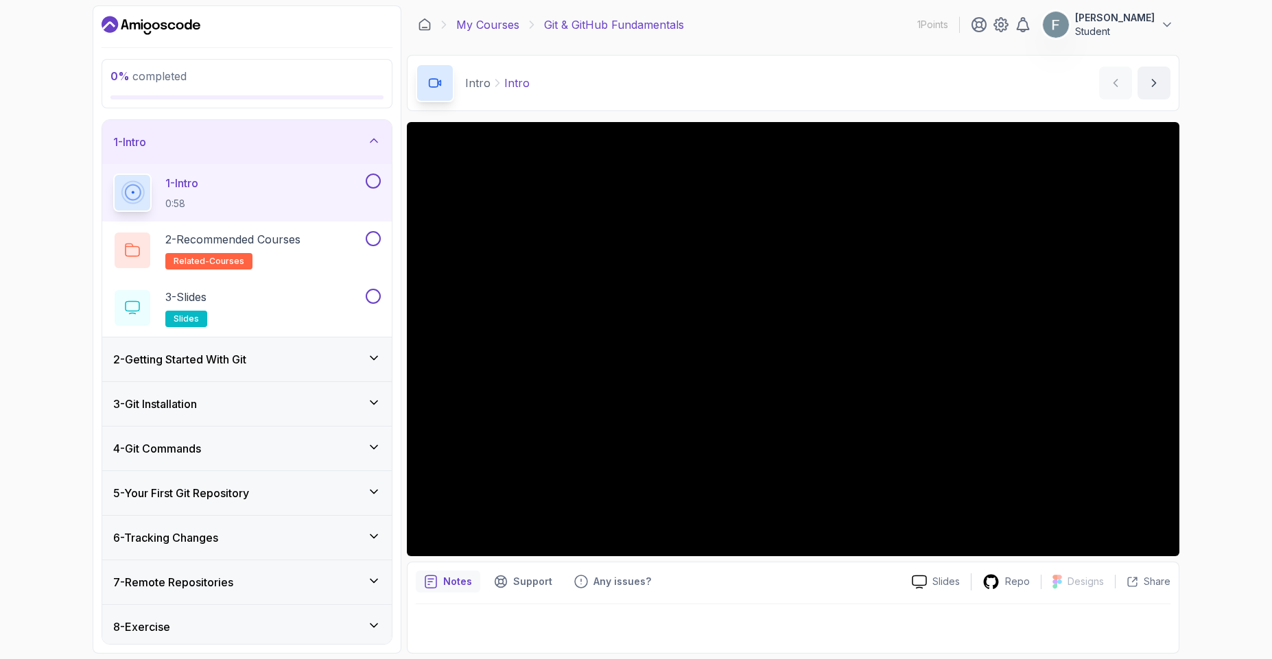
click at [507, 23] on link "My Courses" at bounding box center [487, 24] width 63 height 16
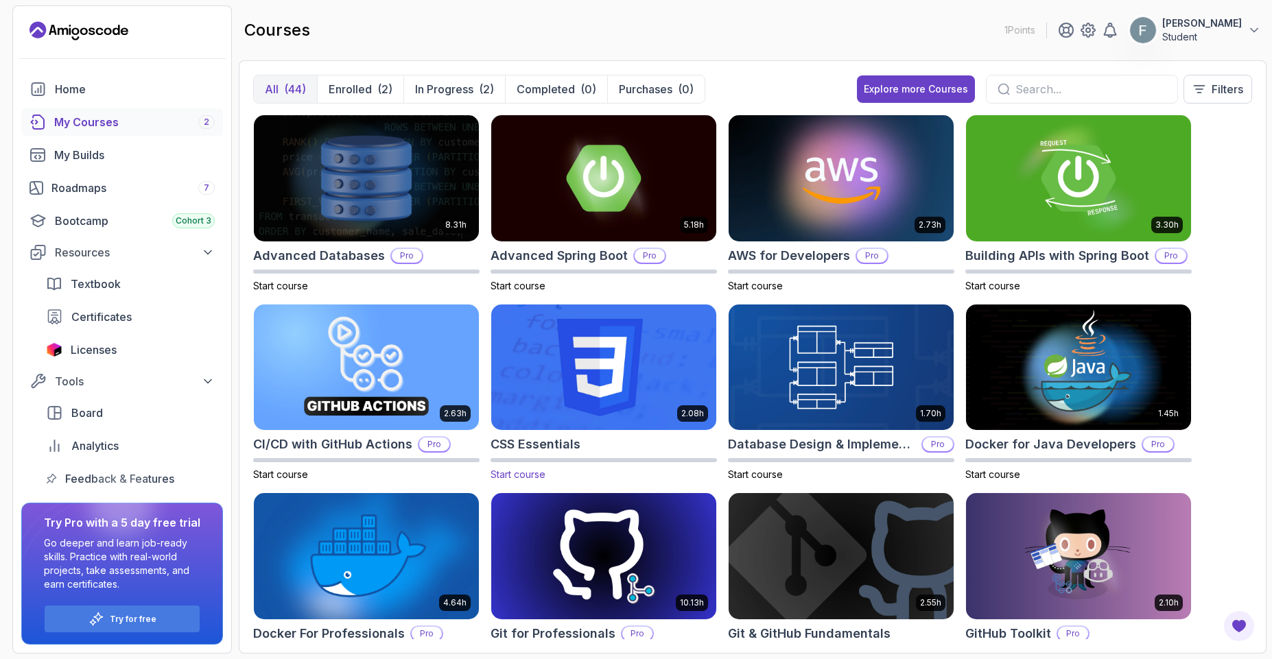
click at [586, 372] on img at bounding box center [604, 367] width 236 height 132
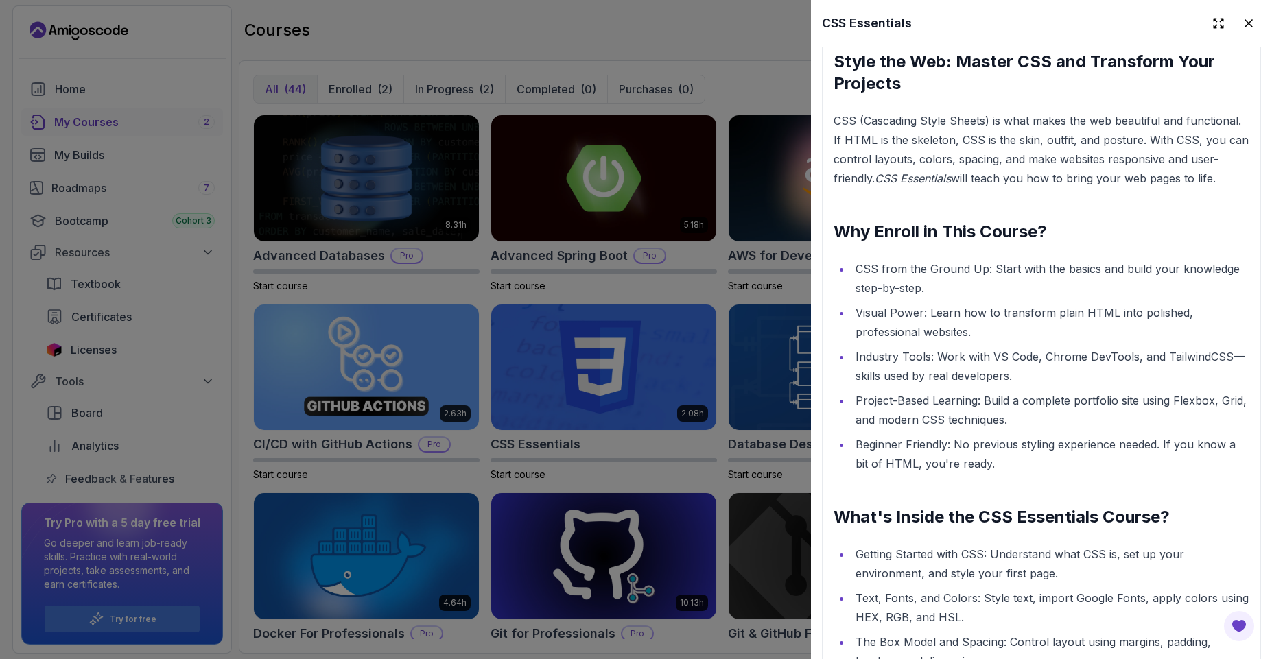
scroll to position [1482, 0]
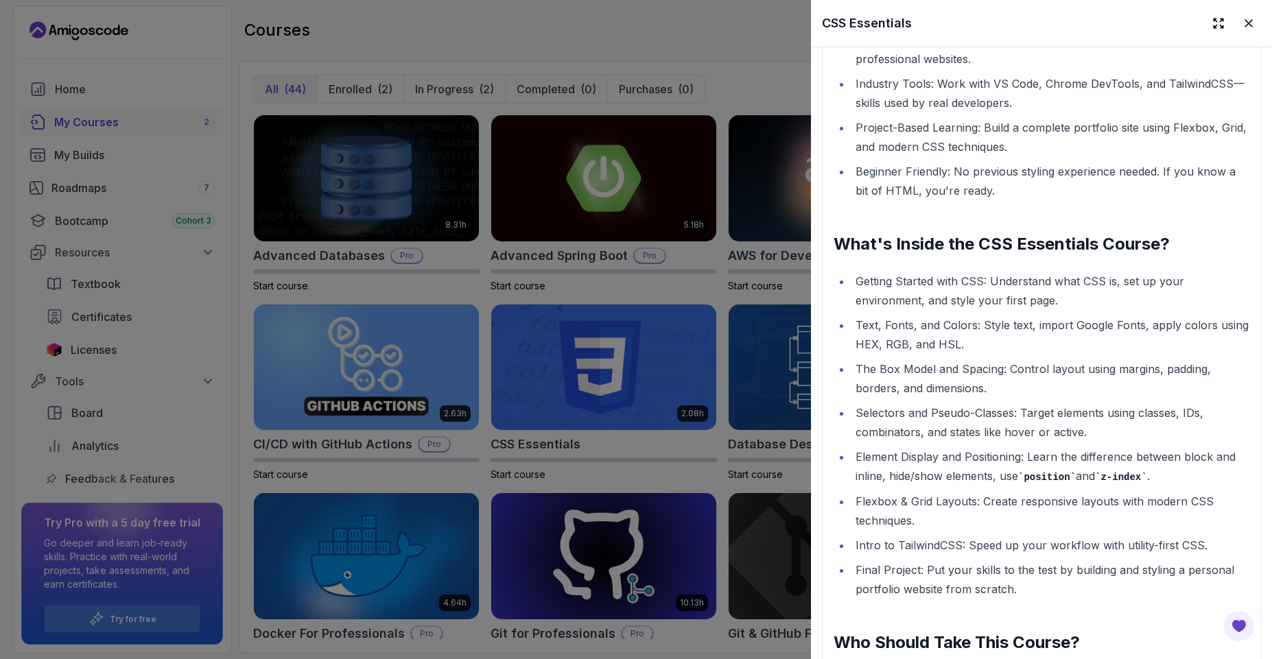
click at [337, 295] on div at bounding box center [636, 329] width 1272 height 659
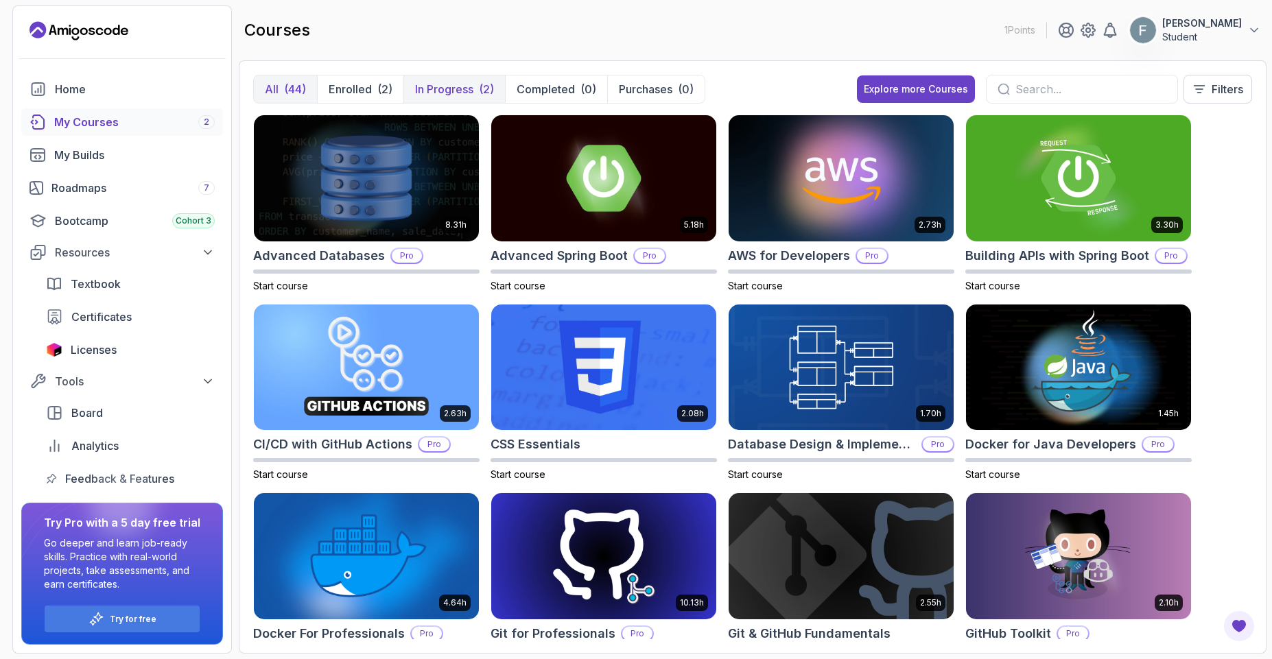
click at [441, 77] on button "In Progress (2)" at bounding box center [454, 88] width 102 height 27
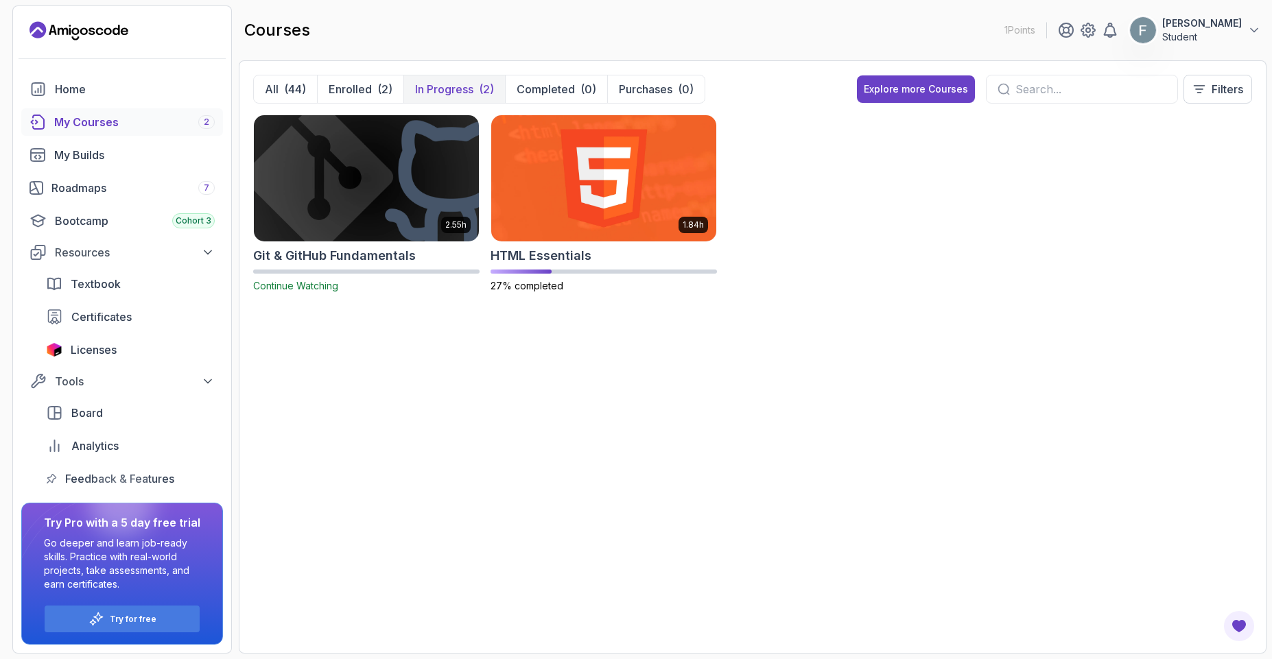
click at [392, 209] on img at bounding box center [366, 178] width 236 height 132
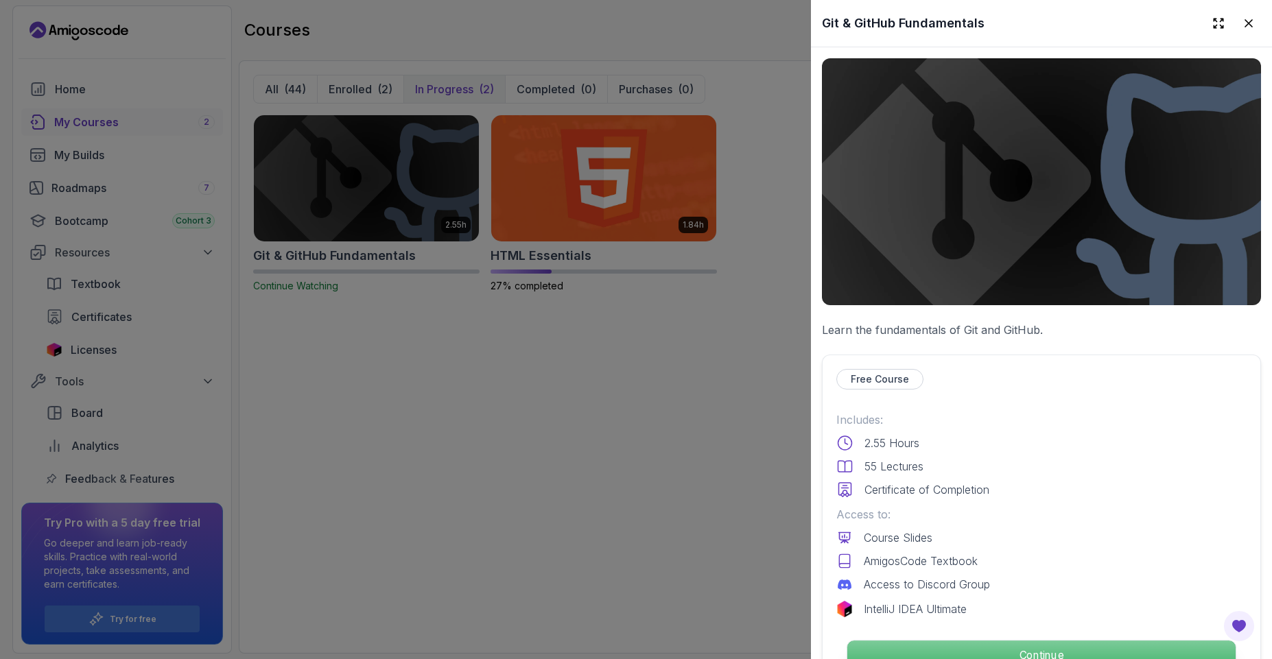
click at [991, 650] on p "Continue" at bounding box center [1041, 655] width 388 height 29
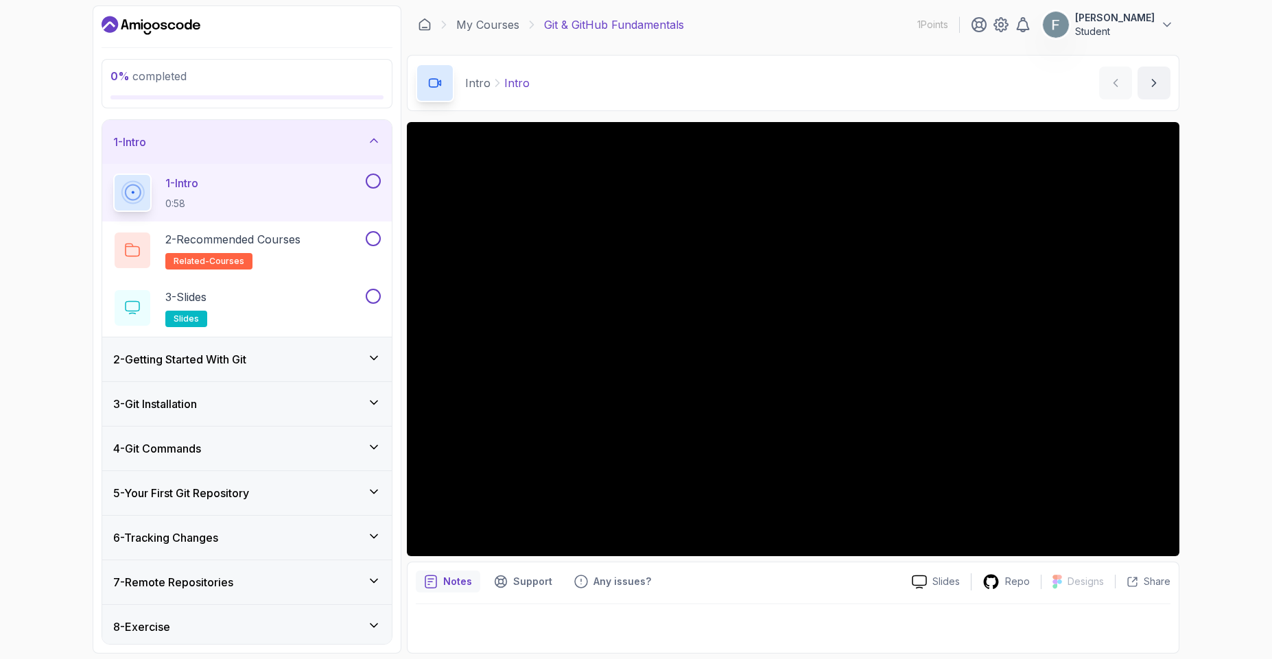
click at [372, 185] on button at bounding box center [373, 181] width 15 height 15
click at [300, 248] on h2 "2 - Recommended Courses related-courses" at bounding box center [232, 250] width 135 height 38
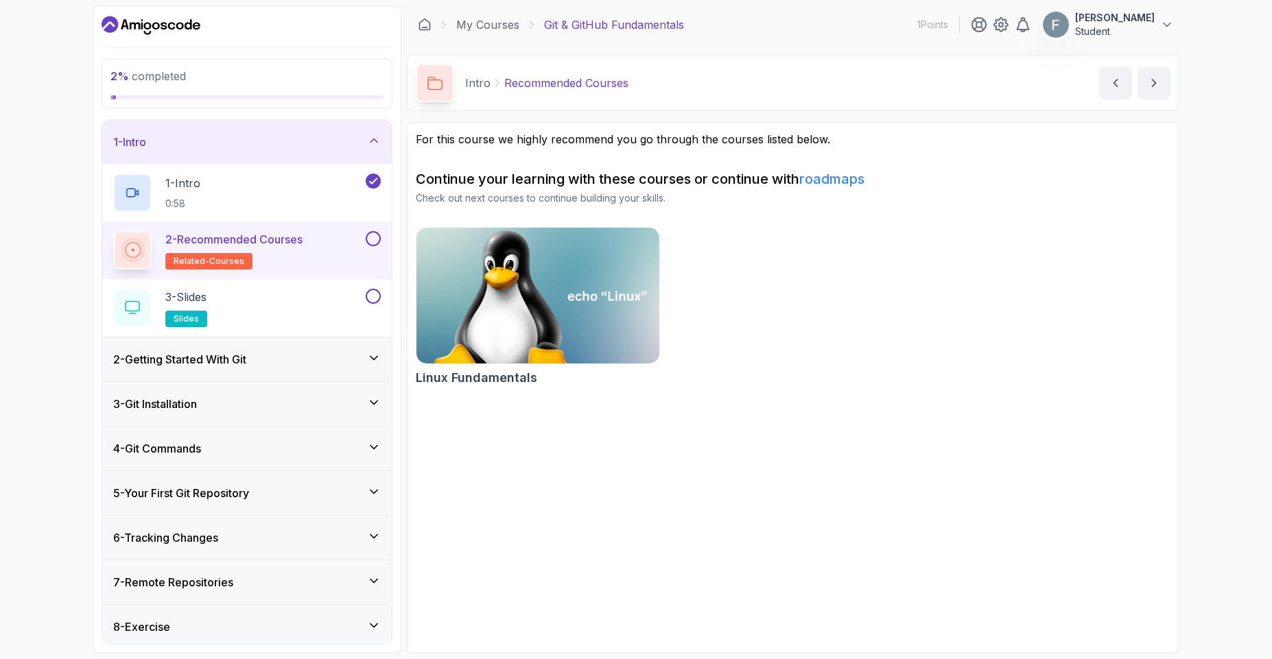
click at [538, 308] on img at bounding box center [537, 295] width 255 height 143
click at [370, 246] on button at bounding box center [373, 238] width 15 height 15
click at [248, 300] on div "3 - Slides slides" at bounding box center [238, 308] width 250 height 38
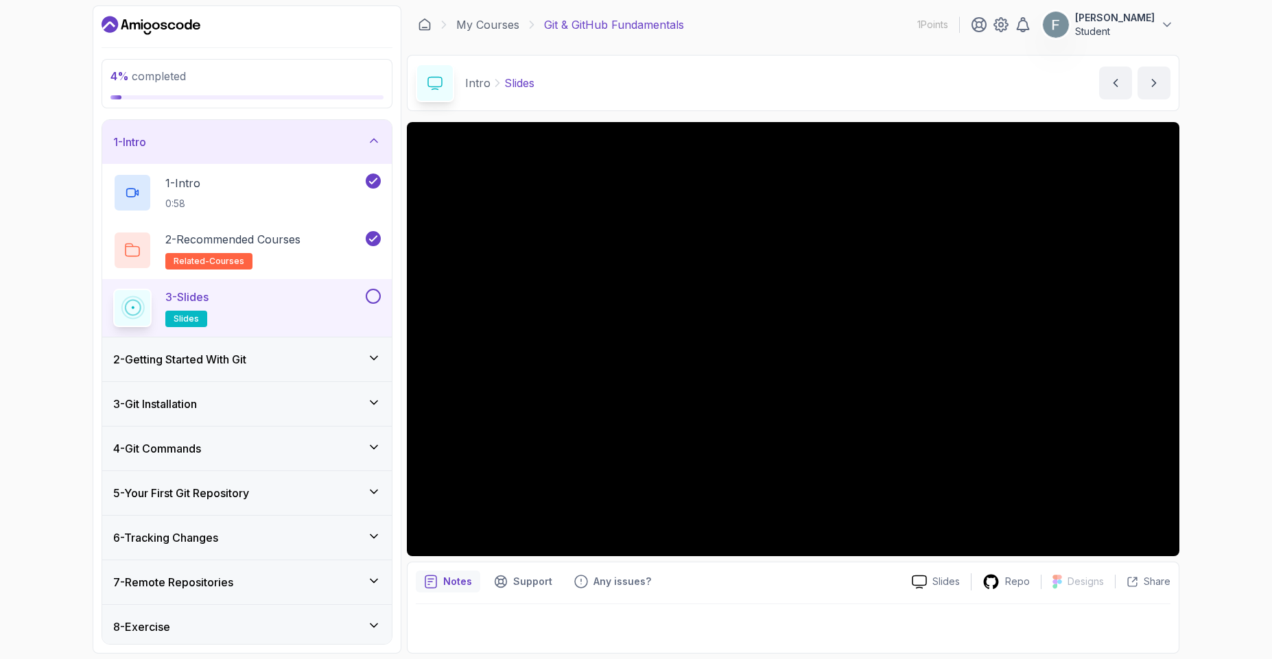
click at [377, 294] on button at bounding box center [373, 296] width 15 height 15
click at [373, 356] on icon at bounding box center [374, 358] width 14 height 14
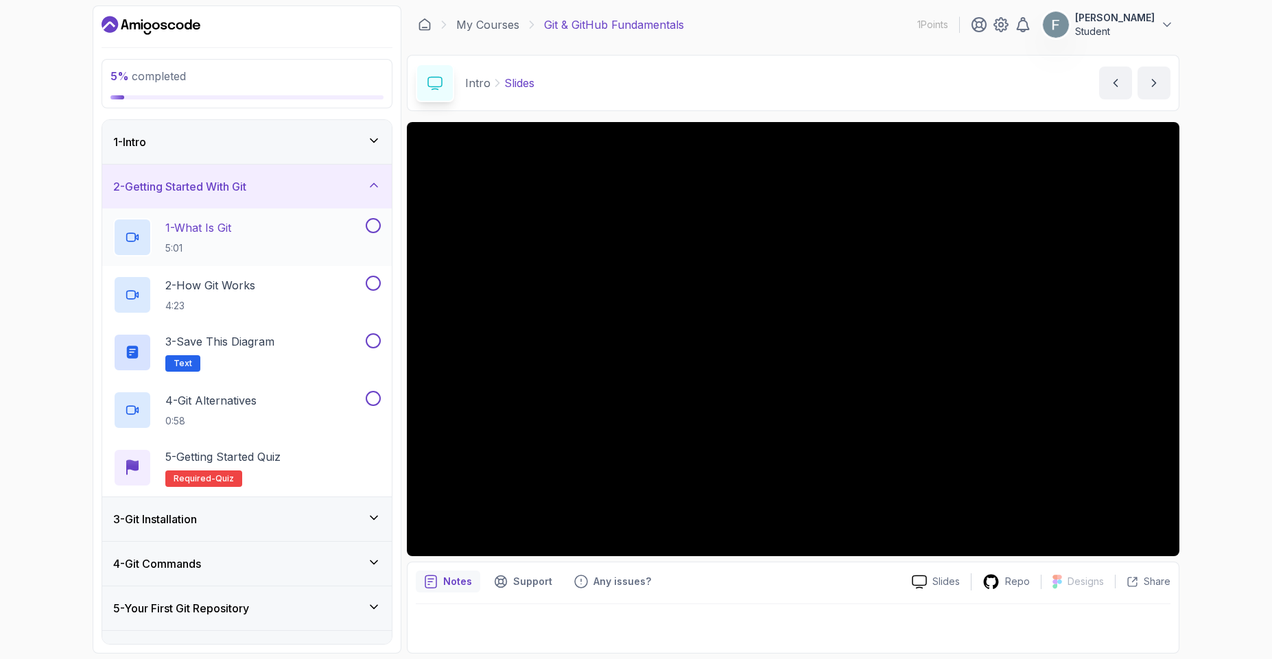
click at [294, 235] on div "1 - What Is Git 5:01" at bounding box center [238, 237] width 250 height 38
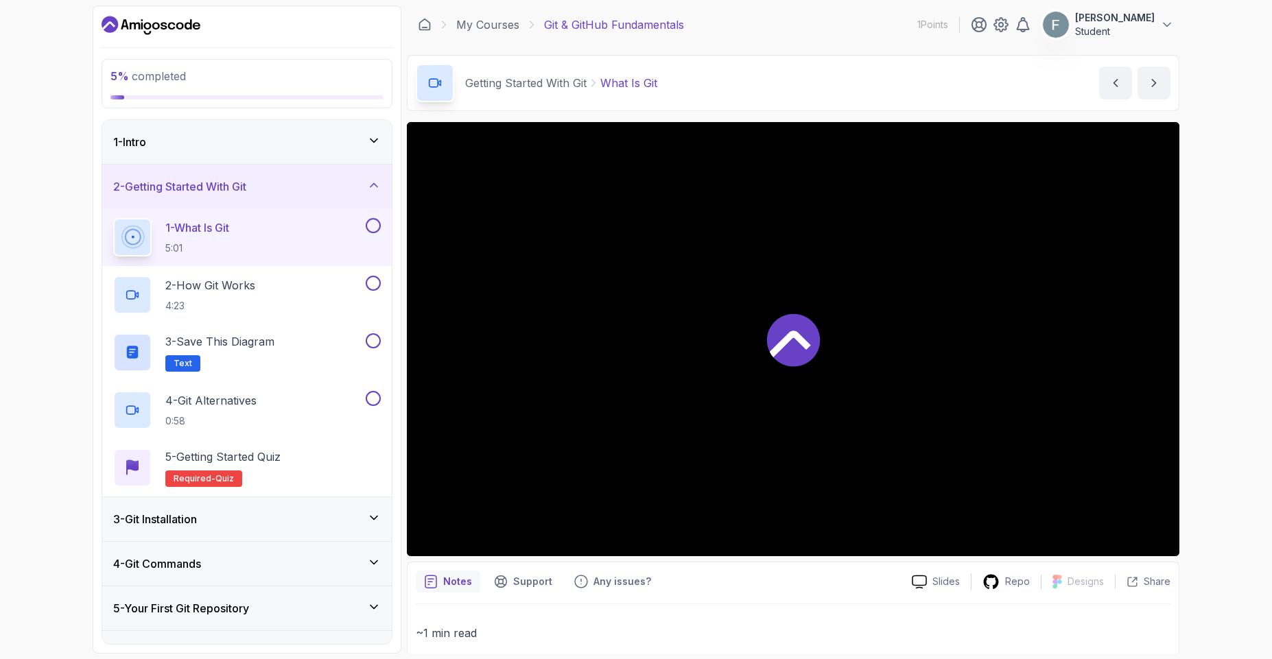
click at [780, 321] on icon at bounding box center [793, 339] width 53 height 53
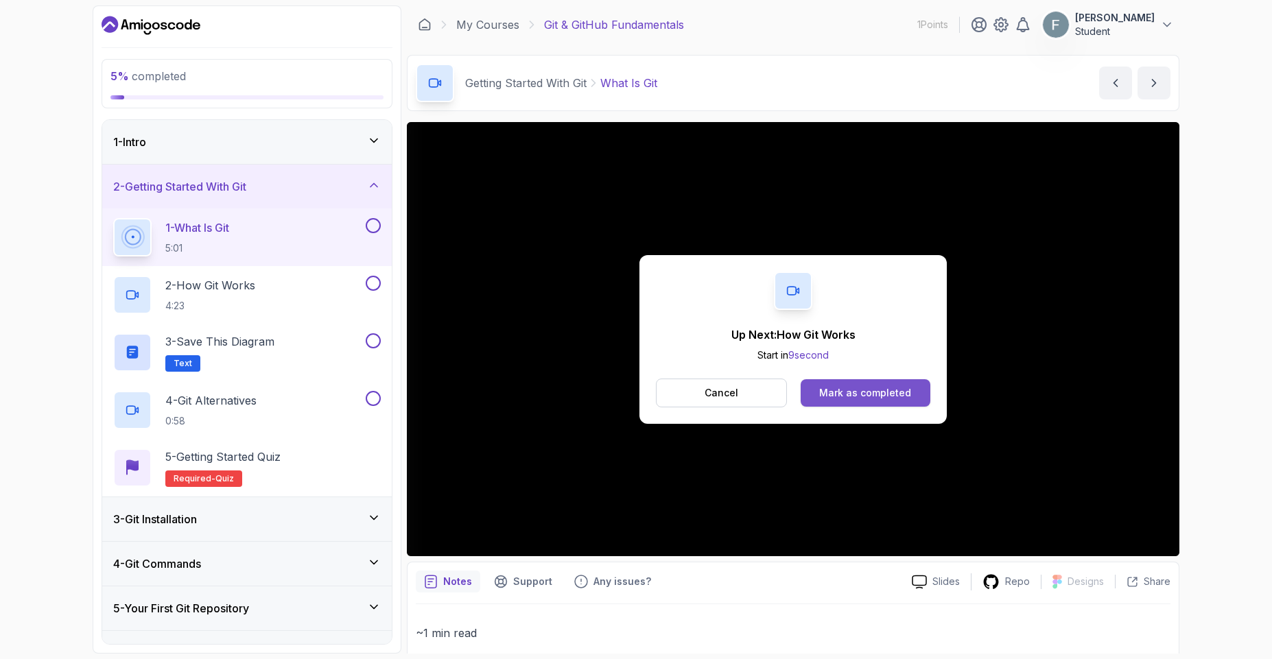
click at [901, 394] on div "Mark as completed" at bounding box center [865, 393] width 92 height 14
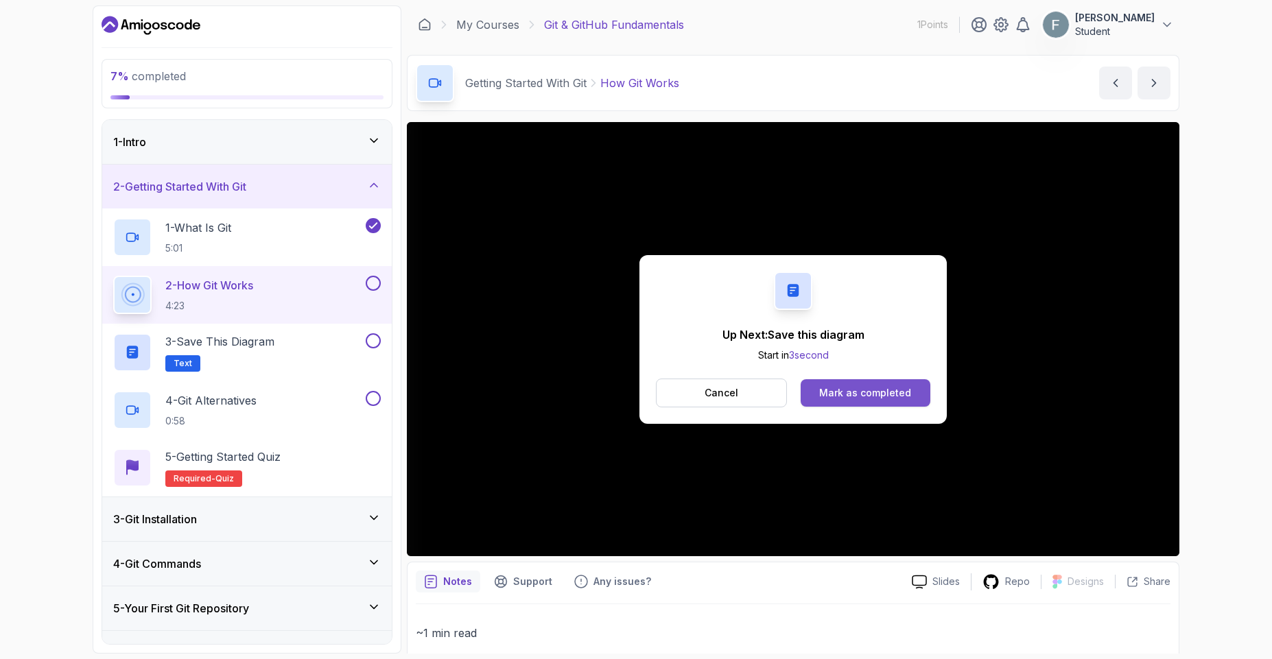
click at [870, 397] on div "Mark as completed" at bounding box center [865, 393] width 92 height 14
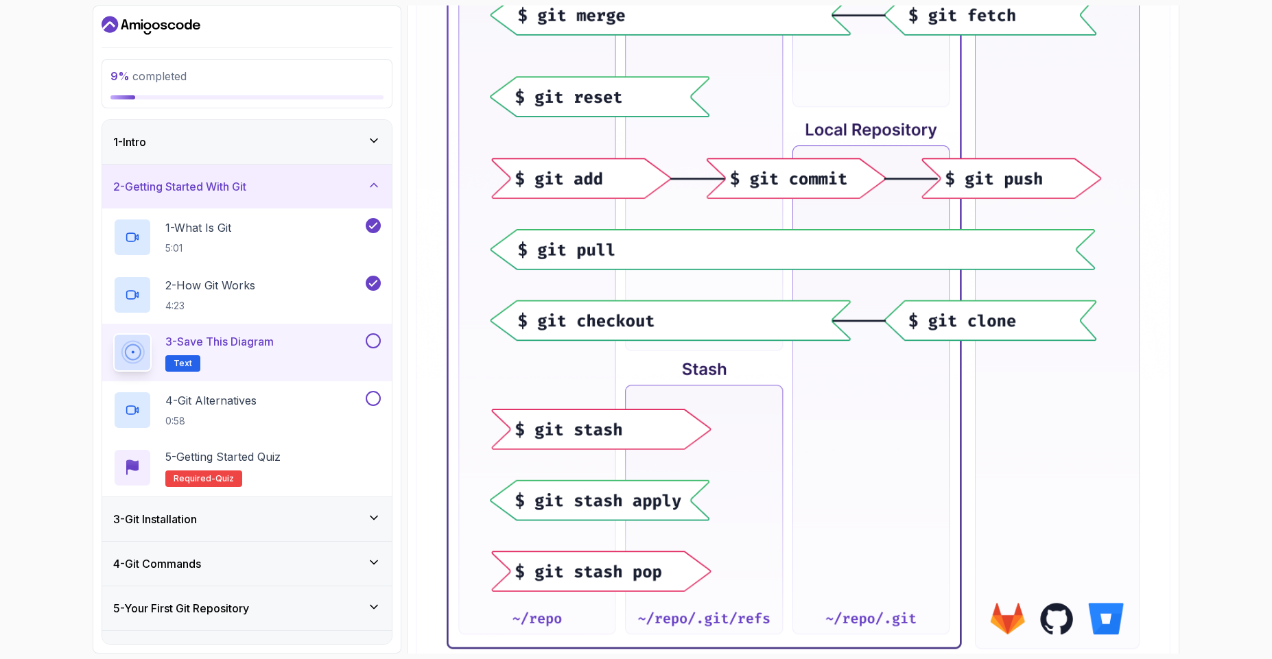
scroll to position [556, 0]
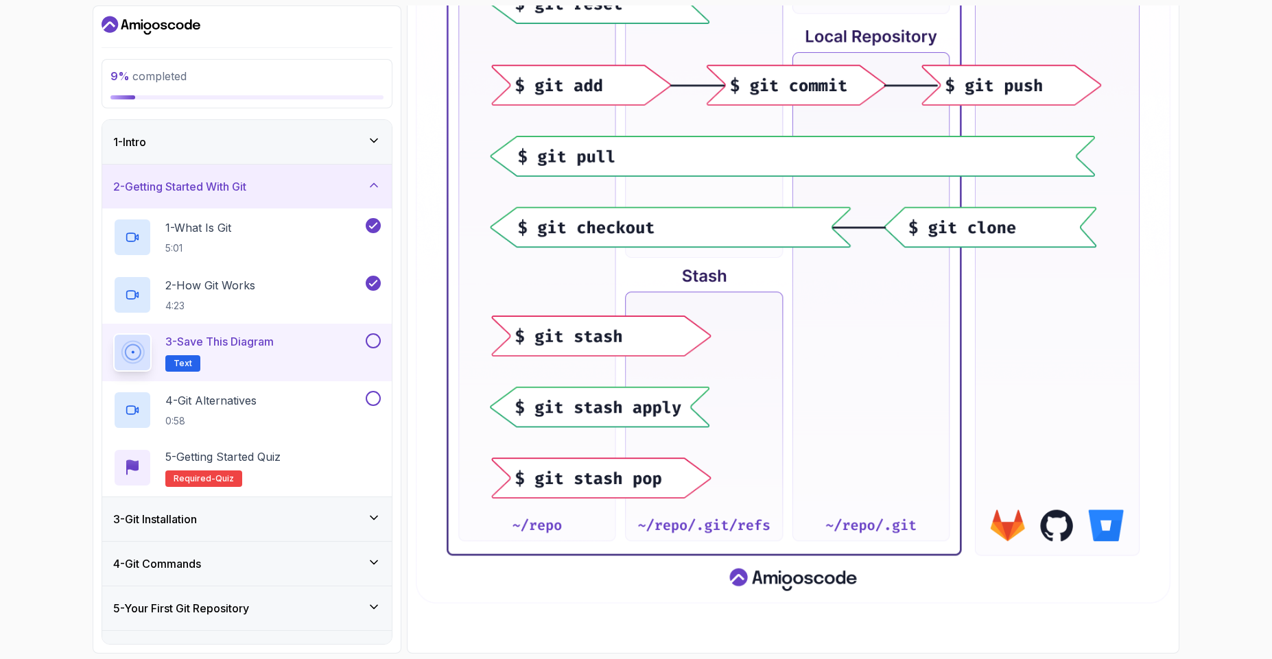
click at [370, 335] on button at bounding box center [373, 340] width 15 height 15
click at [310, 395] on div "4 - Git Alternatives 0:58" at bounding box center [238, 410] width 250 height 38
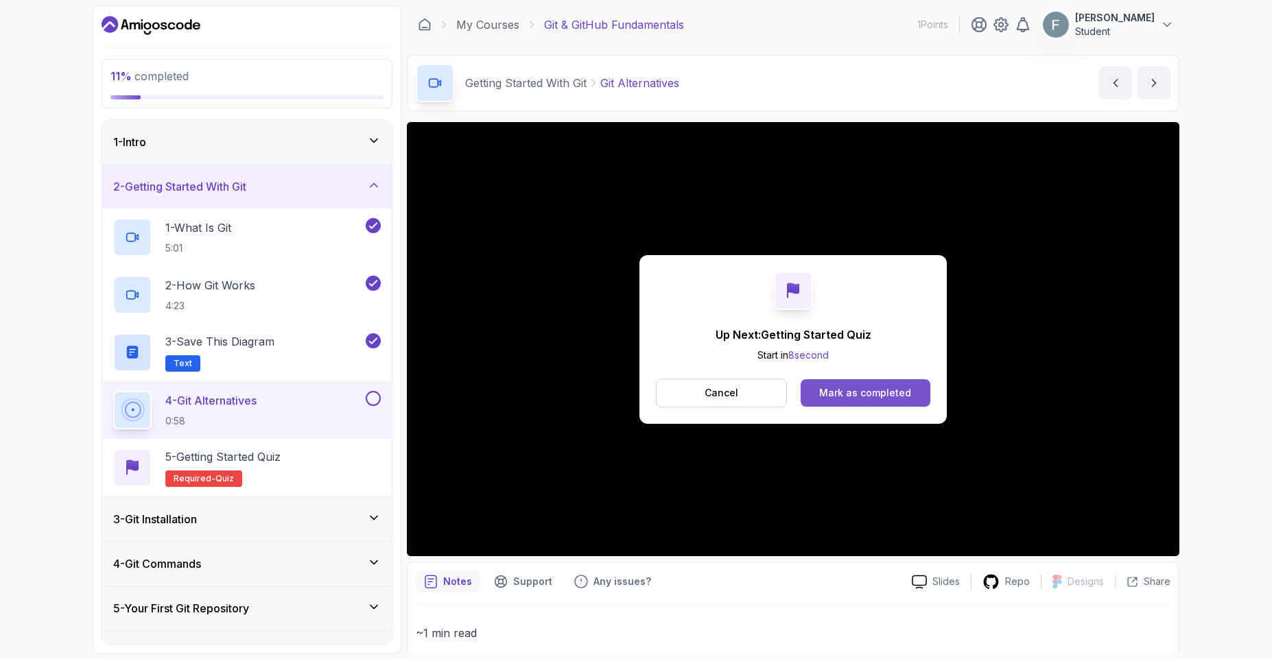
click at [874, 392] on div "Mark as completed" at bounding box center [865, 393] width 92 height 14
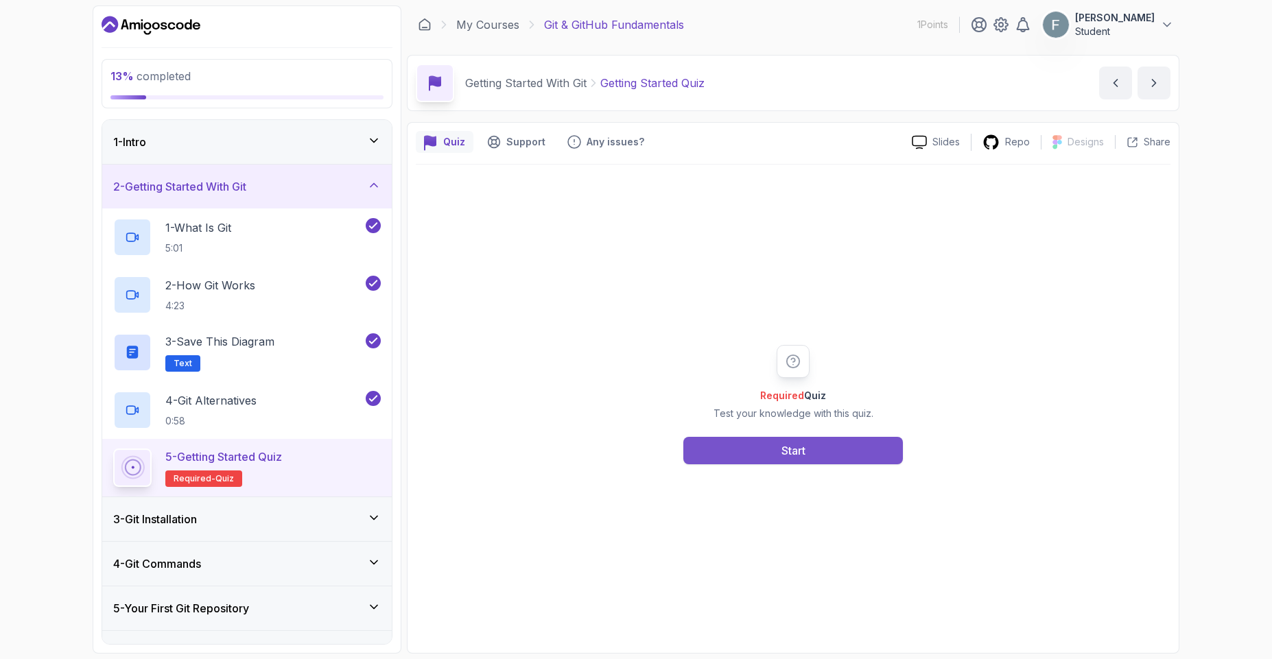
click at [819, 447] on button "Start" at bounding box center [793, 450] width 220 height 27
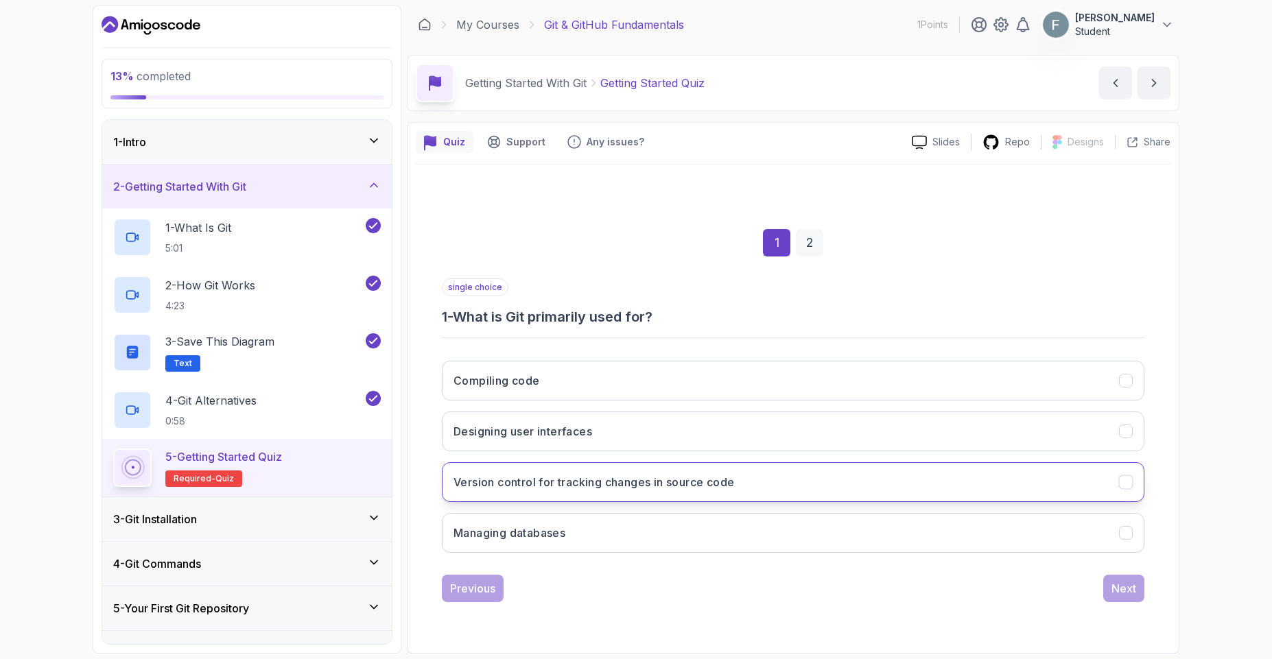
click at [676, 488] on h3 "Version control for tracking changes in source code" at bounding box center [593, 482] width 281 height 16
click at [1129, 597] on button "Next" at bounding box center [1123, 588] width 41 height 27
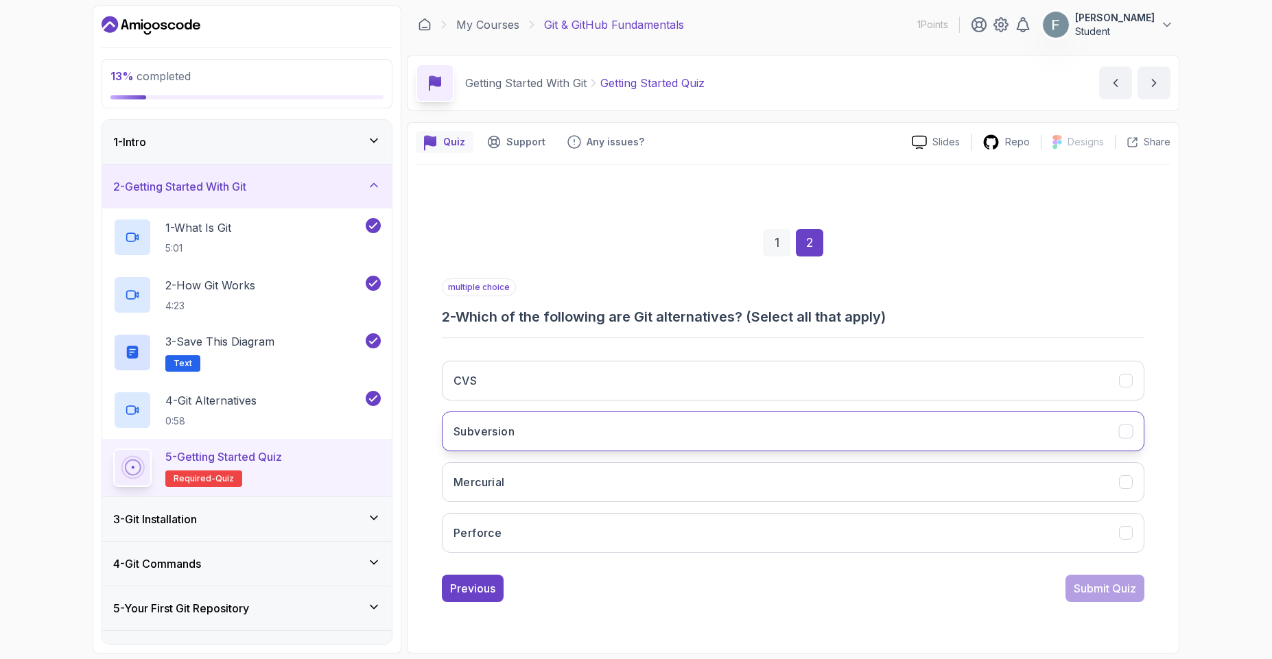
click at [527, 431] on button "Subversion" at bounding box center [793, 432] width 702 height 40
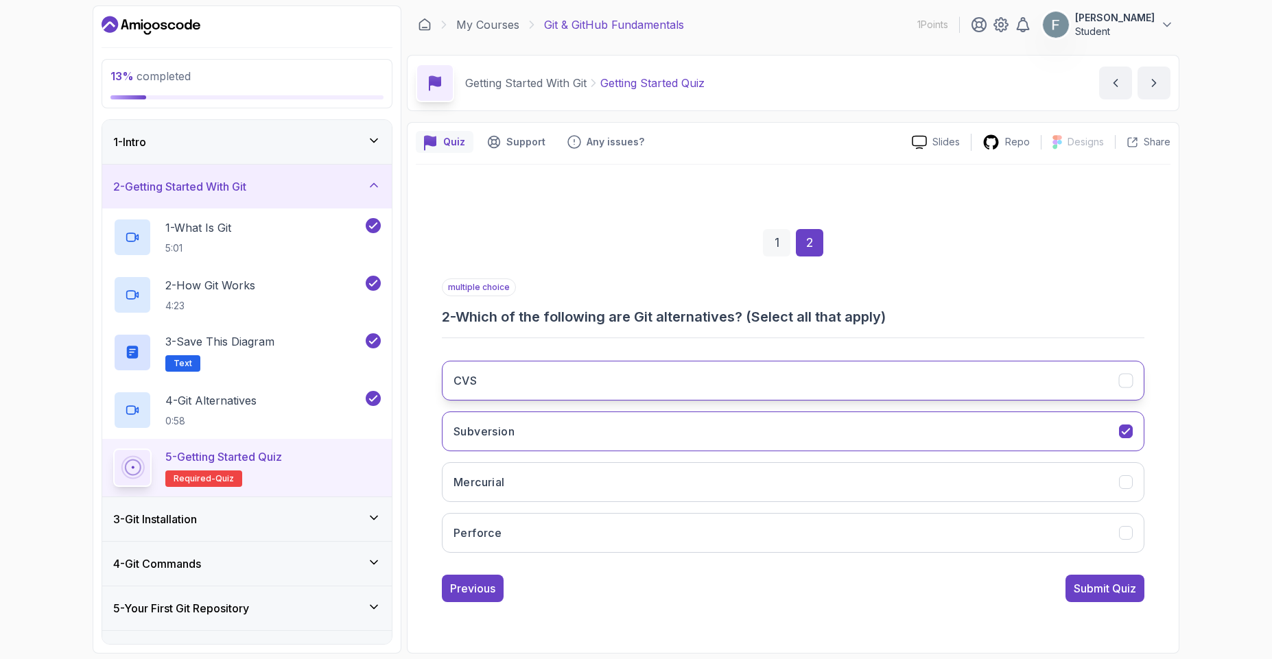
click at [532, 382] on button "CVS" at bounding box center [793, 381] width 702 height 40
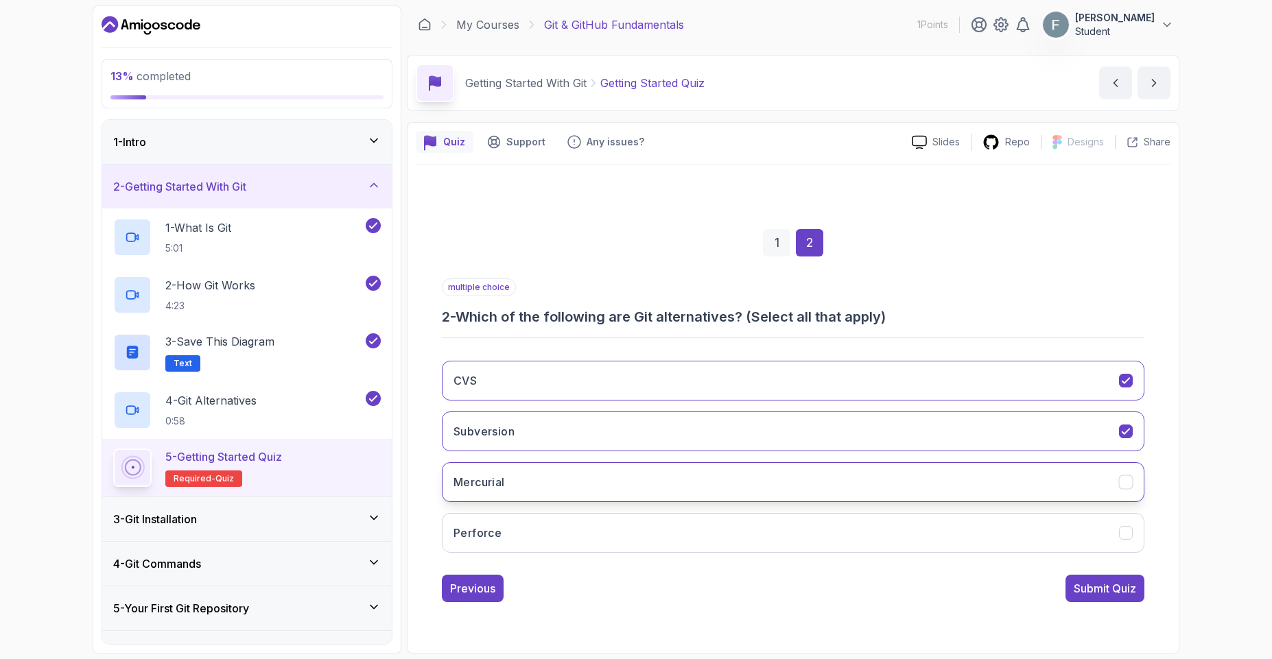
click at [548, 492] on button "Mercurial" at bounding box center [793, 482] width 702 height 40
click at [1116, 583] on div "Submit Quiz" at bounding box center [1105, 588] width 62 height 16
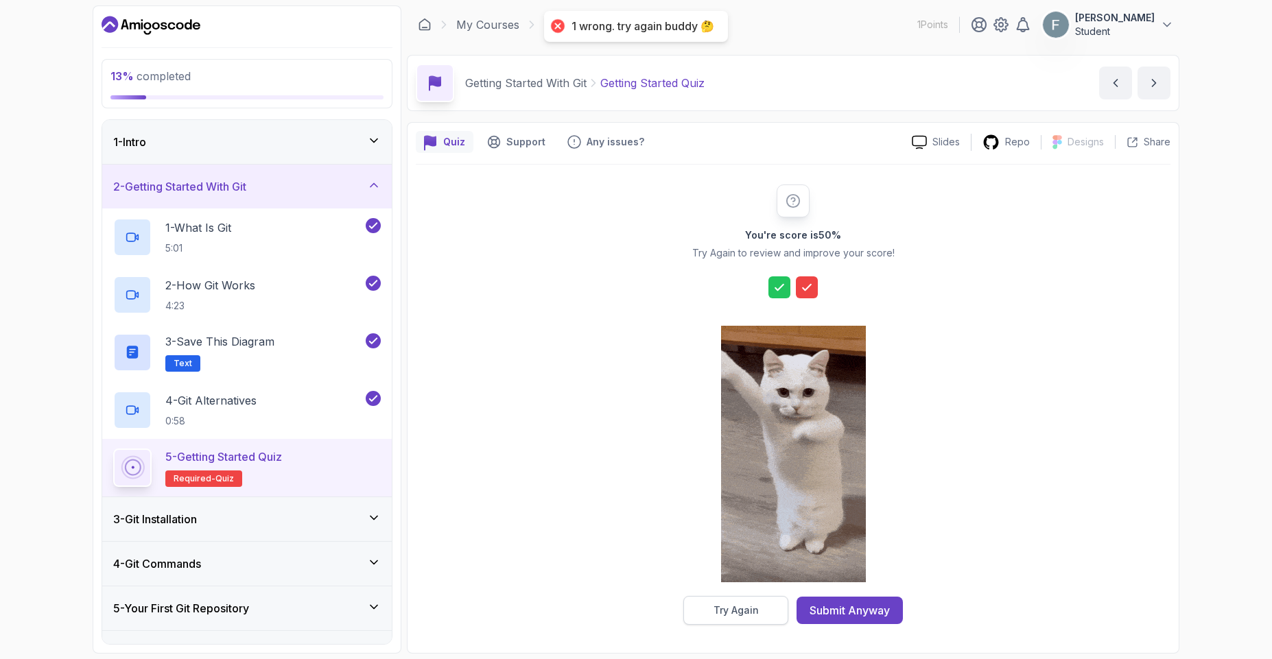
click at [775, 604] on button "Try Again" at bounding box center [735, 610] width 105 height 29
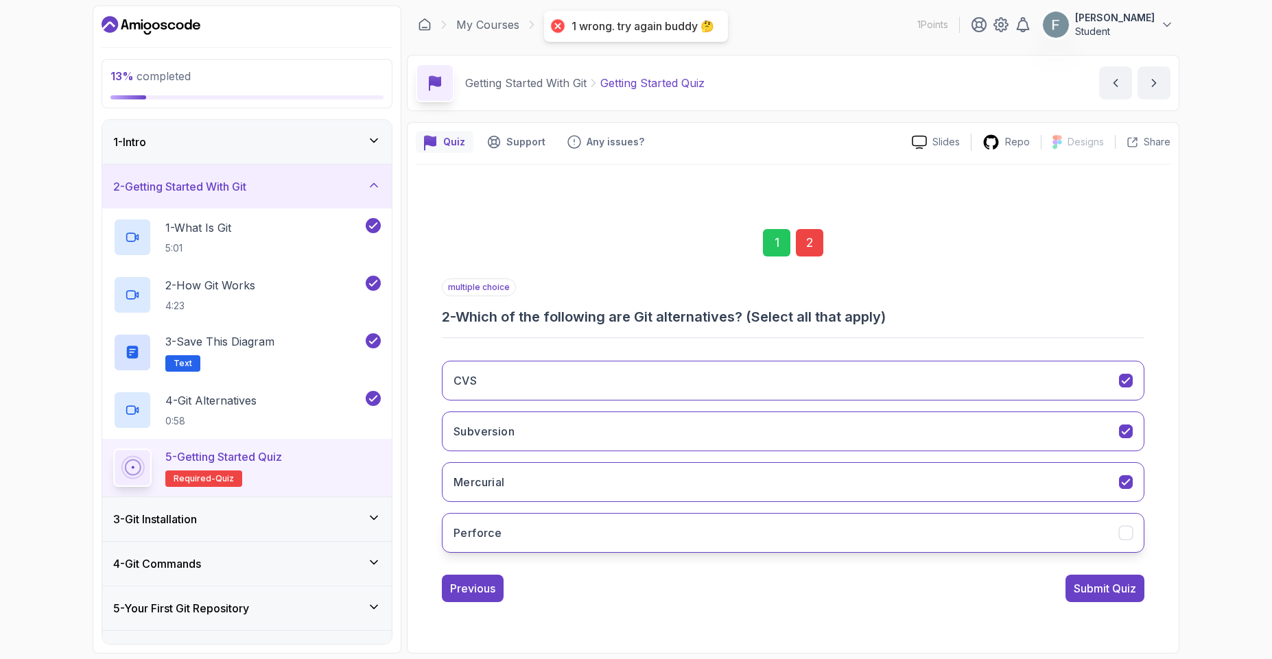
click at [684, 538] on button "Perforce" at bounding box center [793, 533] width 702 height 40
click at [1089, 582] on div "Submit Quiz" at bounding box center [1105, 588] width 62 height 16
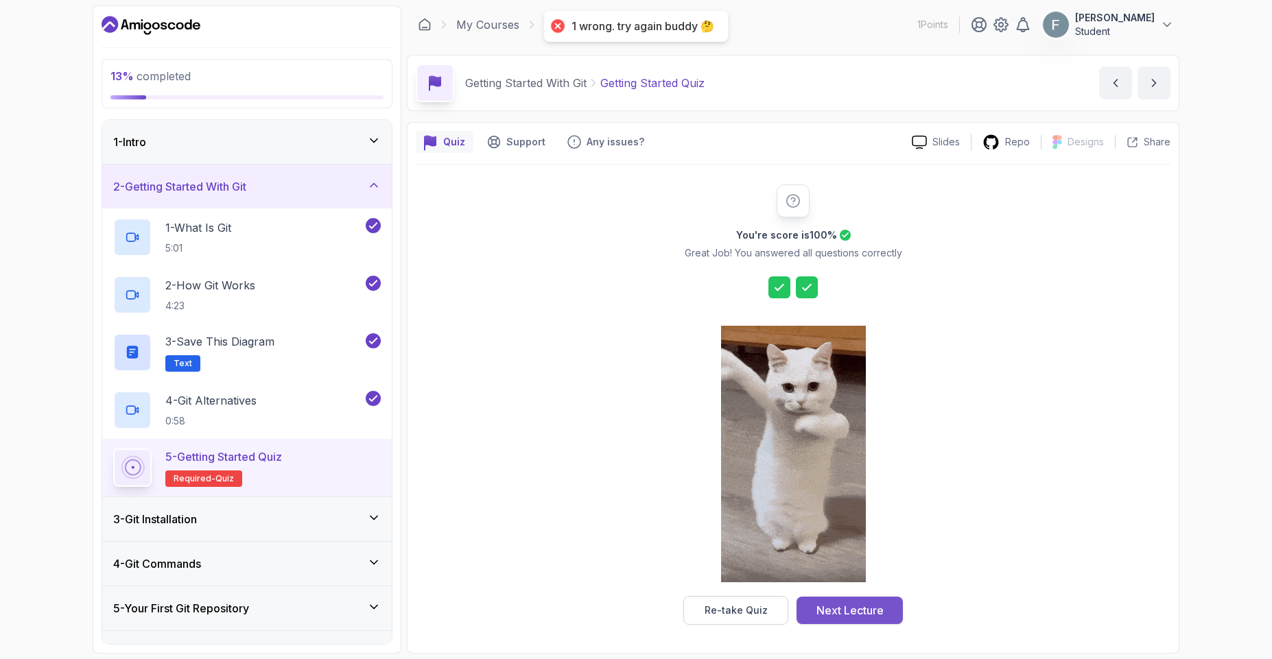
click at [851, 602] on div "Next Lecture" at bounding box center [849, 610] width 67 height 16
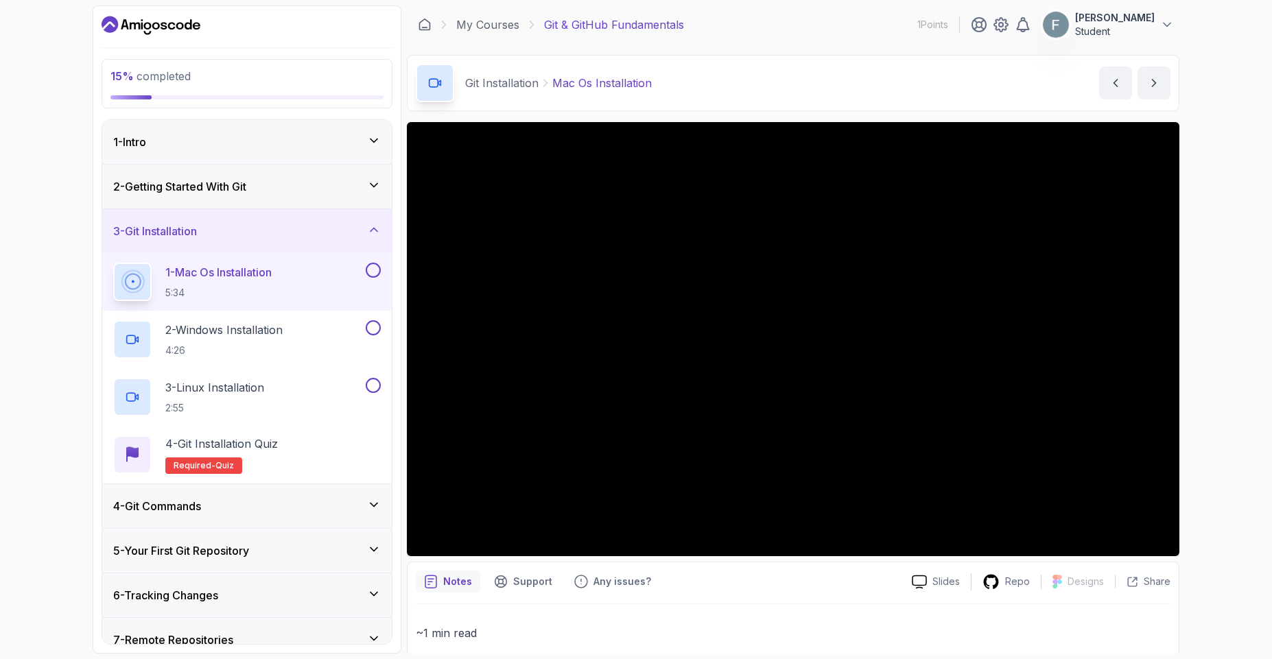
click at [364, 274] on div at bounding box center [372, 270] width 18 height 15
click at [370, 276] on button at bounding box center [373, 270] width 15 height 15
click at [348, 335] on div "2 - Windows Installation 4:26" at bounding box center [238, 339] width 250 height 38
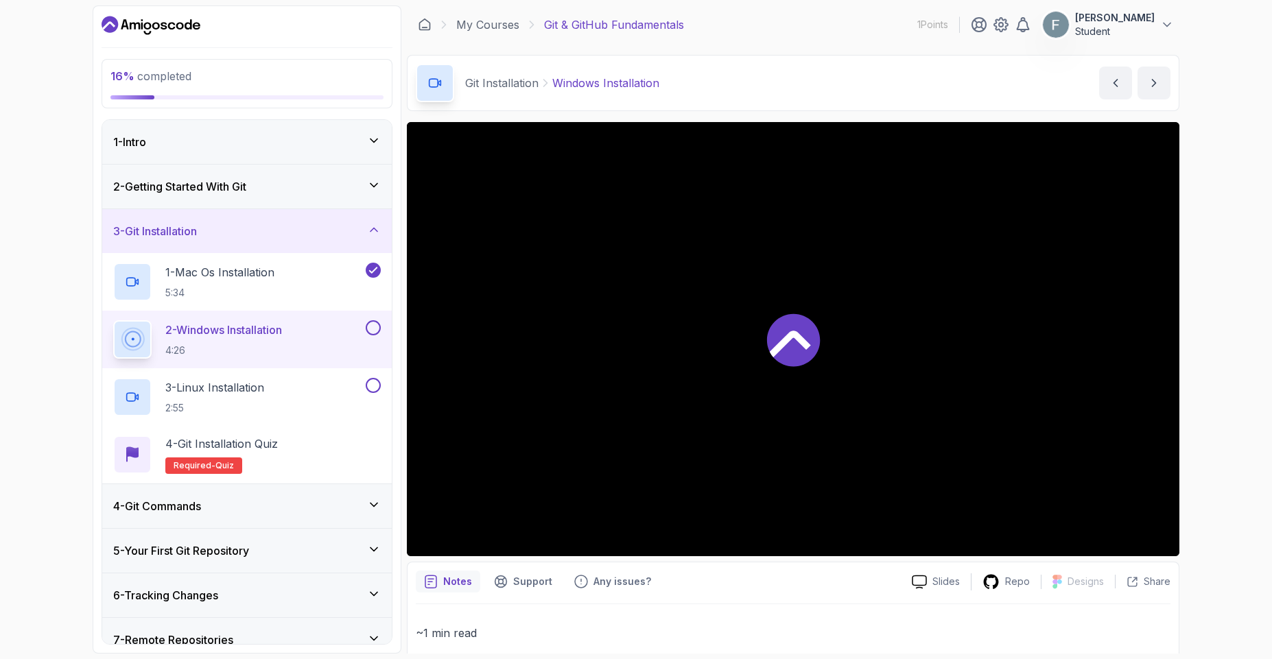
click at [373, 330] on button at bounding box center [373, 327] width 15 height 15
click at [369, 392] on button at bounding box center [373, 385] width 15 height 15
click at [337, 455] on div "4 - Git Installation Quiz Required- quiz" at bounding box center [247, 455] width 268 height 38
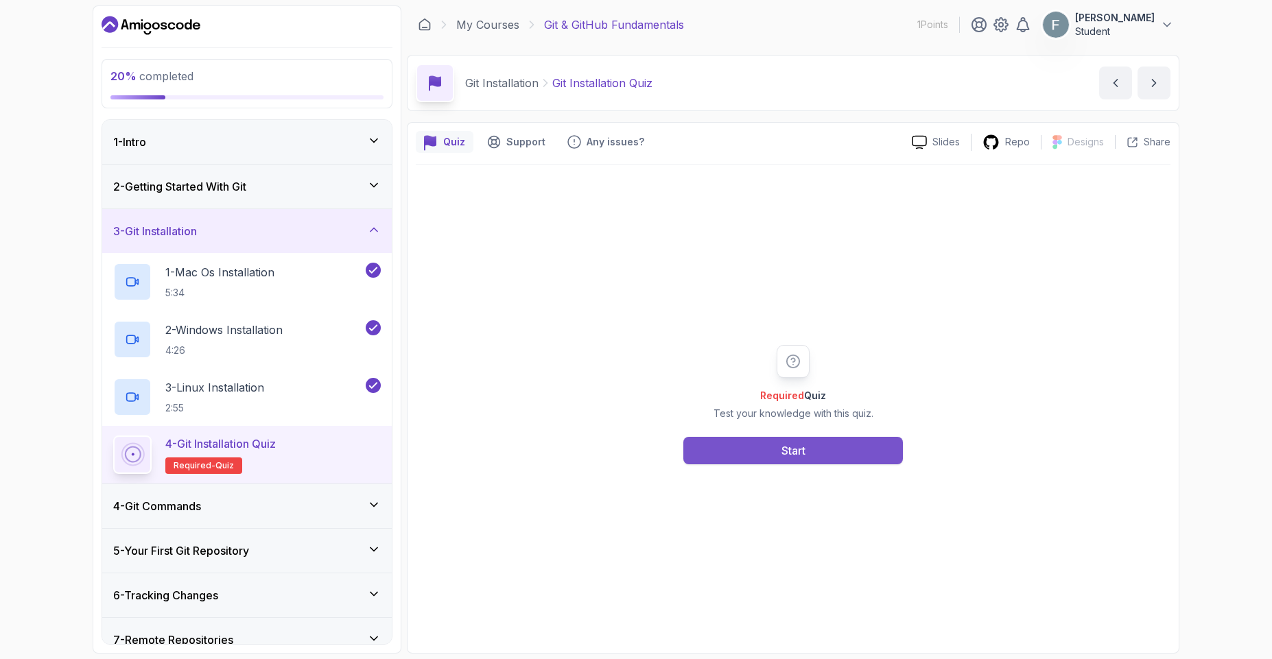
click at [763, 456] on button "Start" at bounding box center [793, 450] width 220 height 27
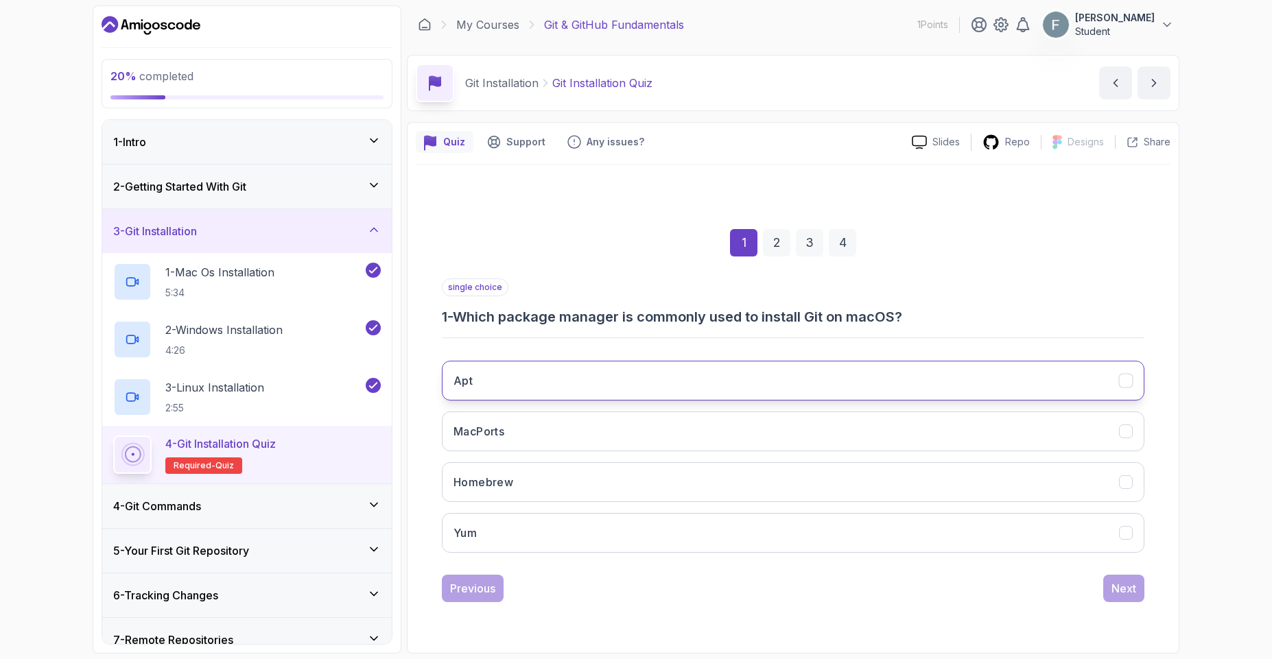
click at [546, 387] on button "Apt" at bounding box center [793, 381] width 702 height 40
click at [1124, 597] on button "Next" at bounding box center [1123, 588] width 41 height 27
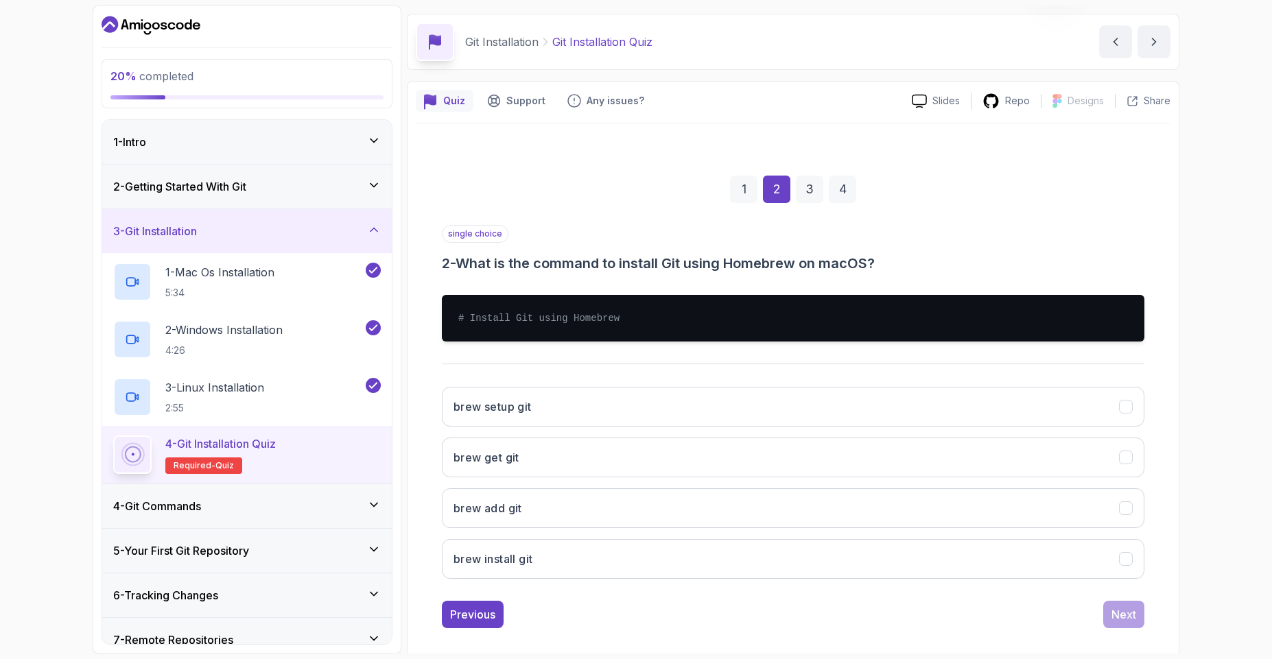
scroll to position [55, 0]
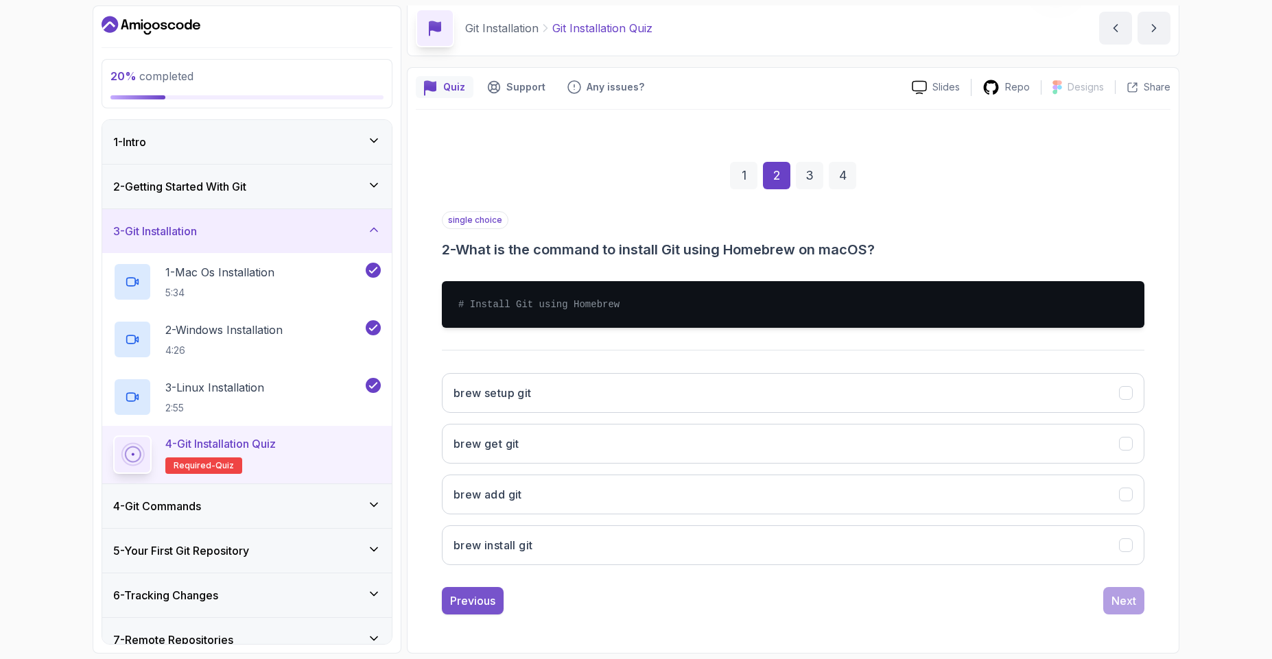
click at [471, 606] on div "Previous" at bounding box center [472, 601] width 45 height 16
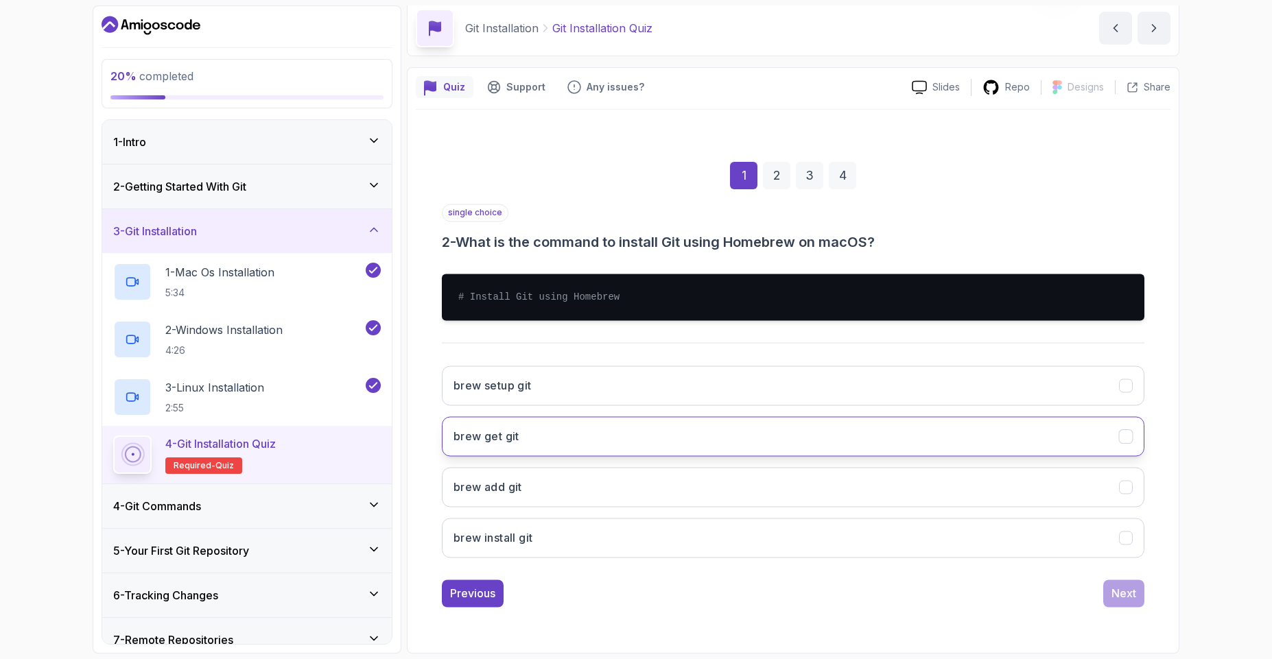
scroll to position [0, 0]
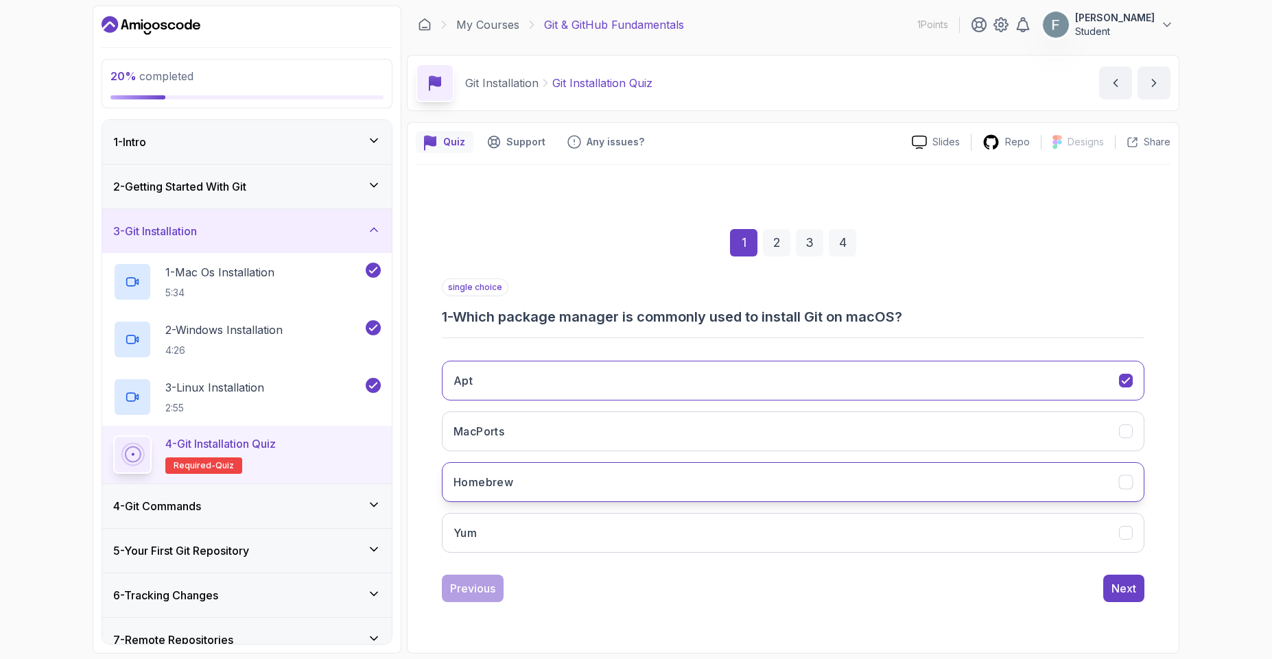
click at [525, 486] on button "Homebrew" at bounding box center [793, 482] width 702 height 40
click at [1111, 581] on div "Next" at bounding box center [1123, 588] width 25 height 16
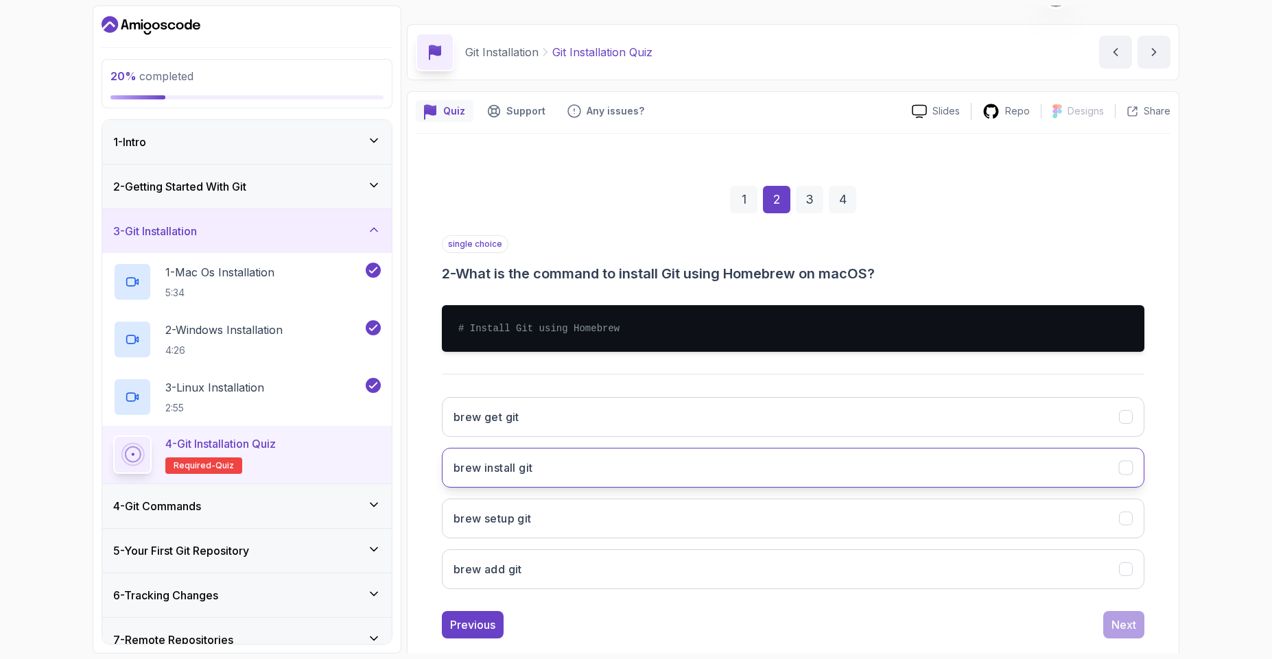
scroll to position [55, 0]
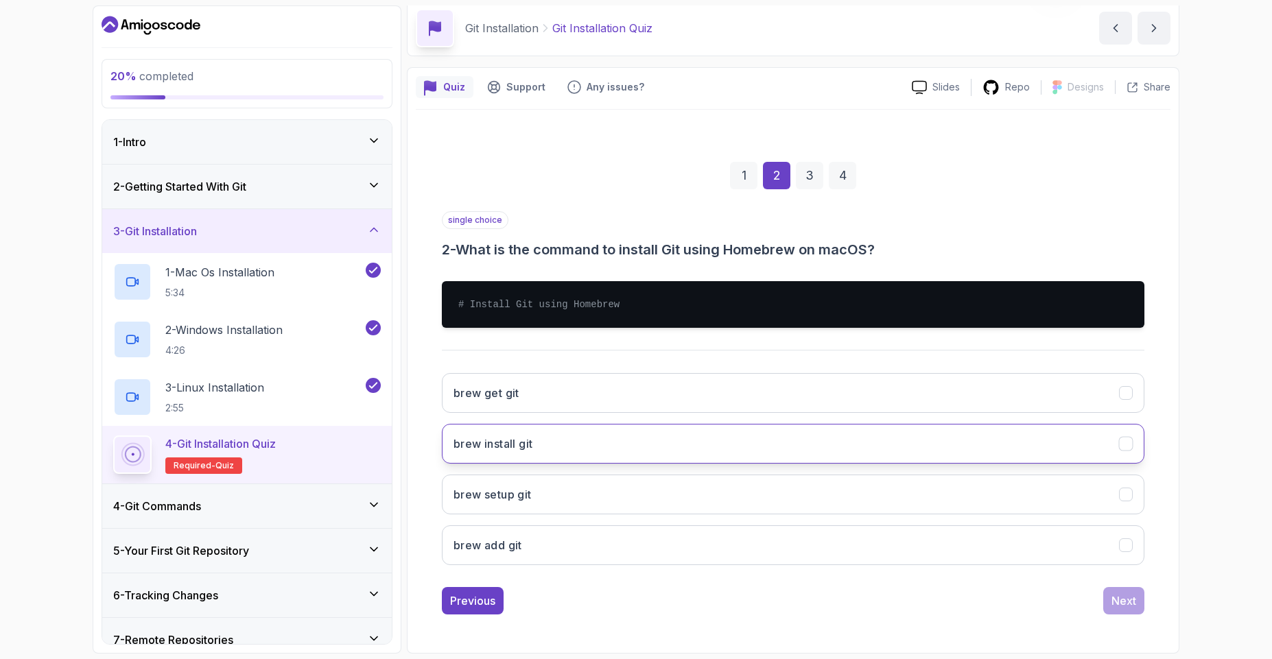
click at [524, 447] on h3 "brew install git" at bounding box center [492, 444] width 79 height 16
click at [1119, 610] on button "Next" at bounding box center [1123, 600] width 41 height 27
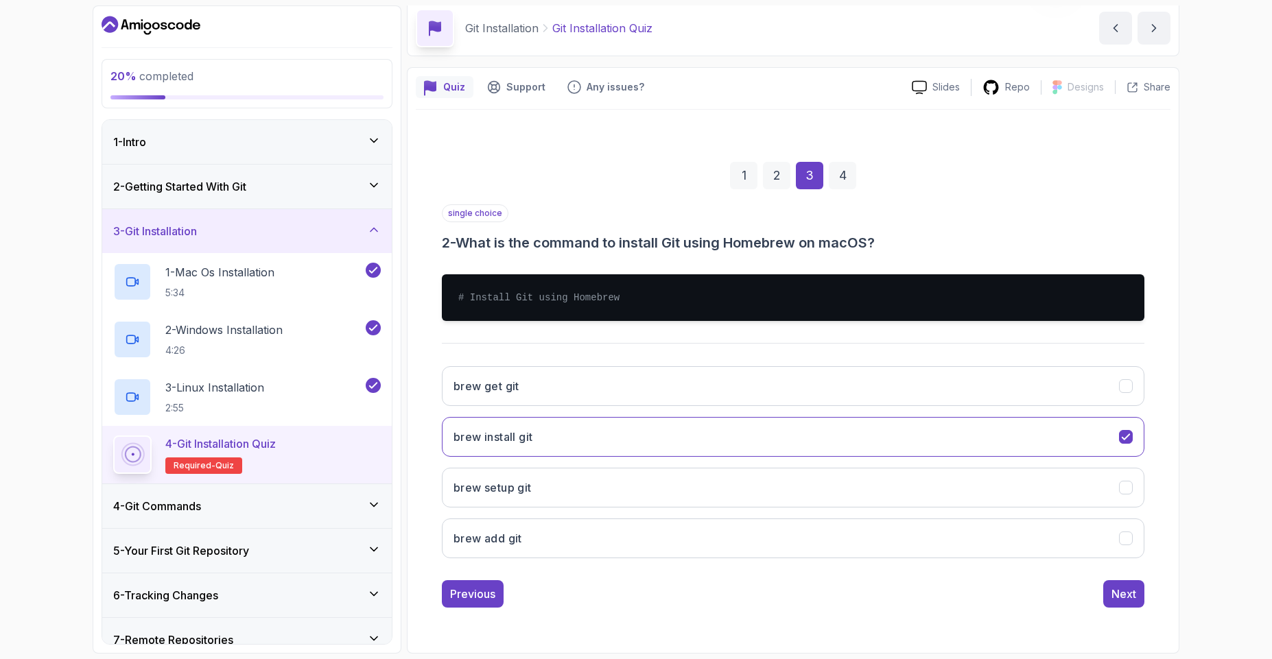
scroll to position [0, 0]
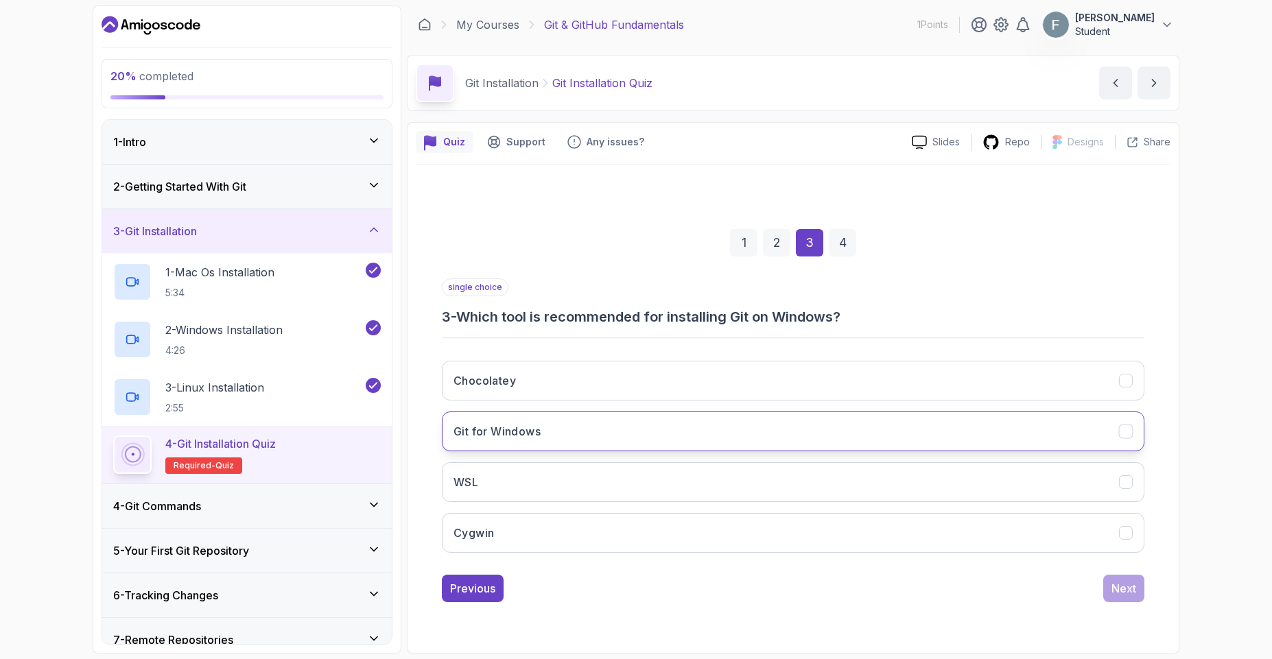
click at [552, 435] on button "Git for Windows" at bounding box center [793, 432] width 702 height 40
click at [1117, 600] on button "Next" at bounding box center [1123, 588] width 41 height 27
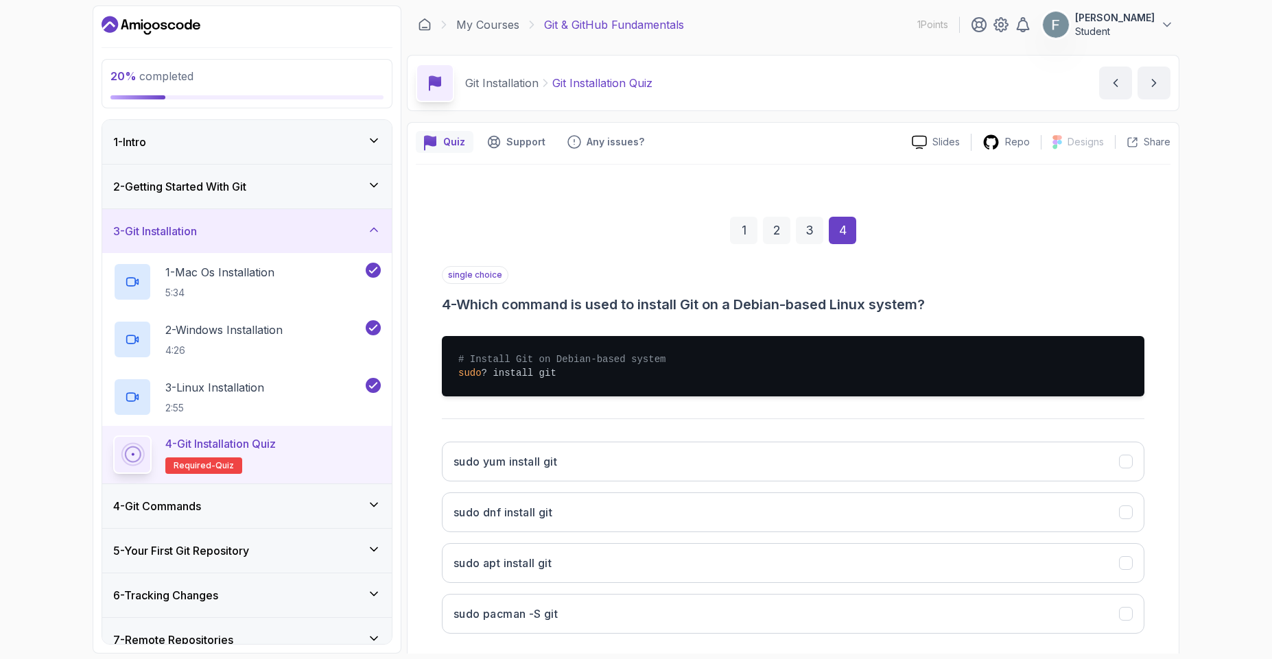
scroll to position [69, 0]
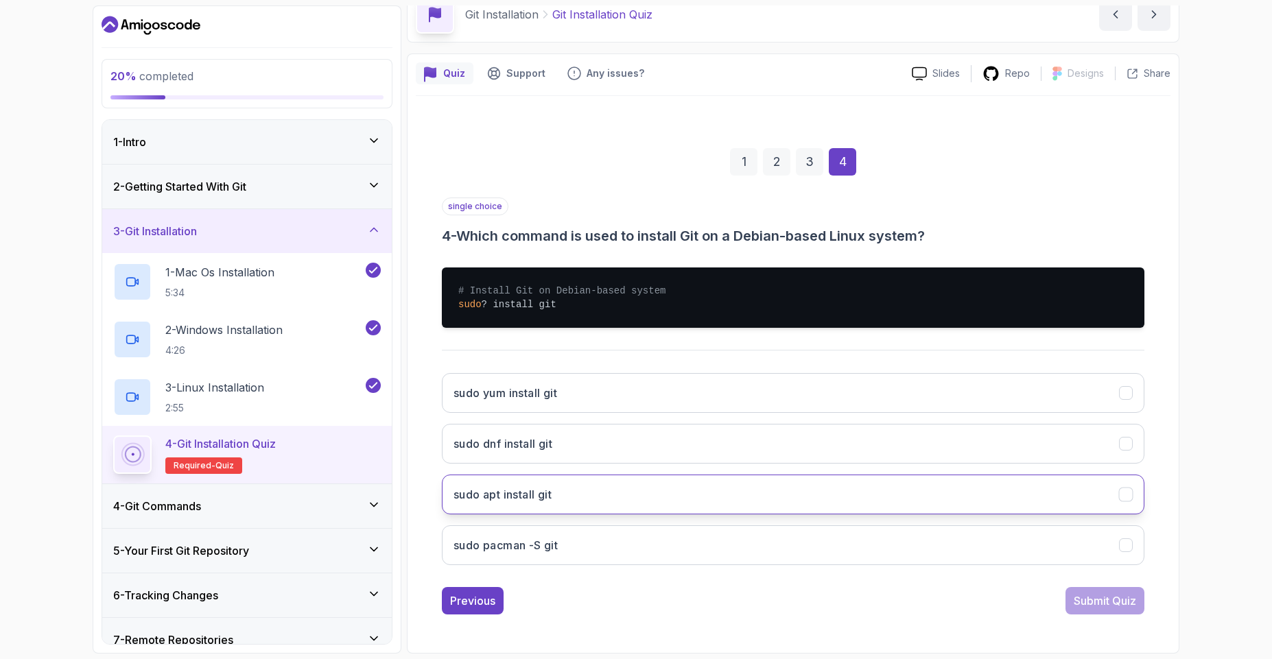
click at [541, 500] on h3 "sudo apt install git" at bounding box center [502, 494] width 98 height 16
click at [1065, 608] on button "Submit Quiz" at bounding box center [1104, 600] width 79 height 27
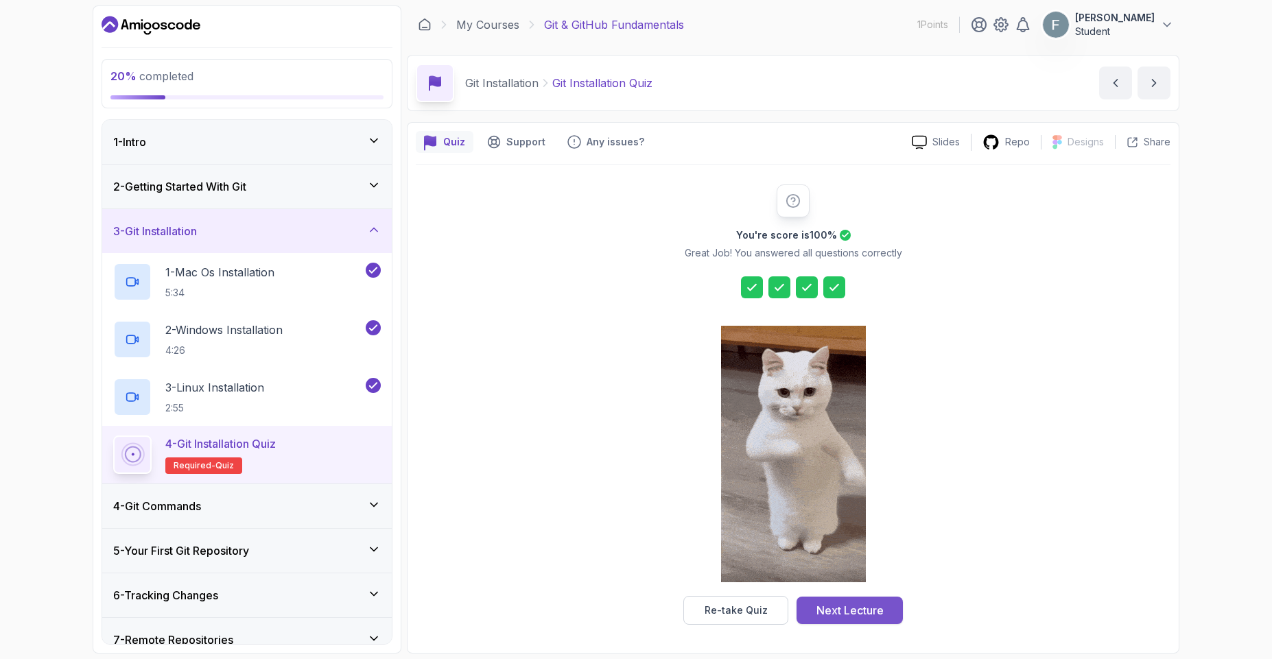
click at [822, 613] on div "Next Lecture" at bounding box center [849, 610] width 67 height 16
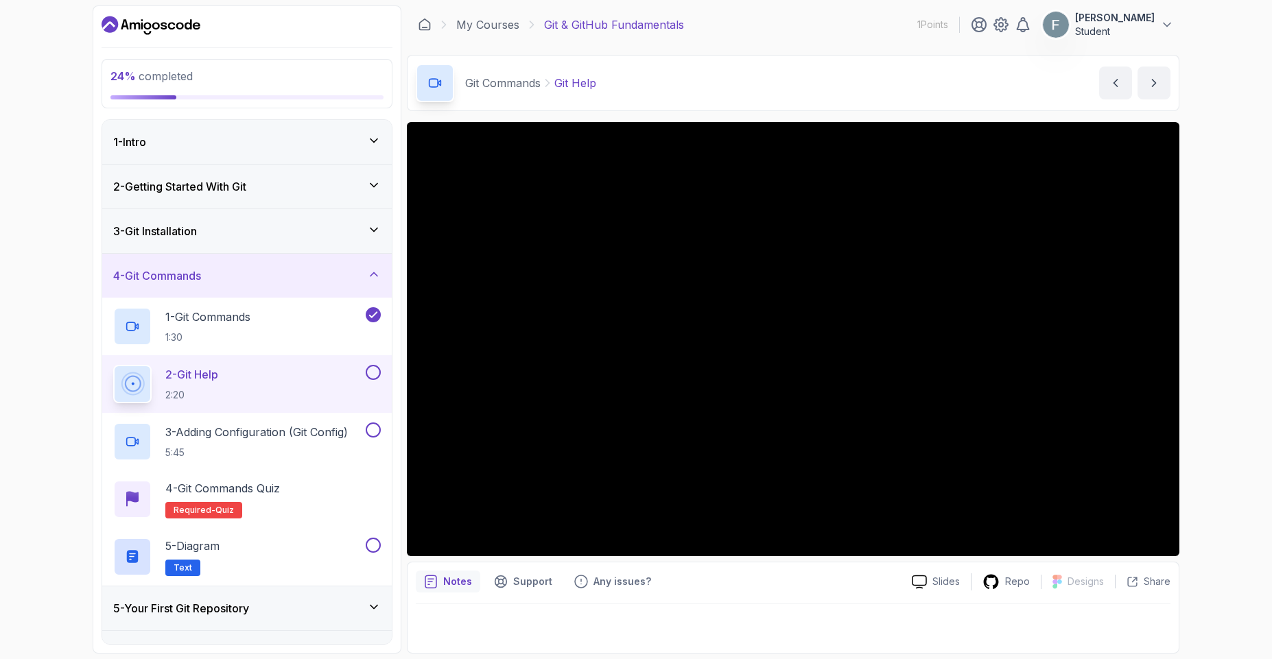
click at [375, 379] on button at bounding box center [373, 372] width 15 height 15
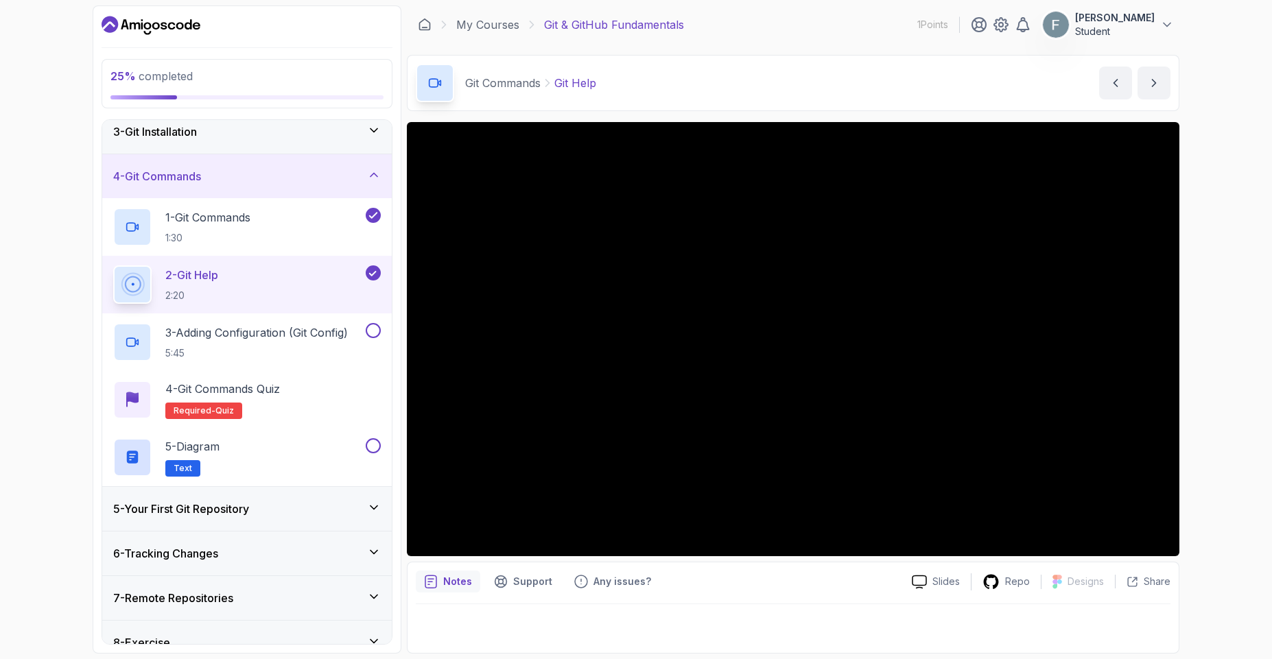
scroll to position [165, 0]
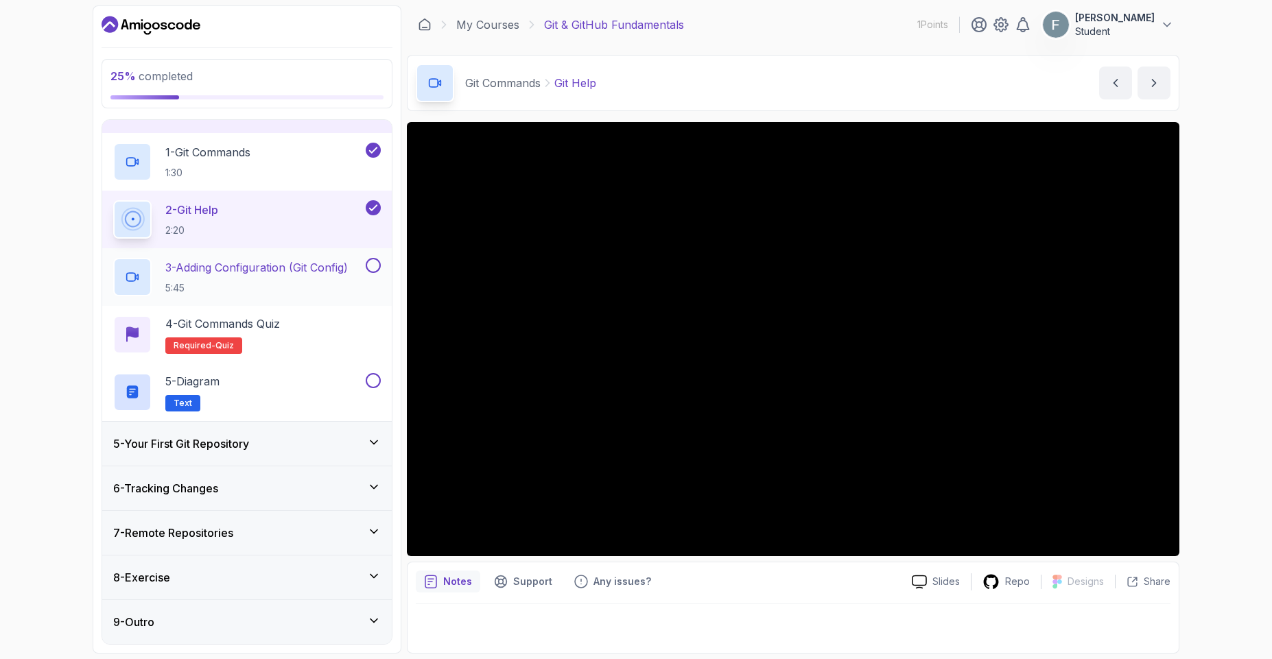
click at [314, 276] on h2 "3 - Adding Configuration (Git Config) 5:45" at bounding box center [256, 277] width 182 height 36
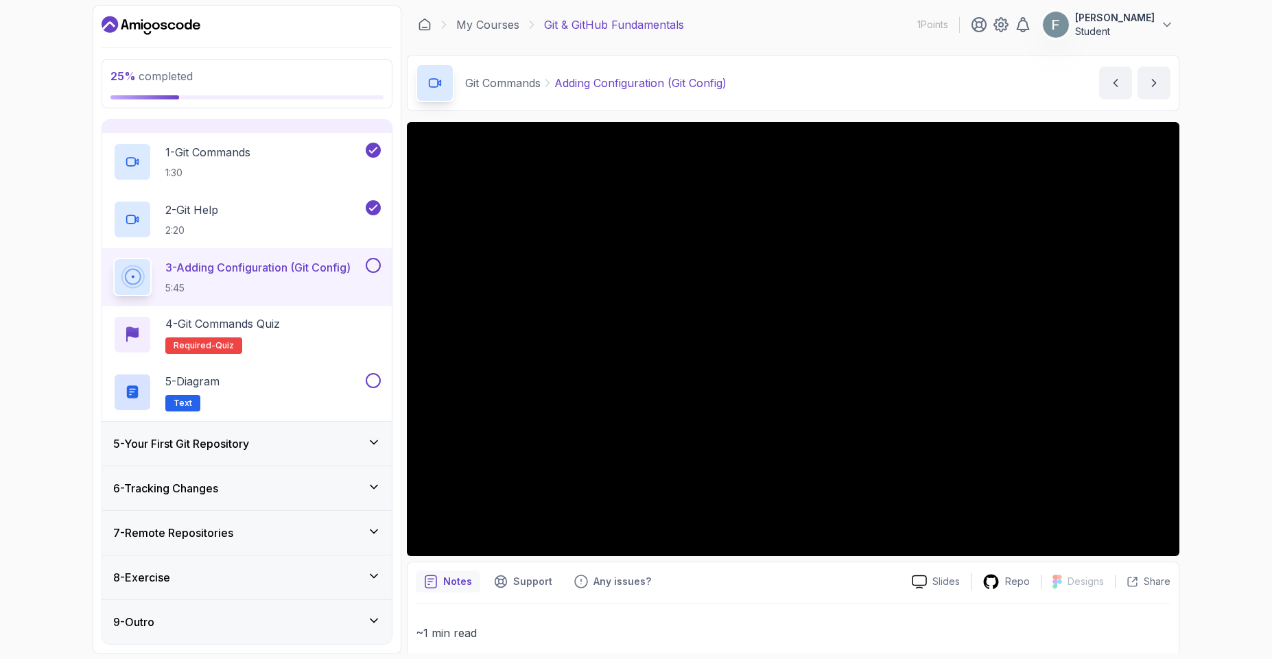
click at [369, 268] on button at bounding box center [373, 265] width 15 height 15
click at [288, 327] on div "4 - Git Commands Quiz Required- quiz" at bounding box center [247, 335] width 268 height 38
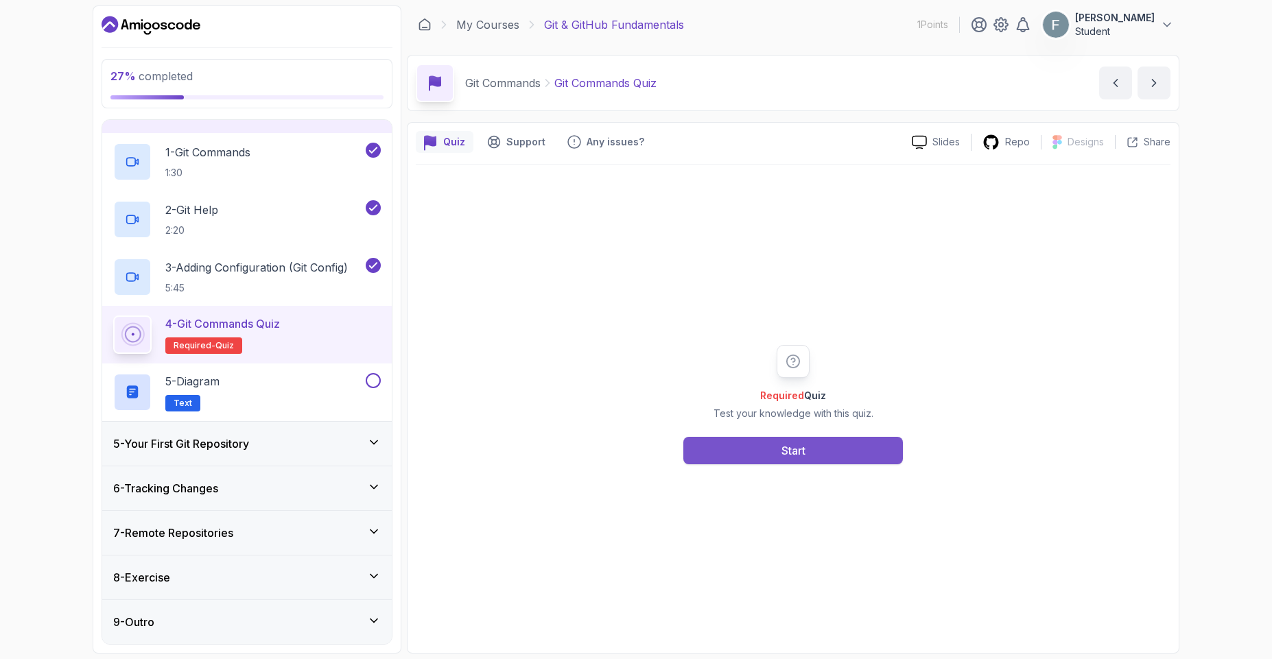
click at [831, 447] on button "Start" at bounding box center [793, 450] width 220 height 27
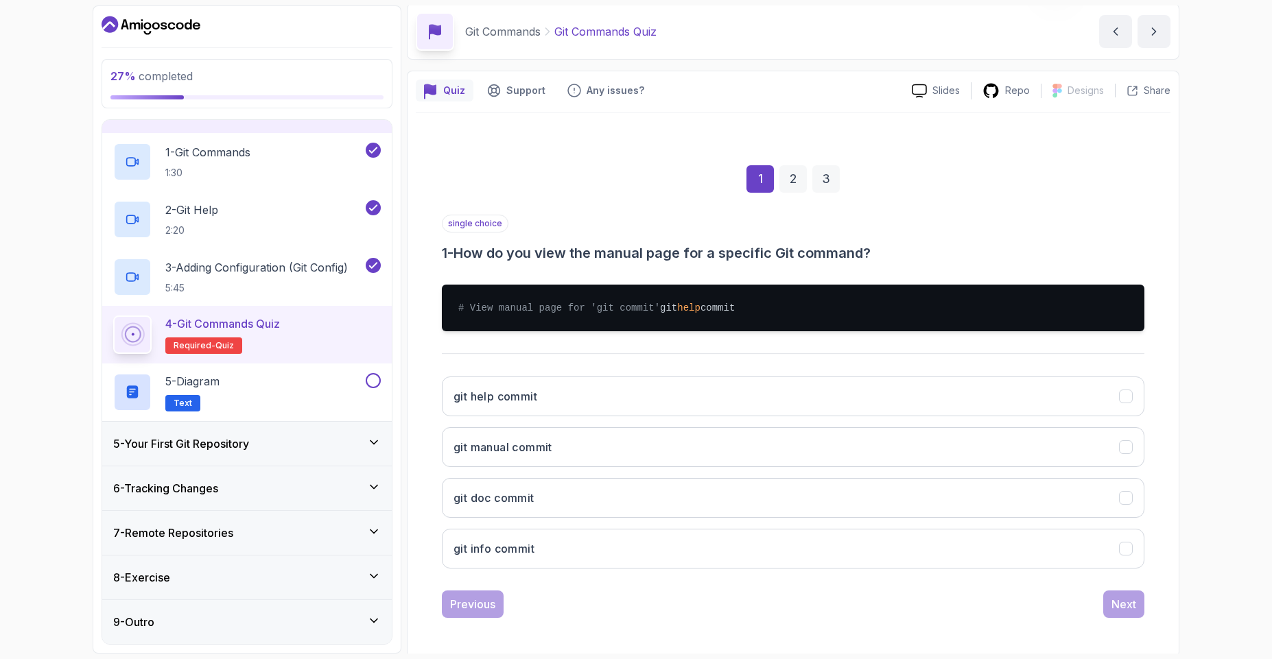
scroll to position [69, 0]
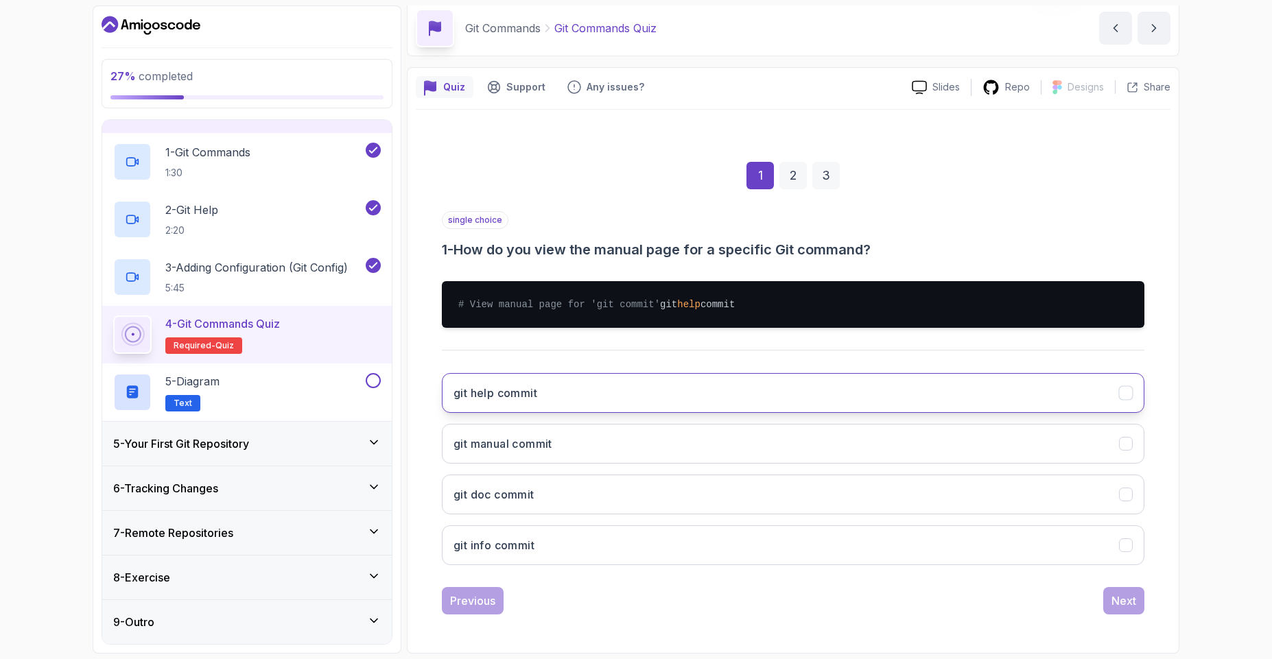
click at [519, 401] on button "git help commit" at bounding box center [793, 393] width 702 height 40
click at [1136, 607] on button "Next" at bounding box center [1123, 600] width 41 height 27
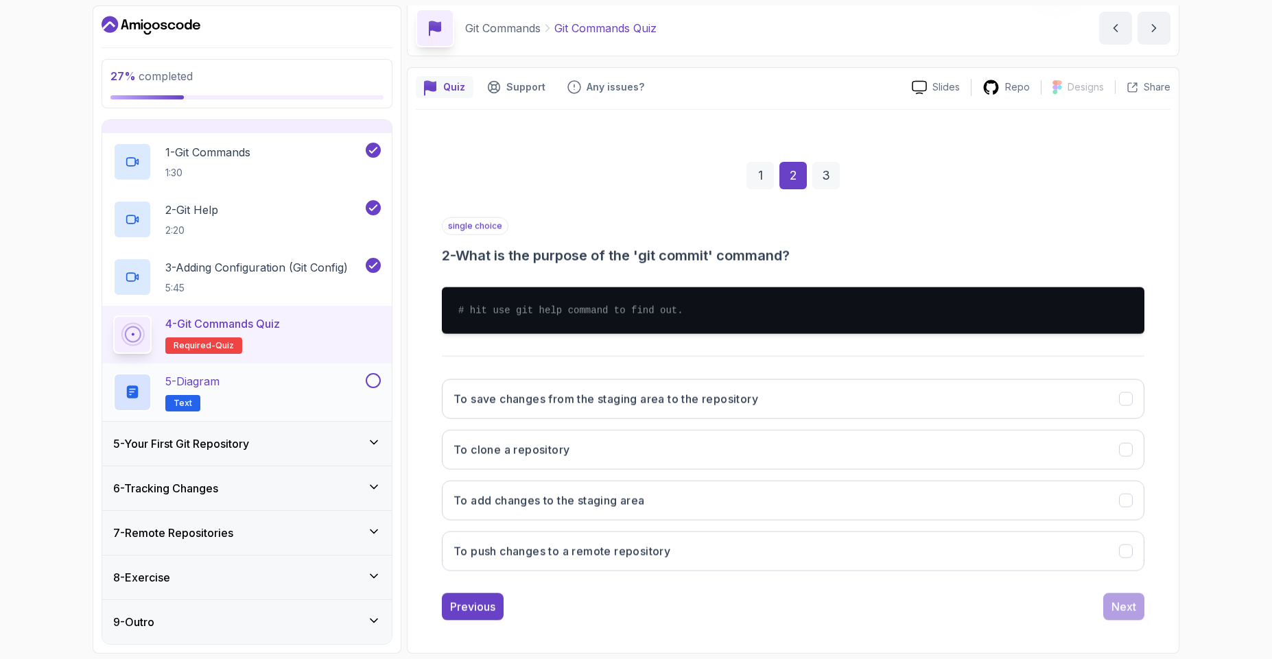
scroll to position [55, 0]
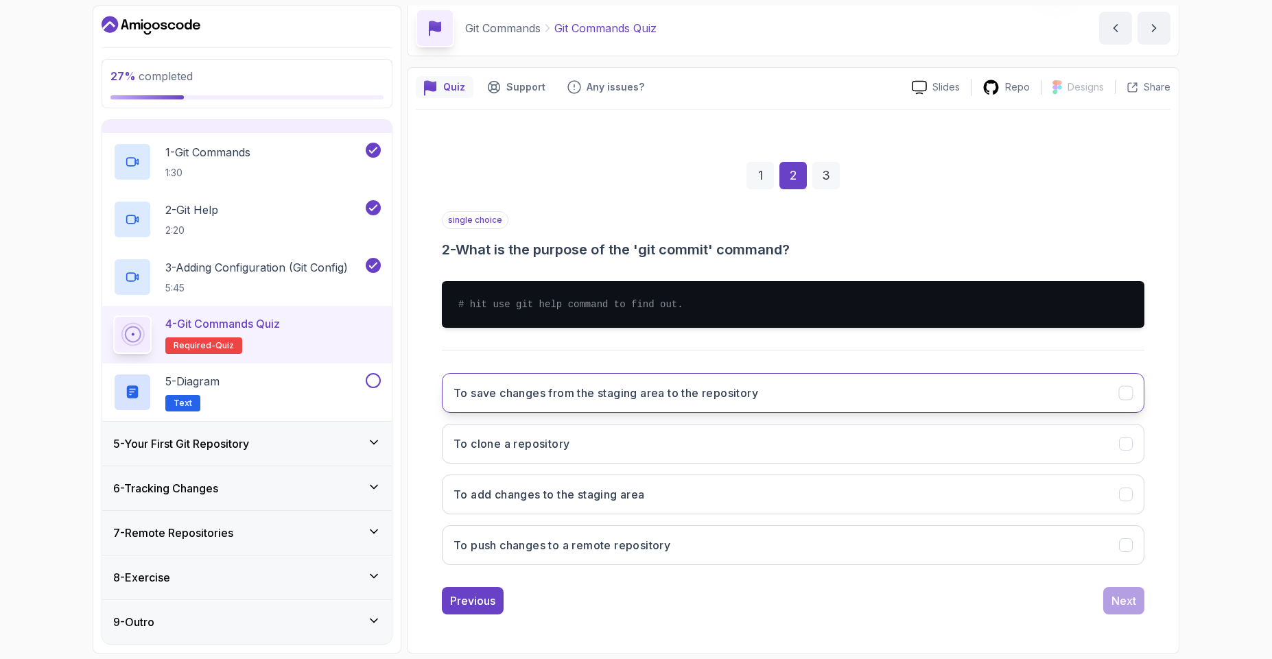
click at [575, 407] on button "To save changes from the staging area to the repository" at bounding box center [793, 393] width 702 height 40
click at [1099, 603] on div "Previous Next" at bounding box center [793, 600] width 702 height 27
click at [1134, 613] on button "Next" at bounding box center [1123, 600] width 41 height 27
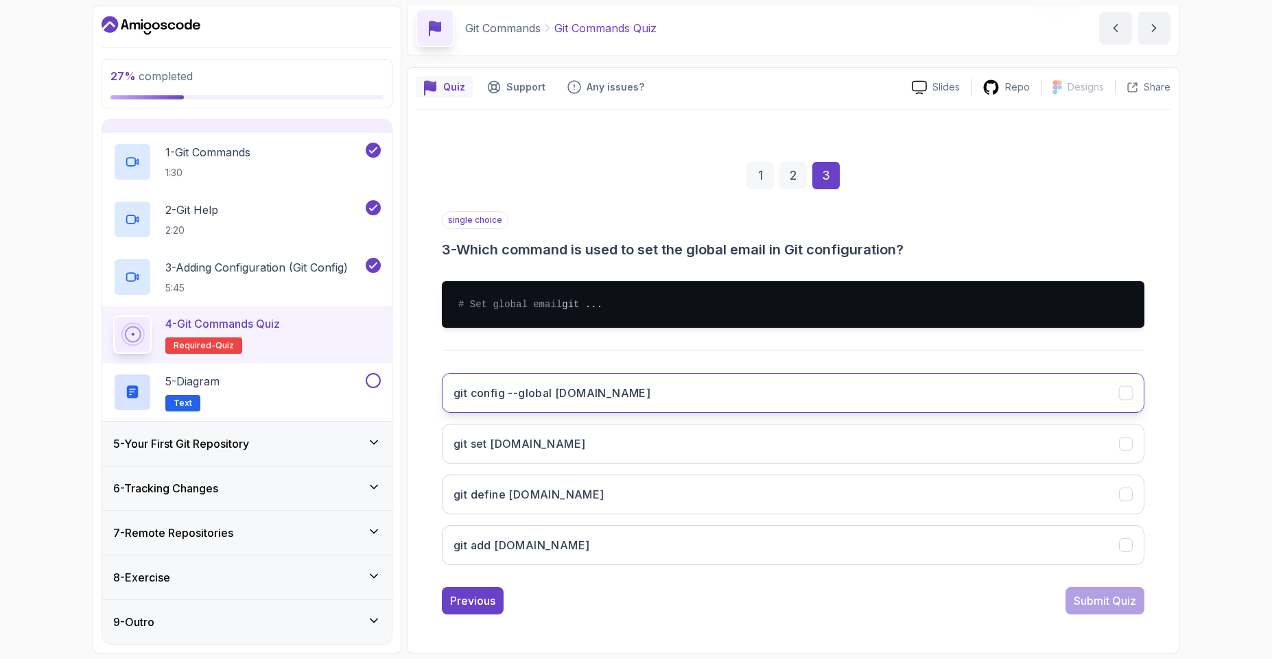
click at [584, 401] on h3 "git config --global [DOMAIN_NAME]" at bounding box center [551, 393] width 197 height 16
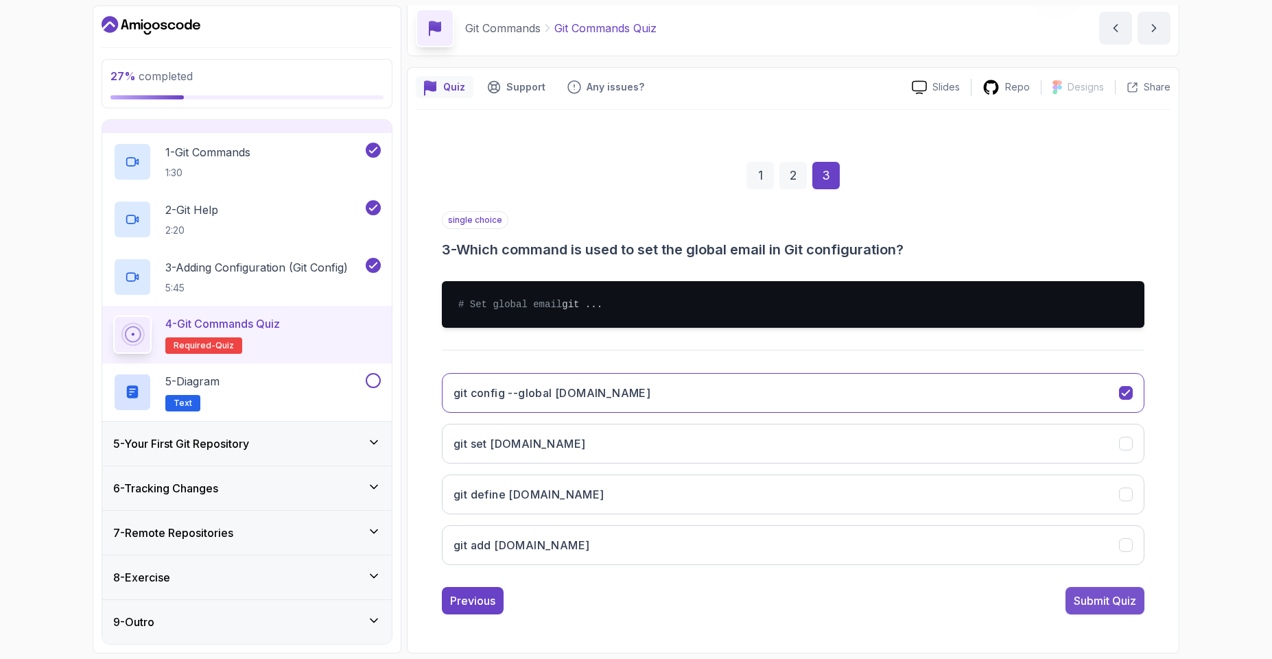
click at [1121, 609] on div "Submit Quiz" at bounding box center [1105, 601] width 62 height 16
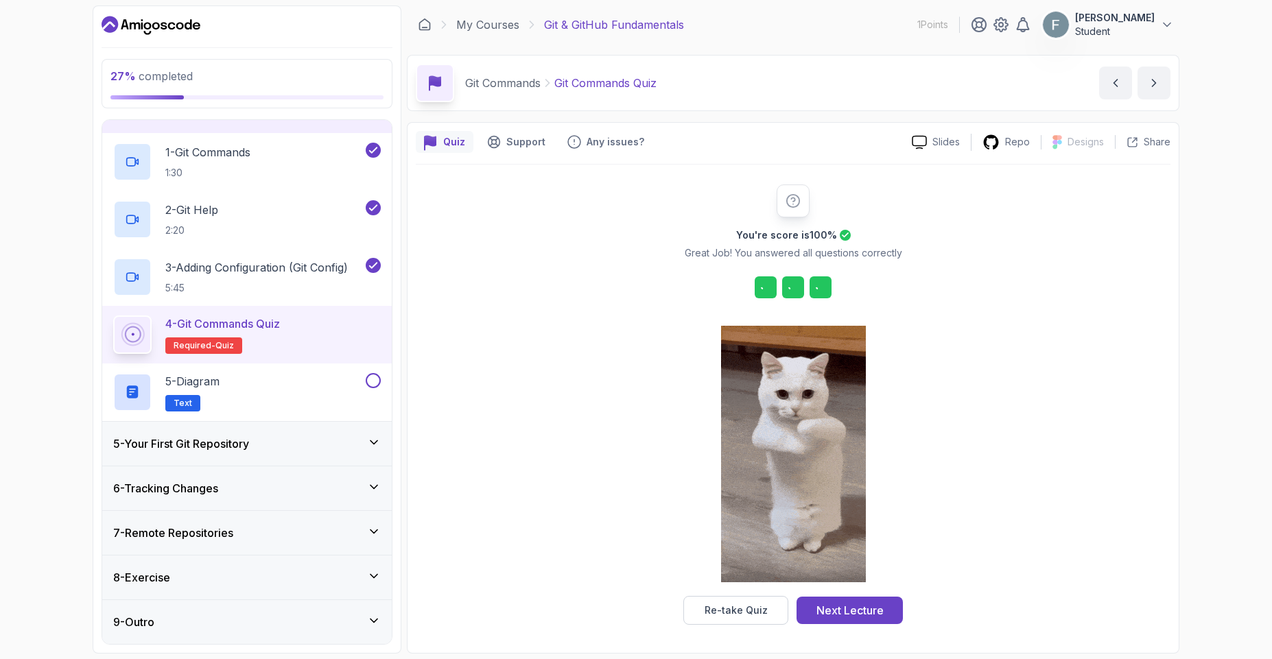
scroll to position [0, 0]
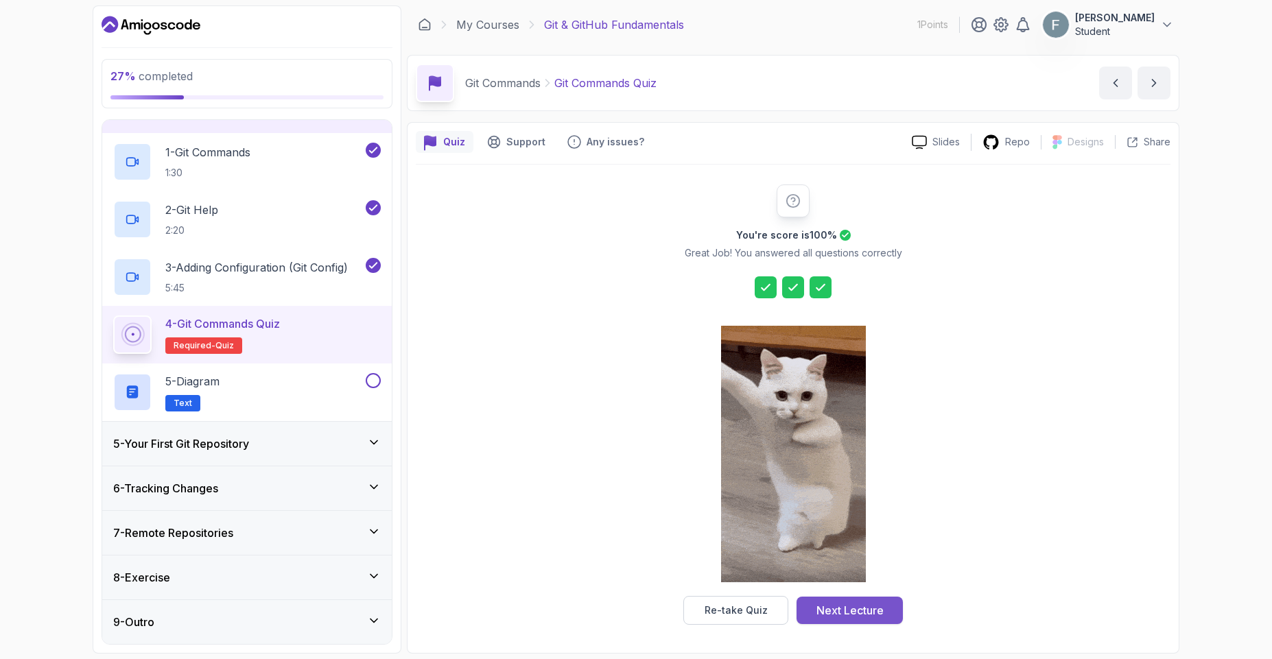
click at [841, 605] on div "Next Lecture" at bounding box center [849, 610] width 67 height 16
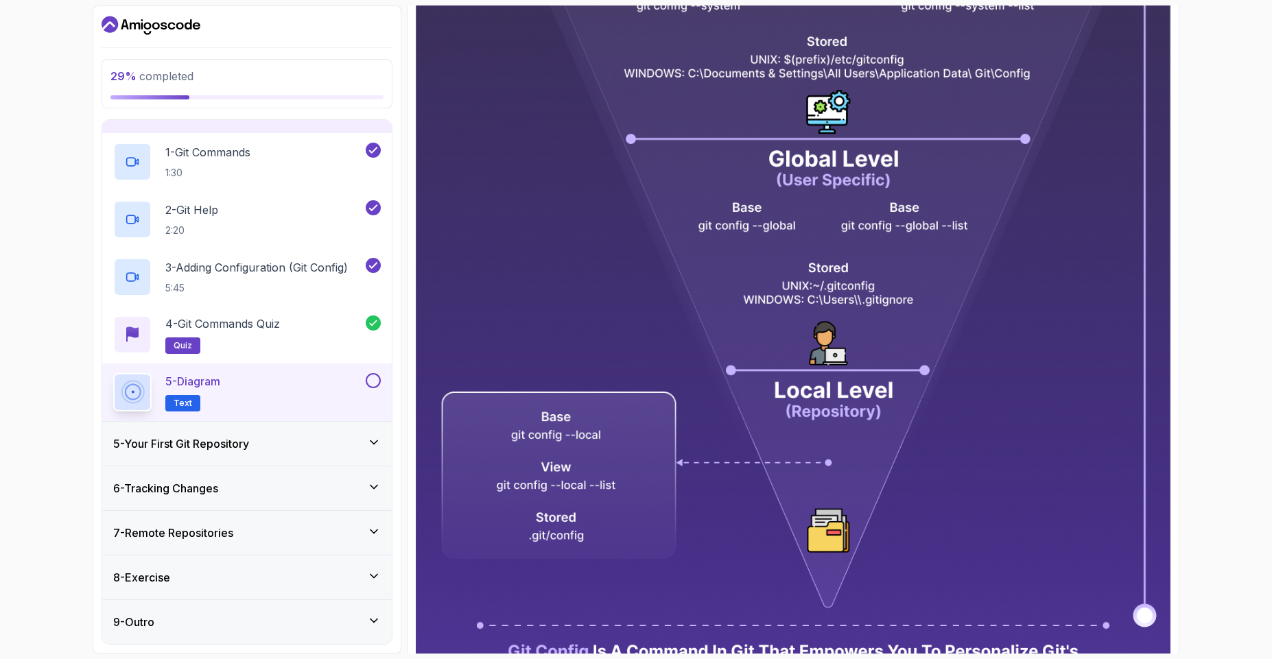
scroll to position [556, 0]
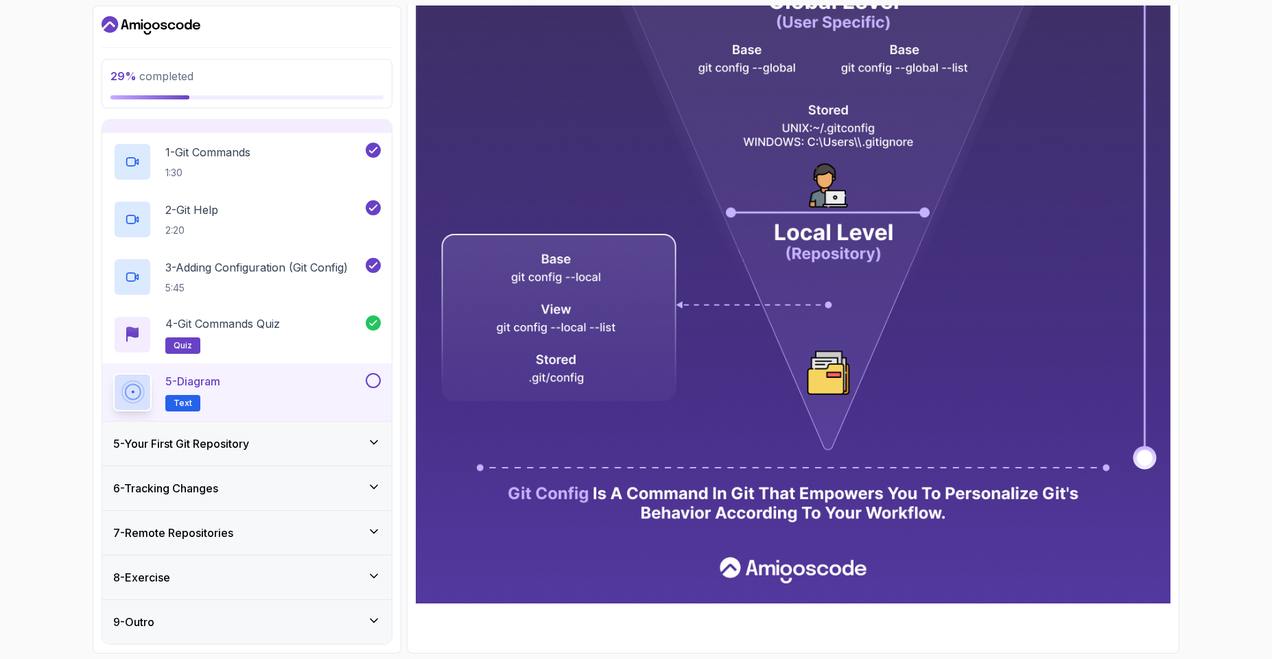
click at [367, 383] on button at bounding box center [373, 380] width 15 height 15
click at [334, 452] on div "5 - Your First Git Repository" at bounding box center [246, 444] width 289 height 44
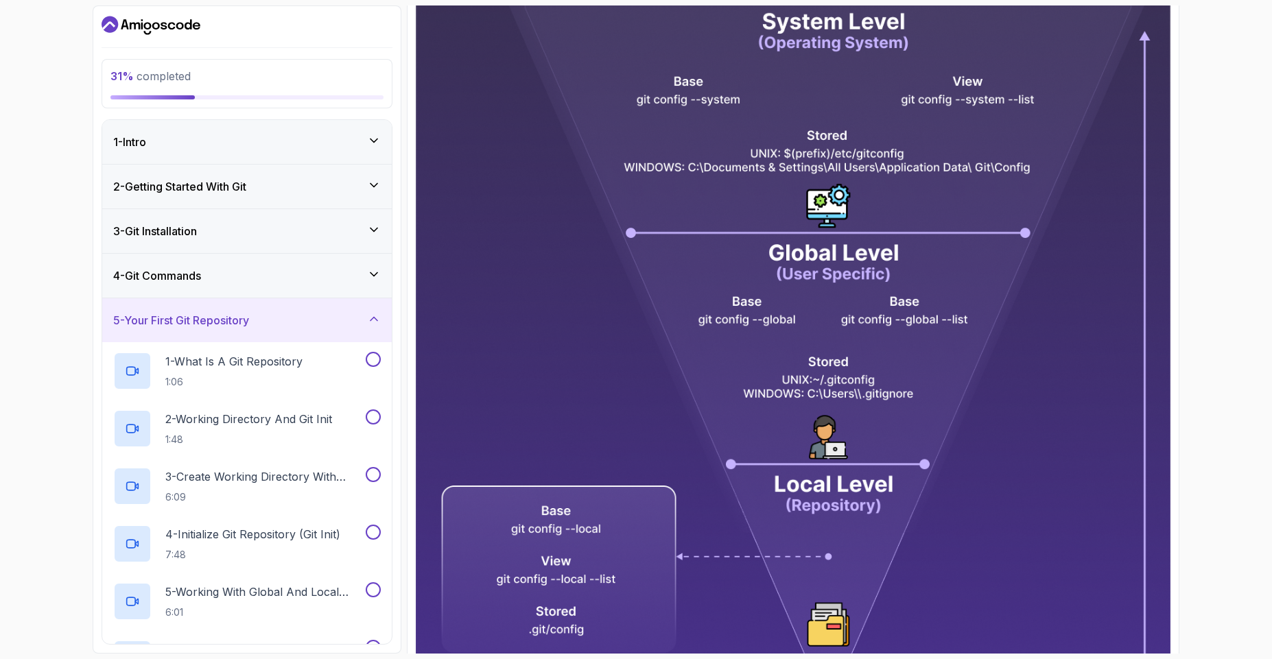
scroll to position [0, 0]
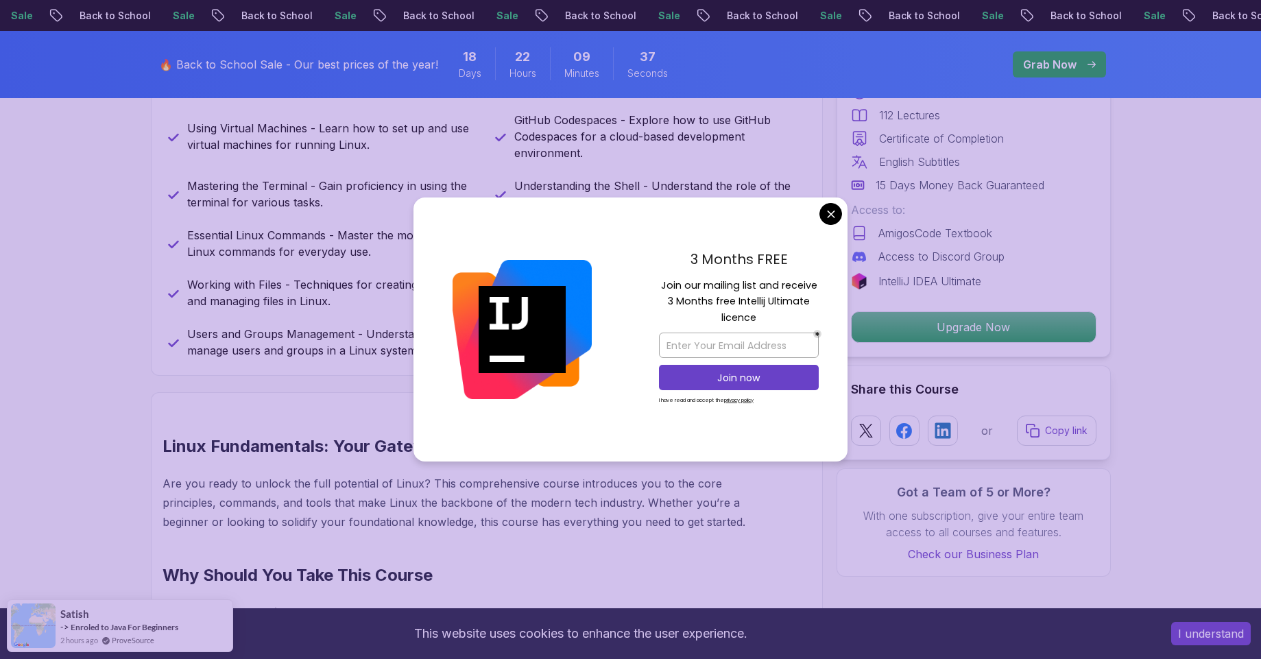
scroll to position [741, 0]
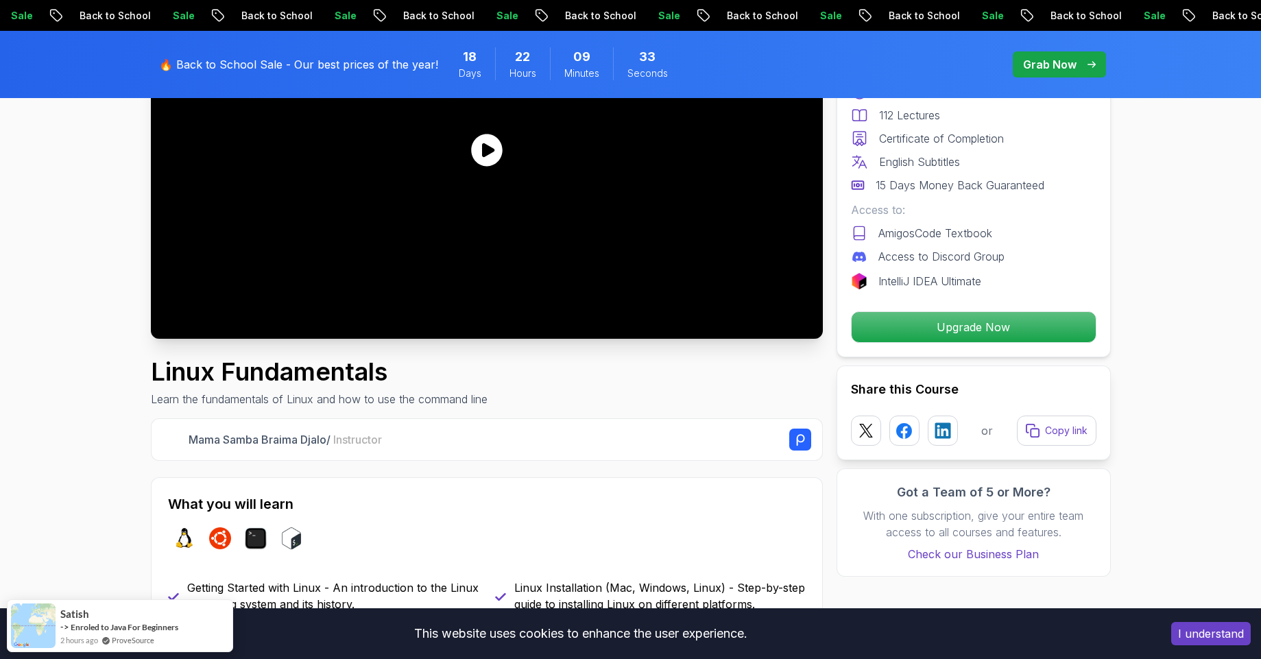
scroll to position [123, 0]
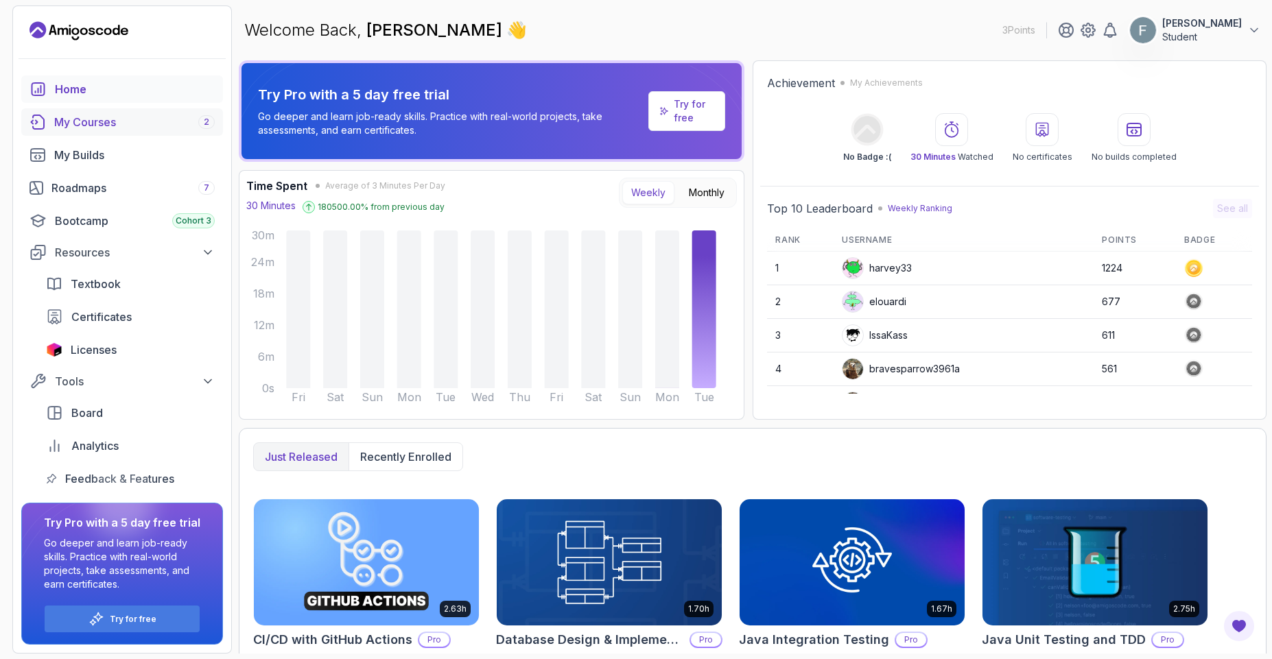
click at [143, 119] on div "My Courses 2" at bounding box center [134, 122] width 161 height 16
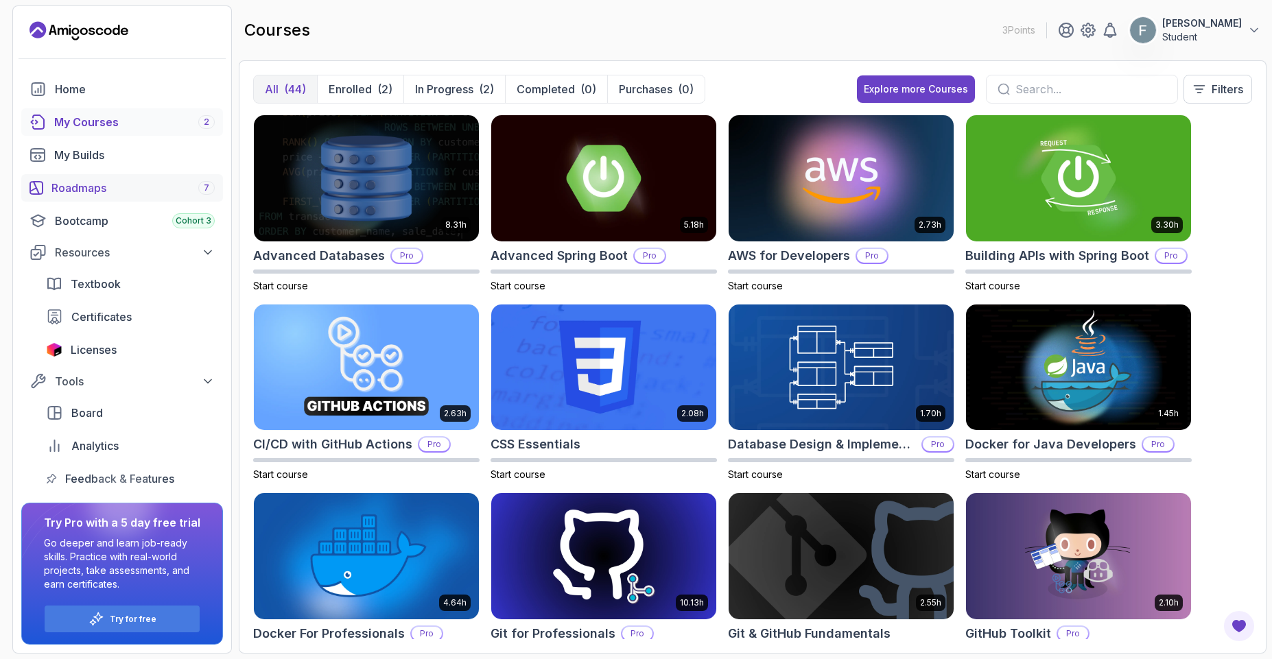
click at [124, 187] on div "Roadmaps 7" at bounding box center [132, 188] width 163 height 16
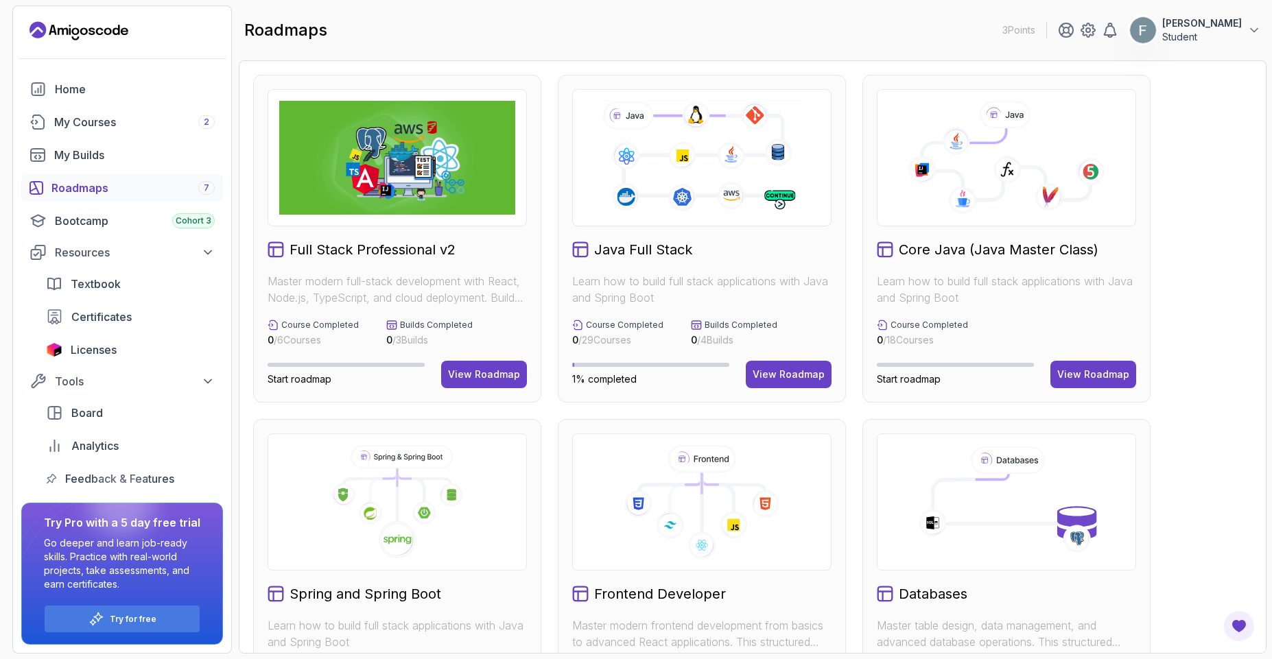
scroll to position [123, 0]
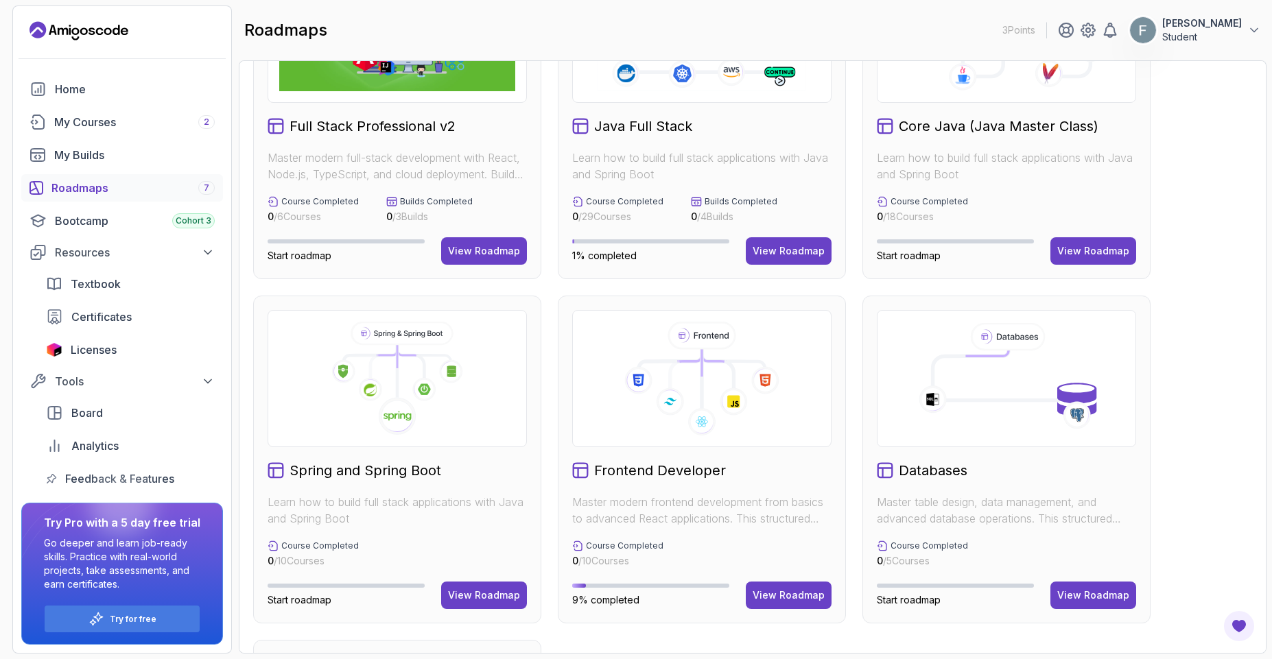
click at [697, 473] on h2 "Frontend Developer" at bounding box center [660, 470] width 132 height 19
click at [702, 423] on icon at bounding box center [702, 422] width 28 height 28
click at [656, 512] on p "Master modern frontend development from basics to advanced React applications. …" at bounding box center [701, 510] width 259 height 33
click at [809, 597] on div "View Roadmap" at bounding box center [788, 596] width 72 height 14
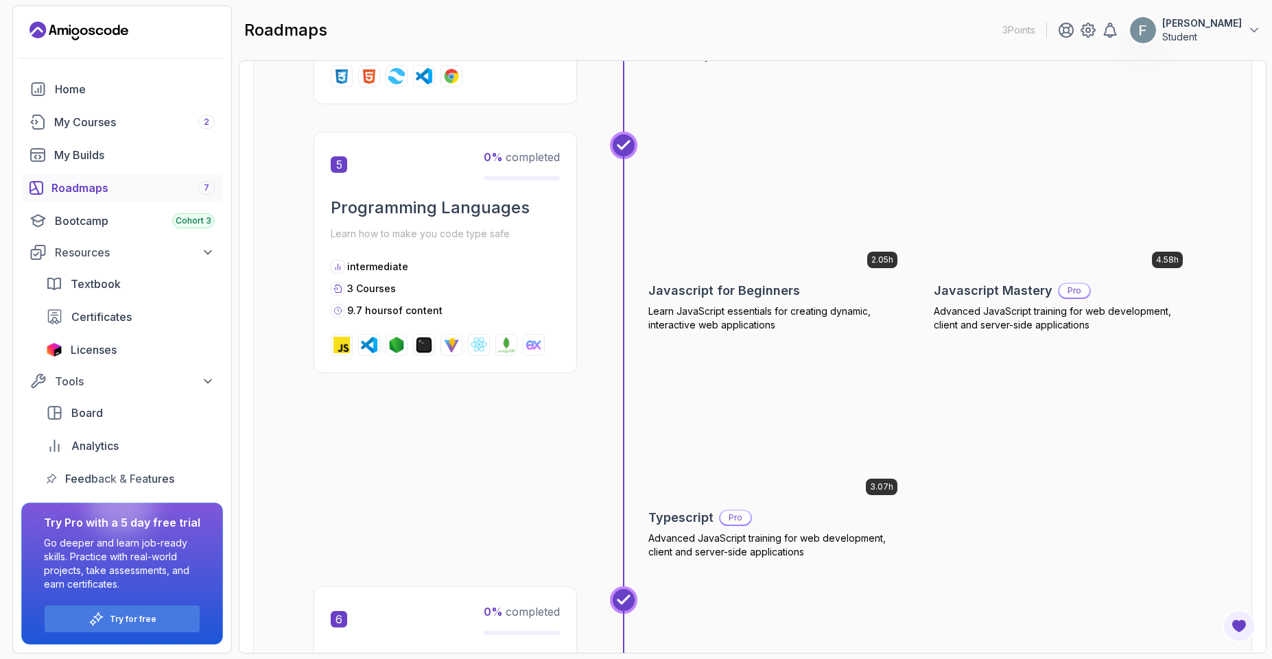
scroll to position [1372, 0]
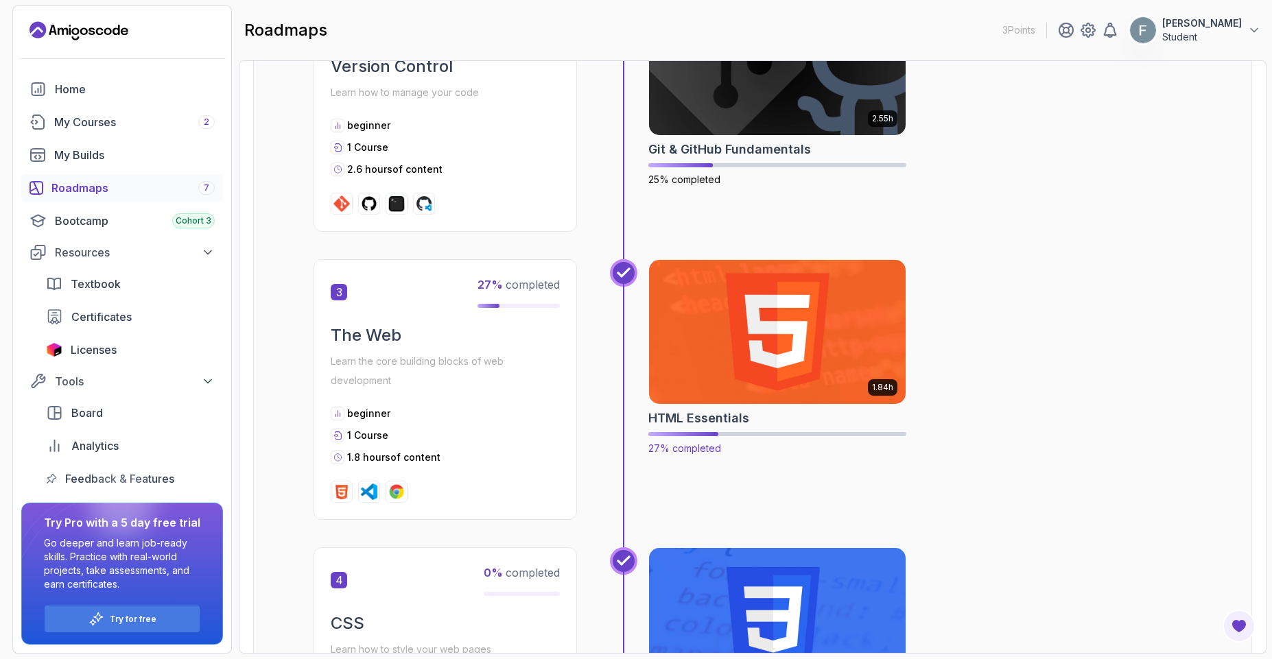
scroll to position [631, 0]
